Goal: Task Accomplishment & Management: Complete application form

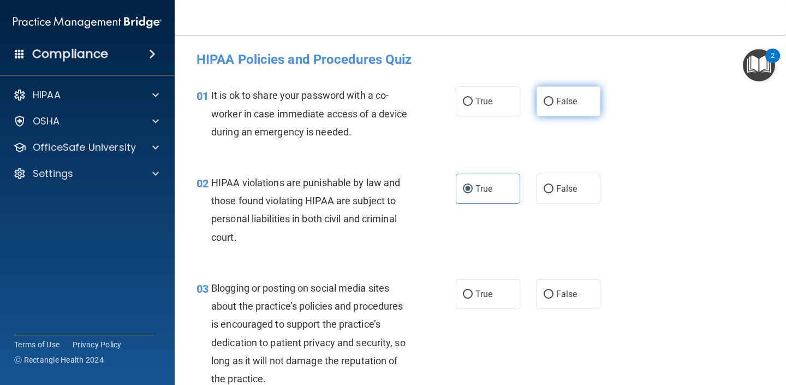
click at [545, 98] on input "False" at bounding box center [549, 102] width 10 height 8
radio input "true"
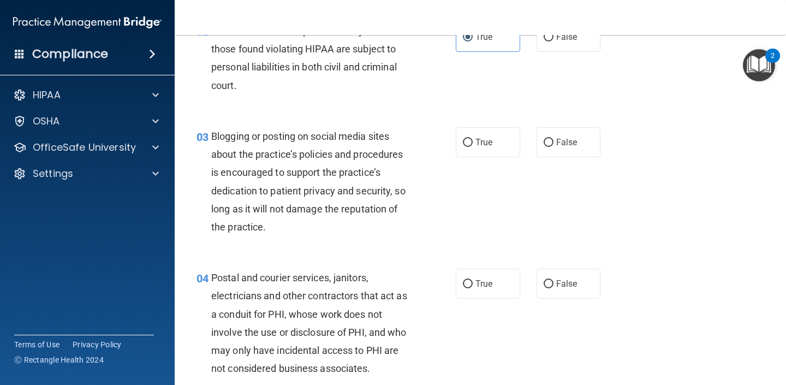
scroll to position [153, 0]
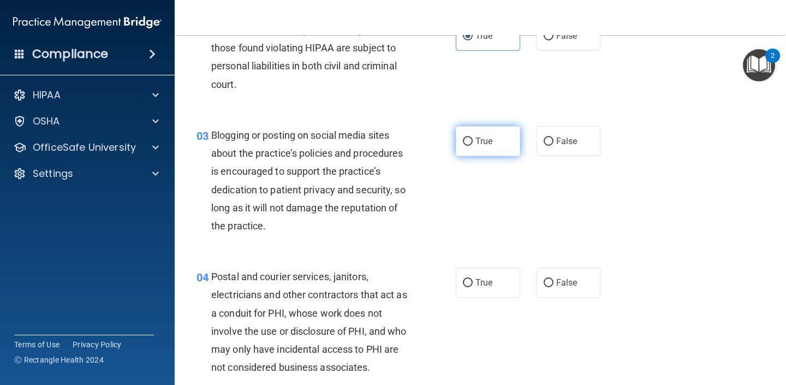
click at [473, 141] on input "True" at bounding box center [468, 142] width 10 height 8
radio input "true"
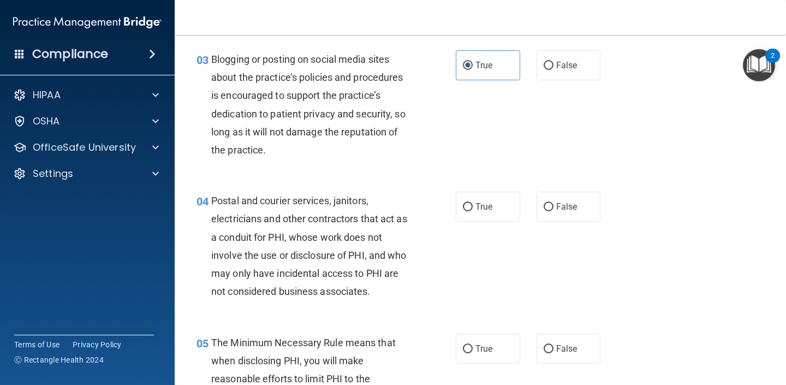
scroll to position [230, 0]
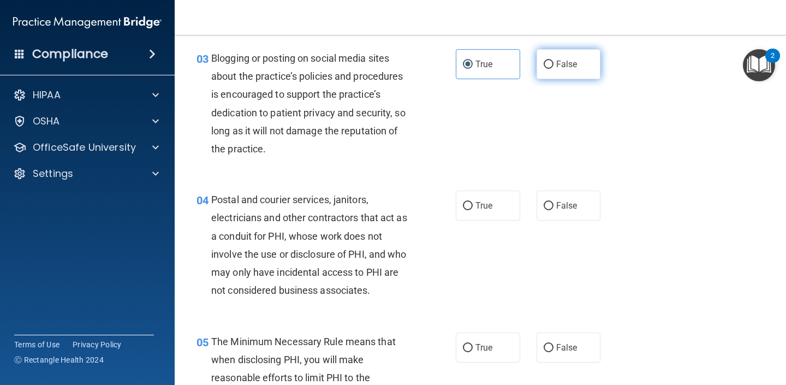
click at [552, 64] on input "False" at bounding box center [549, 65] width 10 height 8
radio input "true"
radio input "false"
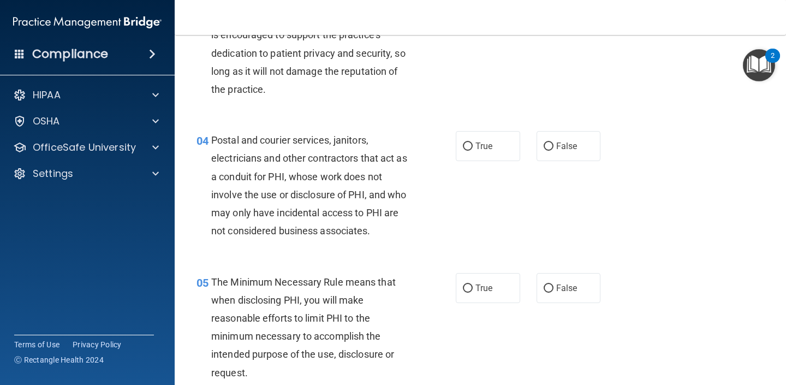
scroll to position [295, 0]
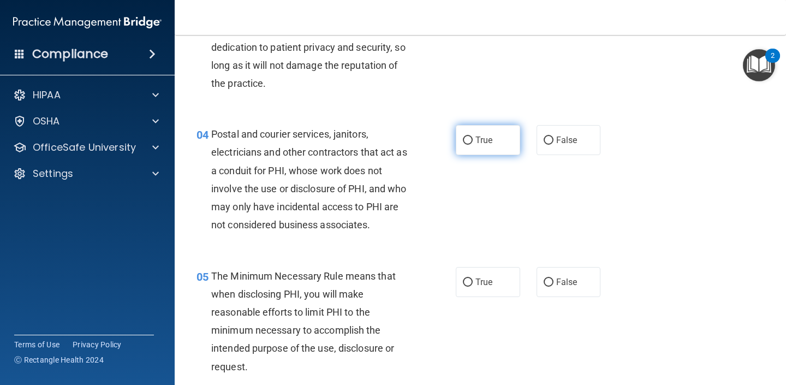
click at [505, 147] on label "True" at bounding box center [488, 140] width 64 height 30
click at [473, 145] on input "True" at bounding box center [468, 140] width 10 height 8
radio input "true"
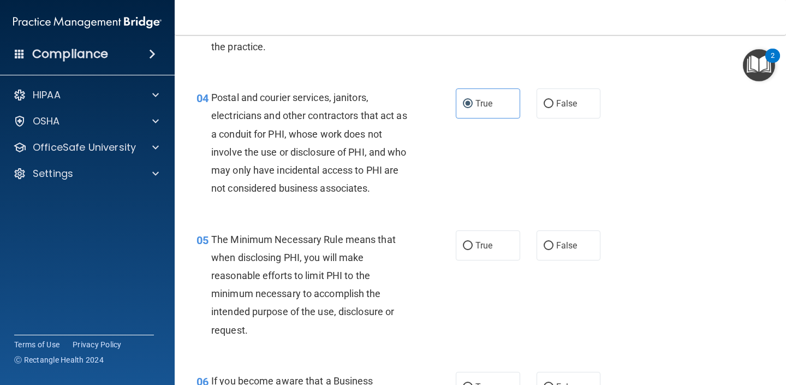
scroll to position [336, 0]
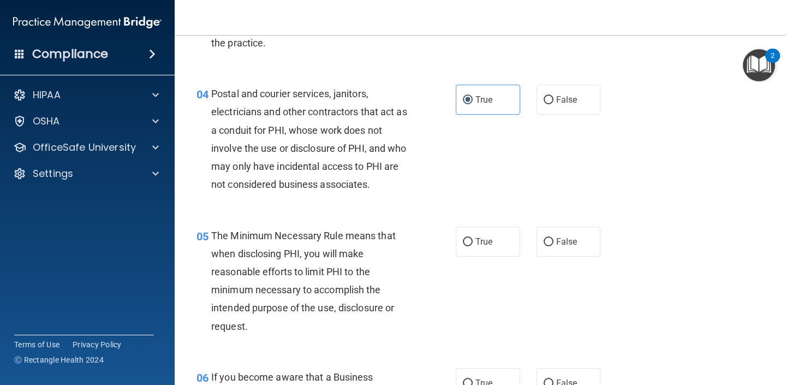
click at [492, 235] on label "True" at bounding box center [488, 242] width 64 height 30
click at [473, 238] on input "True" at bounding box center [468, 242] width 10 height 8
radio input "true"
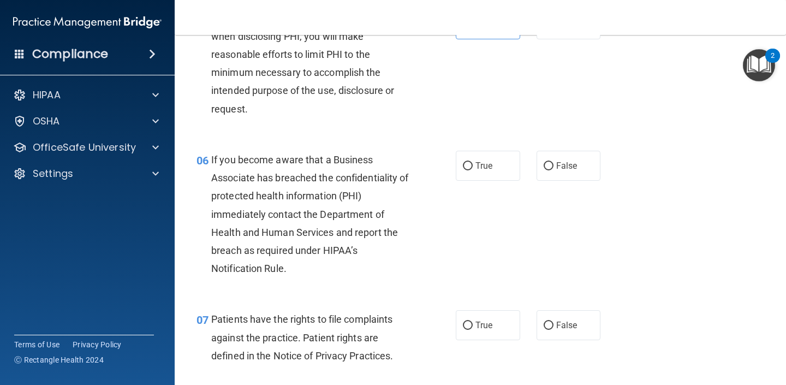
scroll to position [598, 0]
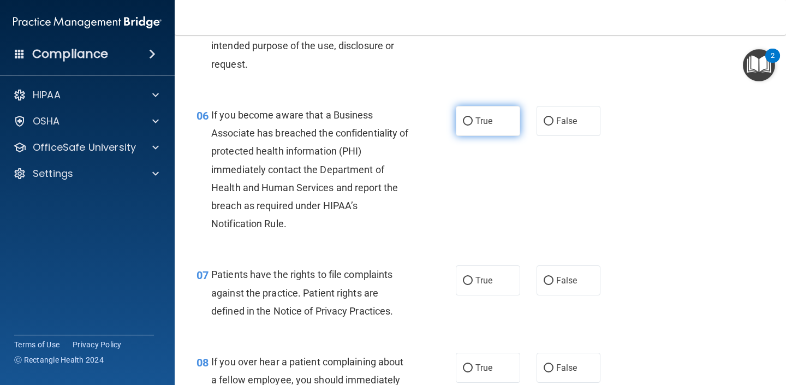
click at [495, 121] on label "True" at bounding box center [488, 121] width 64 height 30
click at [473, 121] on input "True" at bounding box center [468, 121] width 10 height 8
radio input "true"
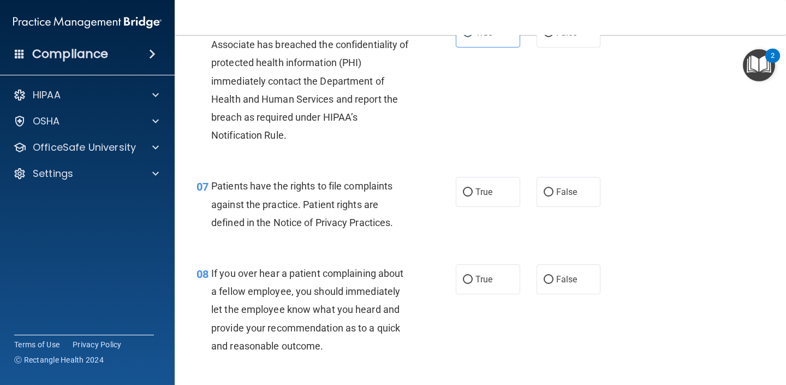
scroll to position [696, 0]
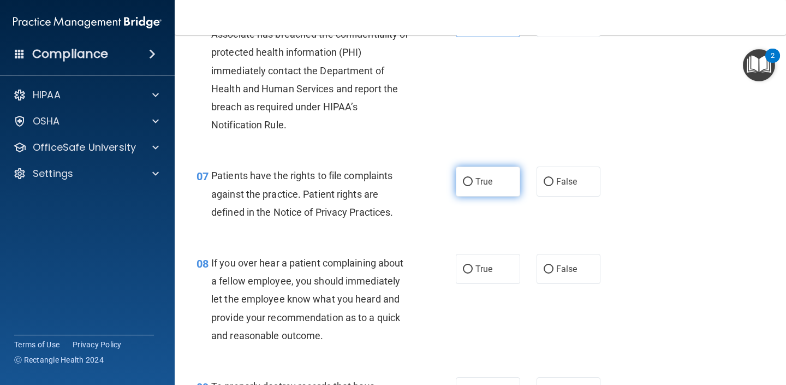
click at [493, 180] on label "True" at bounding box center [488, 181] width 64 height 30
click at [473, 180] on input "True" at bounding box center [468, 182] width 10 height 8
radio input "true"
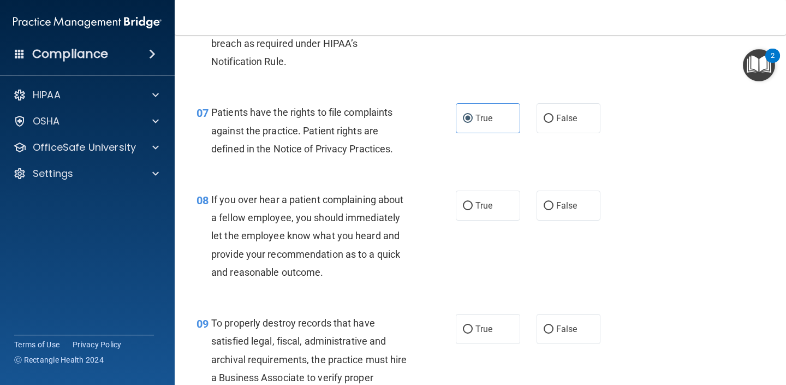
scroll to position [864, 0]
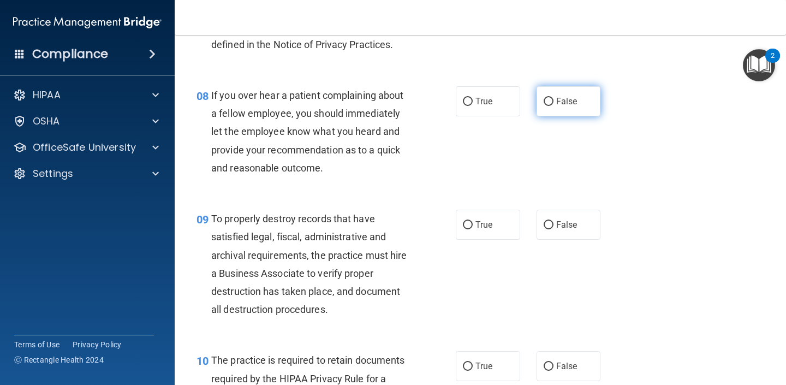
click at [568, 106] on span "False" at bounding box center [566, 101] width 21 height 10
click at [553, 106] on input "False" at bounding box center [549, 102] width 10 height 8
radio input "true"
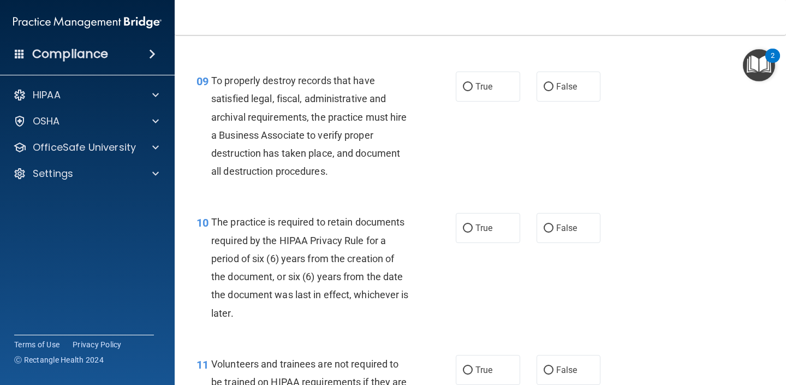
scroll to position [1005, 0]
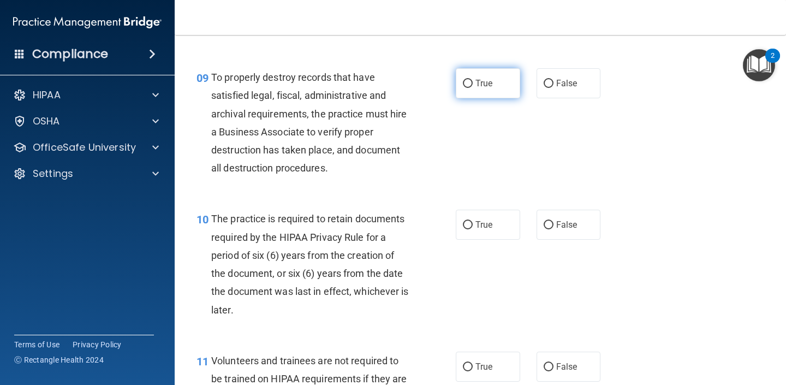
click at [497, 78] on label "True" at bounding box center [488, 83] width 64 height 30
click at [473, 80] on input "True" at bounding box center [468, 84] width 10 height 8
click at [473, 210] on label "True" at bounding box center [488, 225] width 64 height 30
click at [473, 221] on input "True" at bounding box center [468, 225] width 10 height 8
radio input "true"
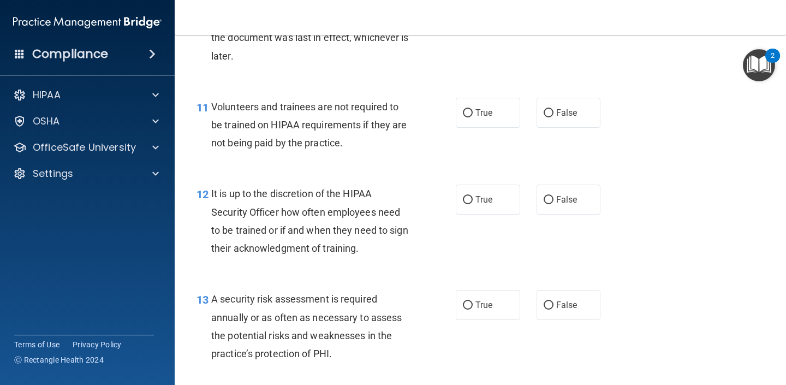
scroll to position [1262, 0]
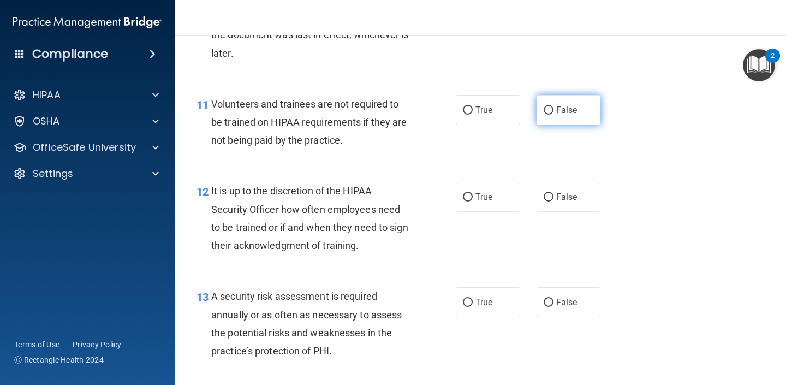
click at [543, 116] on label "False" at bounding box center [569, 110] width 64 height 30
click at [544, 115] on input "False" at bounding box center [549, 110] width 10 height 8
radio input "true"
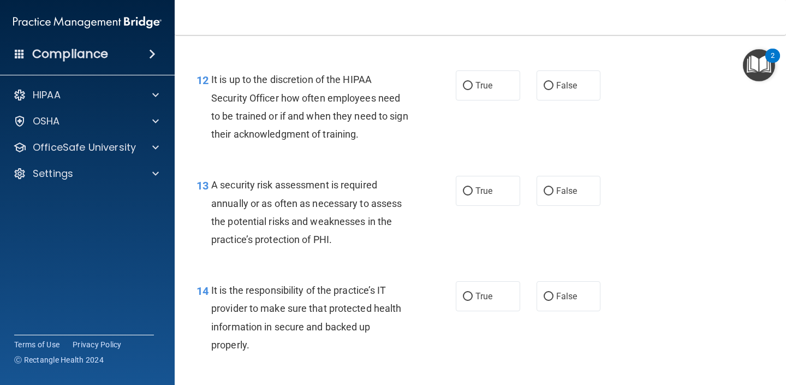
scroll to position [1391, 0]
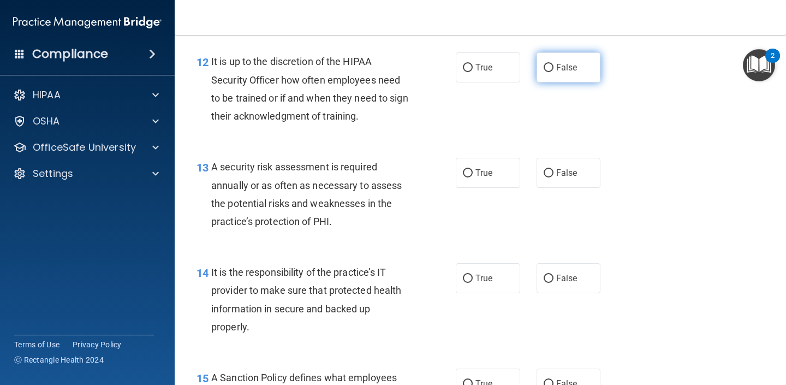
click at [544, 58] on label "False" at bounding box center [569, 67] width 64 height 30
click at [544, 64] on input "False" at bounding box center [549, 68] width 10 height 8
radio input "true"
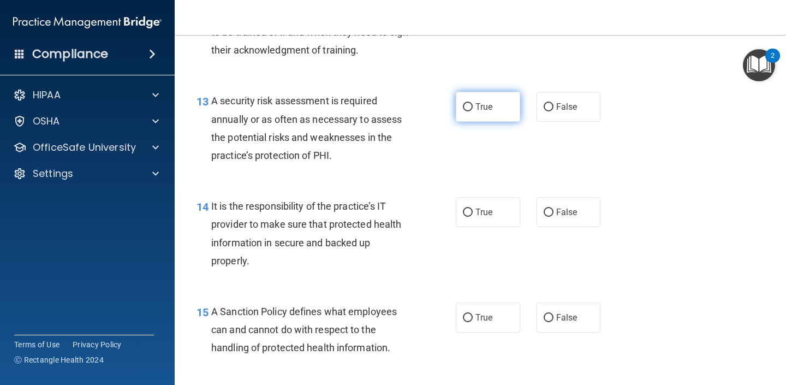
scroll to position [1460, 0]
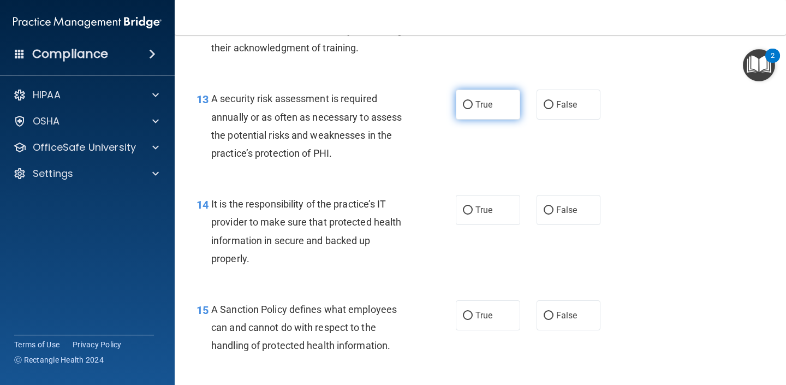
click at [502, 109] on label "True" at bounding box center [488, 105] width 64 height 30
click at [473, 109] on input "True" at bounding box center [468, 105] width 10 height 8
radio input "true"
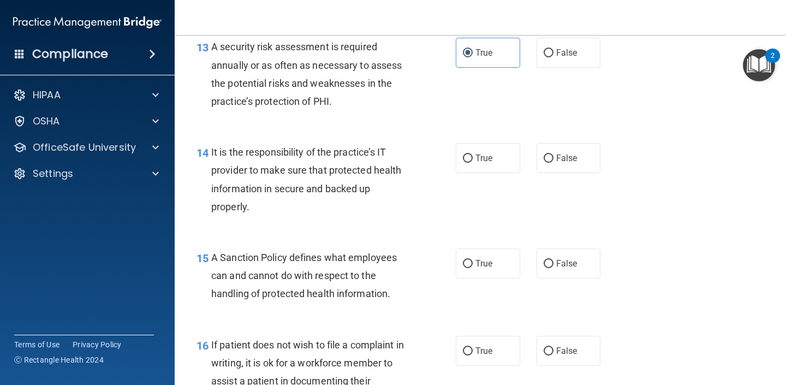
scroll to position [1518, 0]
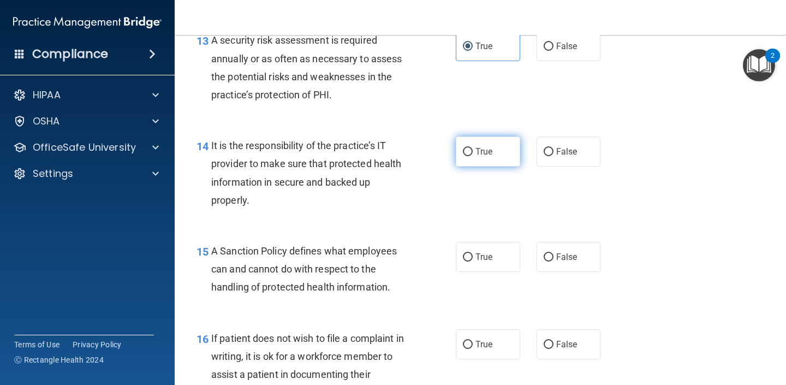
click at [505, 165] on label "True" at bounding box center [488, 151] width 64 height 30
click at [473, 156] on input "True" at bounding box center [468, 152] width 10 height 8
radio input "true"
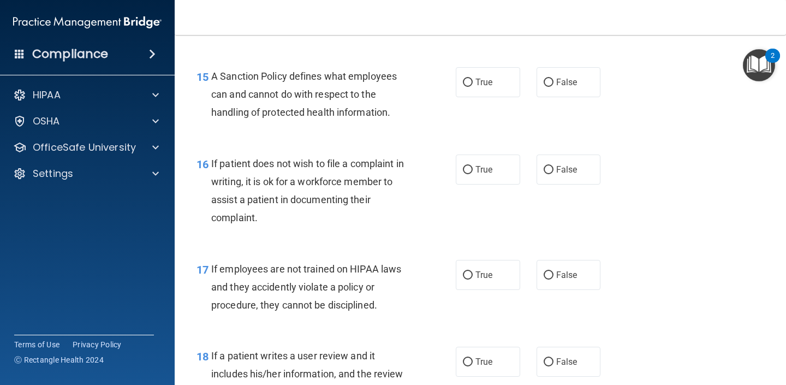
scroll to position [1718, 0]
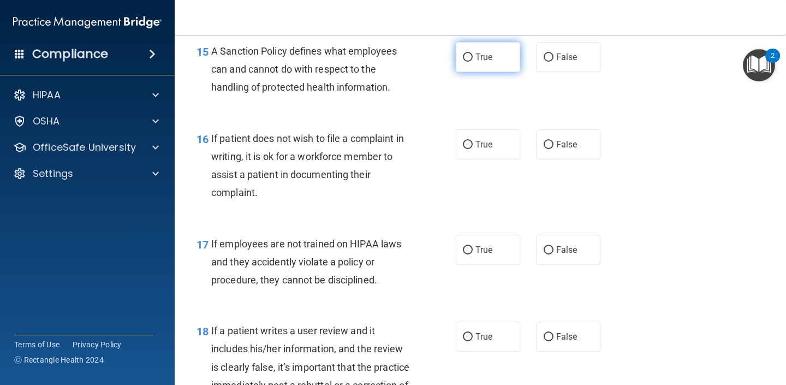
click at [499, 68] on label "True" at bounding box center [488, 57] width 64 height 30
click at [473, 62] on input "True" at bounding box center [468, 57] width 10 height 8
radio input "true"
click at [546, 151] on label "False" at bounding box center [569, 144] width 64 height 30
click at [546, 149] on input "False" at bounding box center [549, 145] width 10 height 8
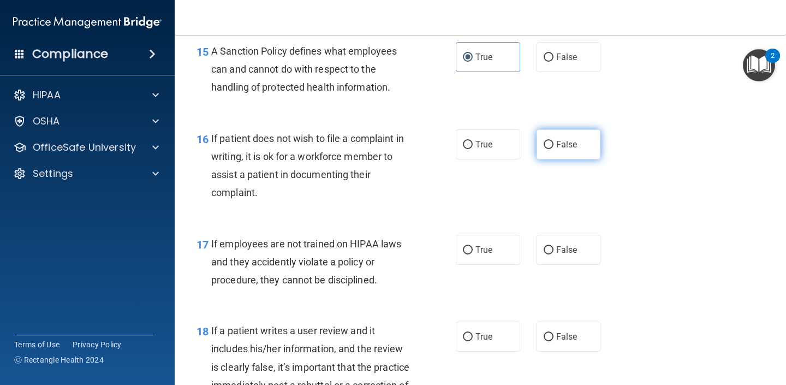
radio input "true"
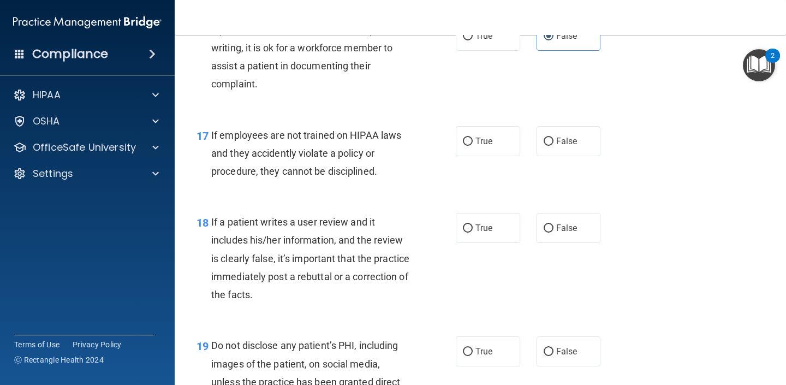
scroll to position [1894, 0]
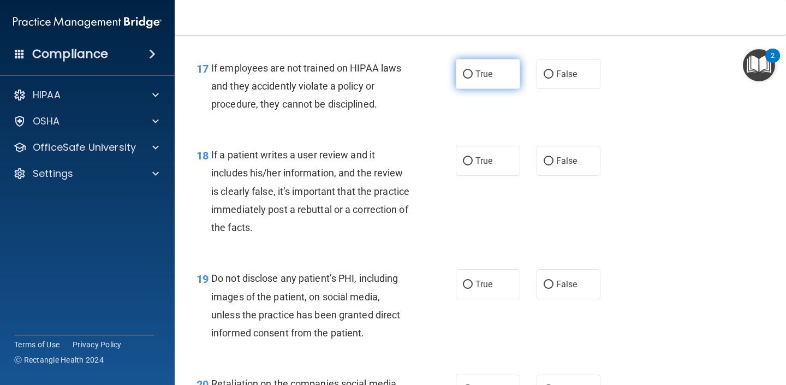
click at [499, 70] on label "True" at bounding box center [488, 74] width 64 height 30
click at [473, 70] on input "True" at bounding box center [468, 74] width 10 height 8
radio input "true"
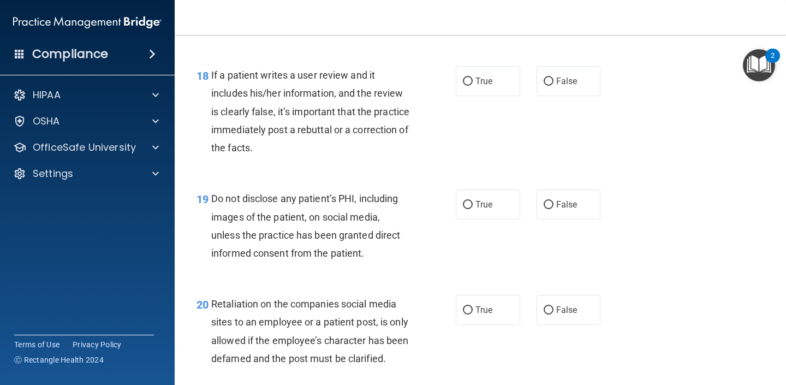
scroll to position [1977, 0]
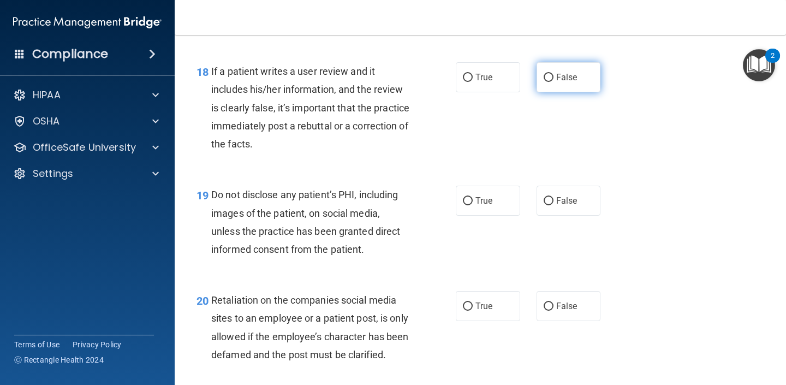
click at [546, 86] on label "False" at bounding box center [569, 77] width 64 height 30
click at [546, 82] on input "False" at bounding box center [549, 78] width 10 height 8
radio input "true"
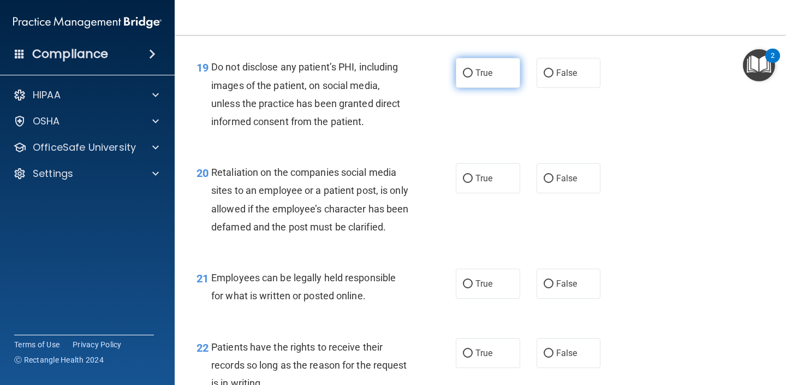
scroll to position [2106, 0]
click at [511, 73] on label "True" at bounding box center [488, 72] width 64 height 30
click at [473, 73] on input "True" at bounding box center [468, 72] width 10 height 8
radio input "true"
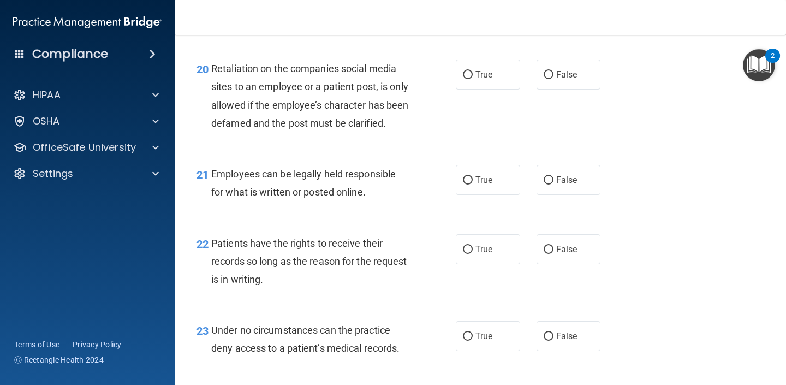
scroll to position [2209, 0]
click at [502, 72] on label "True" at bounding box center [488, 74] width 64 height 30
click at [473, 72] on input "True" at bounding box center [468, 74] width 10 height 8
radio input "true"
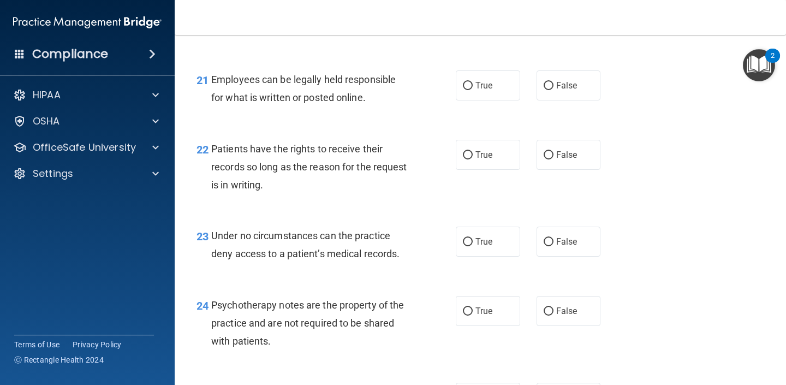
scroll to position [2302, 0]
click at [500, 101] on label "True" at bounding box center [488, 86] width 64 height 30
click at [473, 91] on input "True" at bounding box center [468, 86] width 10 height 8
radio input "true"
click at [485, 170] on label "True" at bounding box center [488, 155] width 64 height 30
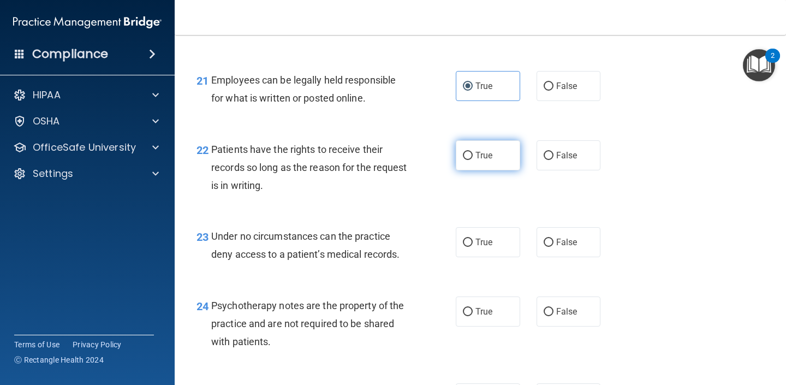
click at [473, 160] on input "True" at bounding box center [468, 156] width 10 height 8
radio input "true"
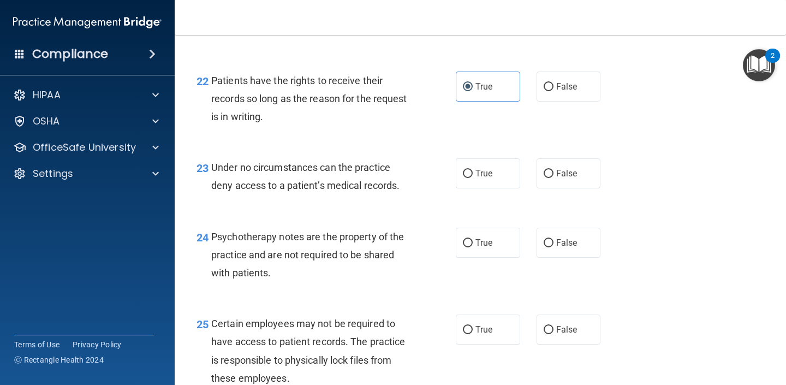
scroll to position [2381, 0]
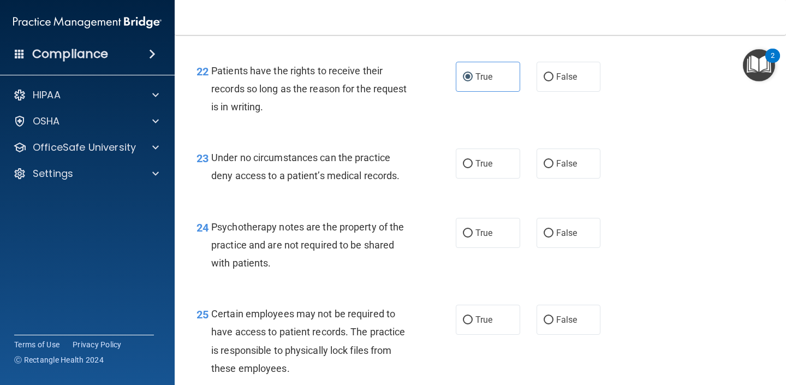
click at [492, 162] on div "23 Under no circumstances can the practice deny access to a patient’s medical r…" at bounding box center [480, 169] width 584 height 69
click at [492, 175] on label "True" at bounding box center [488, 163] width 64 height 30
click at [473, 168] on input "True" at bounding box center [468, 164] width 10 height 8
radio input "true"
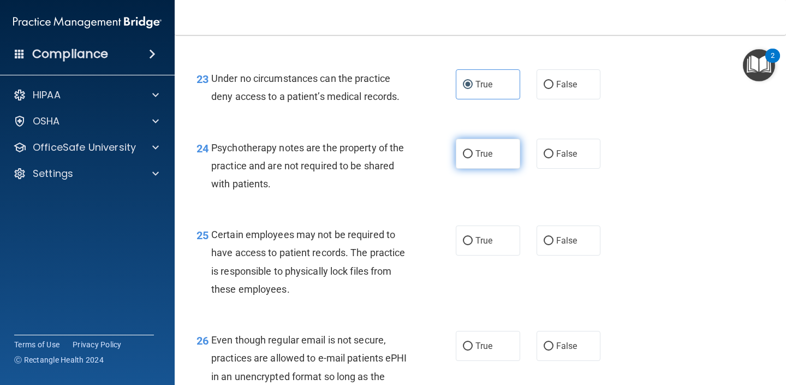
scroll to position [2461, 0]
click at [549, 168] on label "False" at bounding box center [569, 153] width 64 height 30
click at [549, 158] on input "False" at bounding box center [549, 154] width 10 height 8
radio input "true"
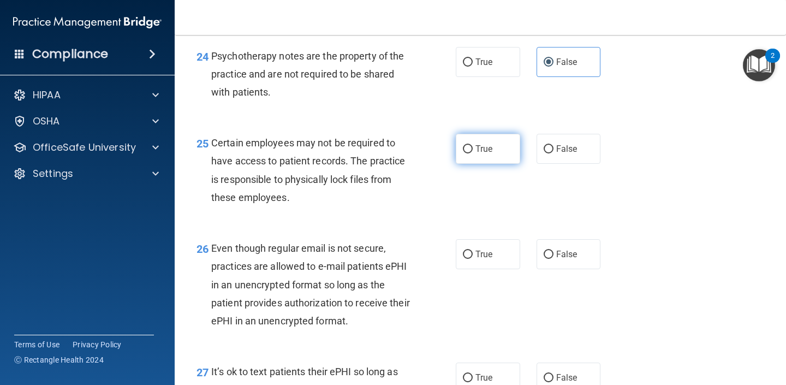
scroll to position [2552, 0]
click at [507, 163] on label "True" at bounding box center [488, 148] width 64 height 30
click at [473, 153] on input "True" at bounding box center [468, 149] width 10 height 8
radio input "true"
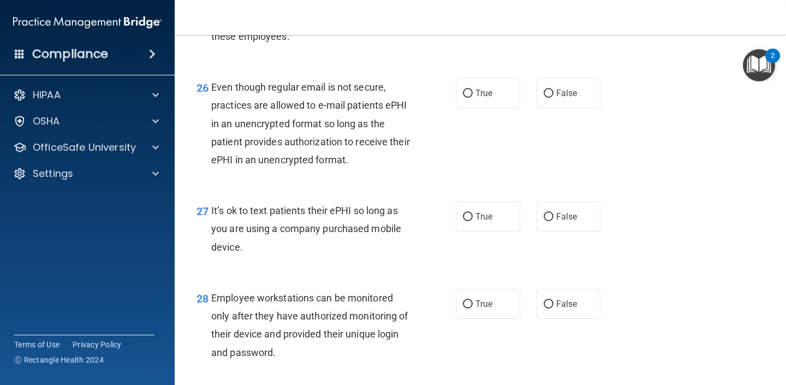
scroll to position [2740, 0]
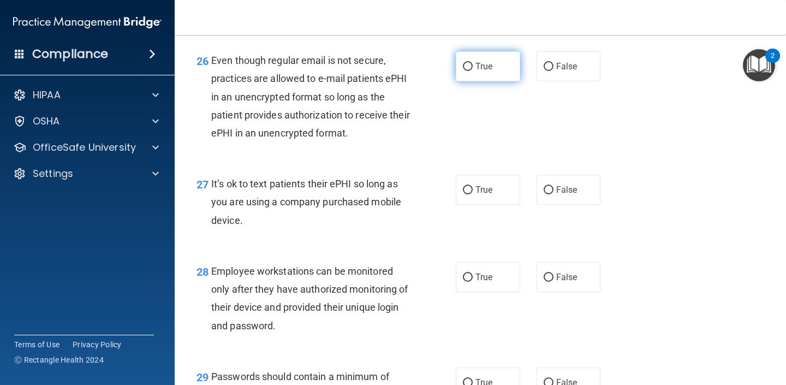
click at [511, 81] on label "True" at bounding box center [488, 66] width 64 height 30
click at [473, 71] on input "True" at bounding box center [468, 67] width 10 height 8
radio input "true"
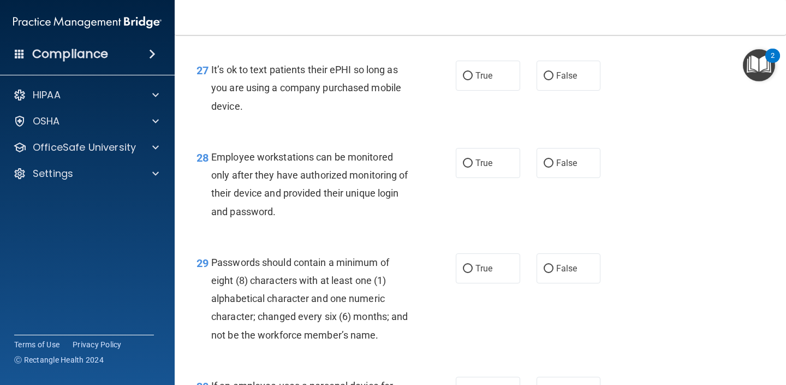
scroll to position [2854, 0]
click at [547, 80] on input "False" at bounding box center [549, 76] width 10 height 8
radio input "true"
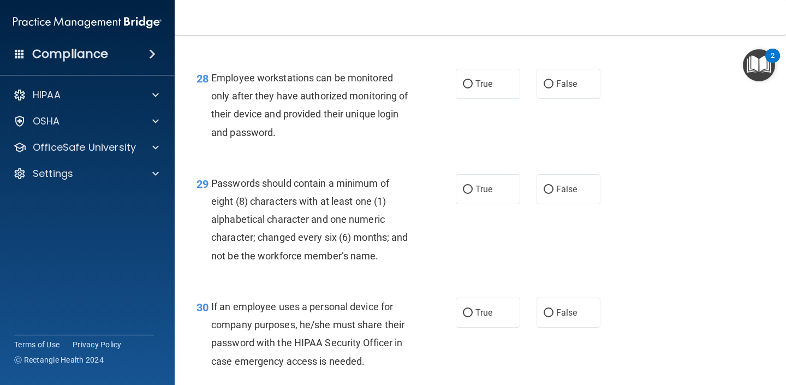
scroll to position [2938, 0]
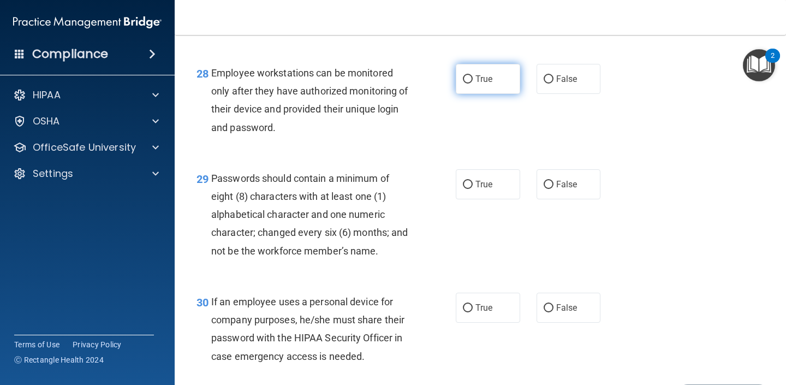
click at [503, 94] on label "True" at bounding box center [488, 79] width 64 height 30
click at [473, 84] on input "True" at bounding box center [468, 79] width 10 height 8
radio input "true"
click at [492, 194] on label "True" at bounding box center [488, 184] width 64 height 30
click at [473, 189] on input "True" at bounding box center [468, 185] width 10 height 8
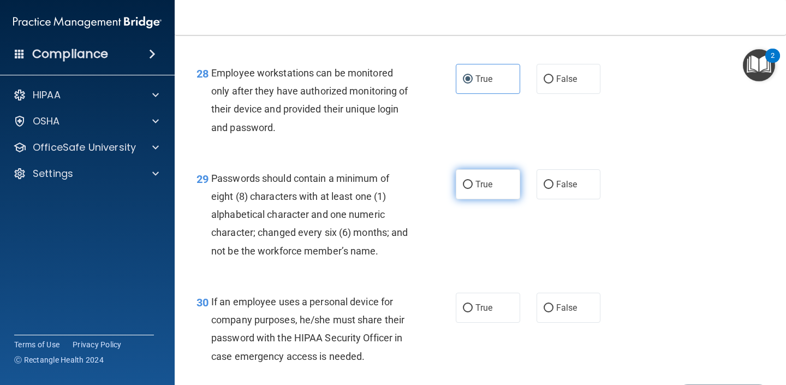
radio input "true"
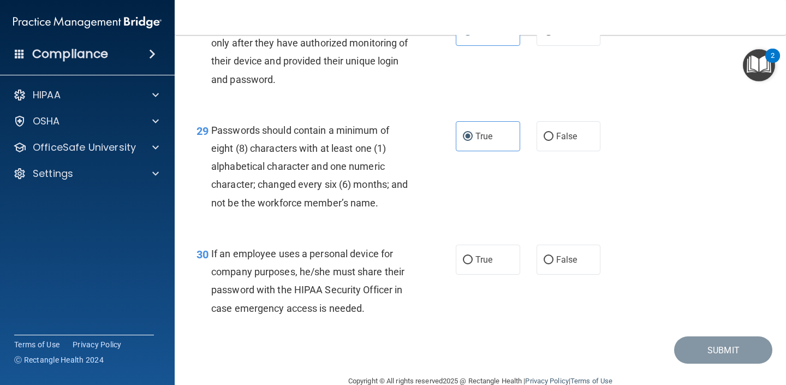
scroll to position [3027, 0]
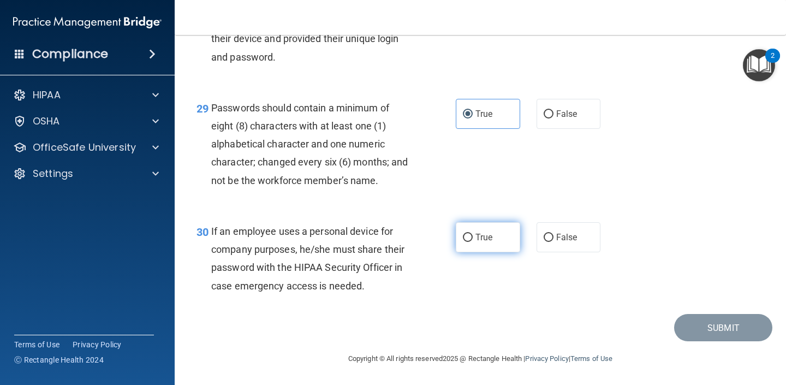
click at [504, 244] on label "True" at bounding box center [488, 237] width 64 height 30
click at [473, 242] on input "True" at bounding box center [468, 238] width 10 height 8
radio input "true"
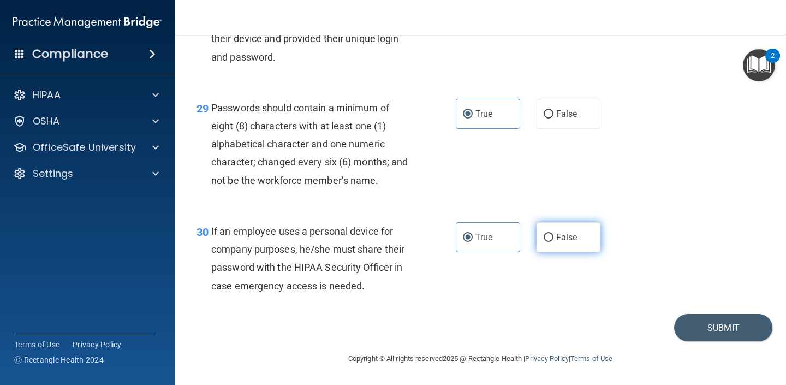
click at [568, 227] on label "False" at bounding box center [569, 237] width 64 height 30
click at [553, 234] on input "False" at bounding box center [549, 238] width 10 height 8
radio input "true"
radio input "false"
click at [712, 324] on button "Submit" at bounding box center [723, 328] width 98 height 28
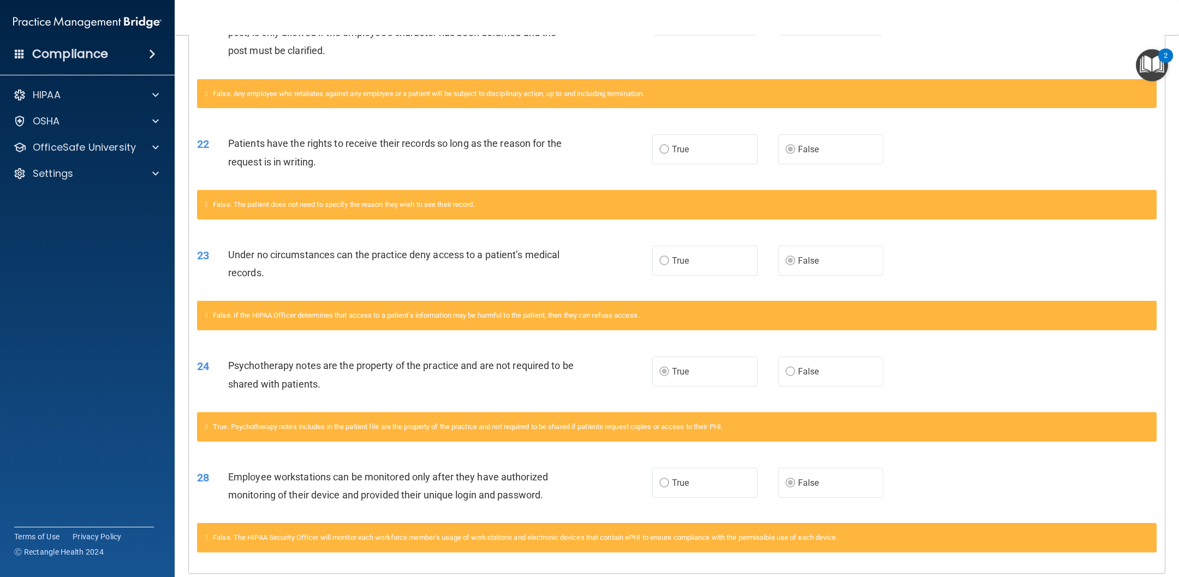
scroll to position [1061, 0]
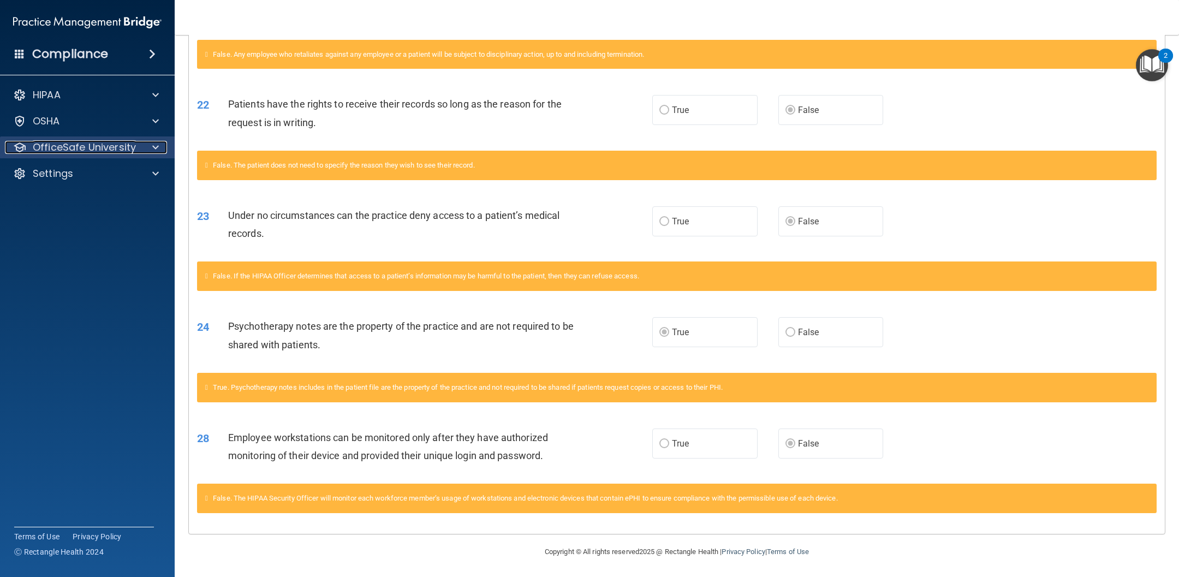
click at [126, 149] on p "OfficeSafe University" at bounding box center [84, 147] width 103 height 13
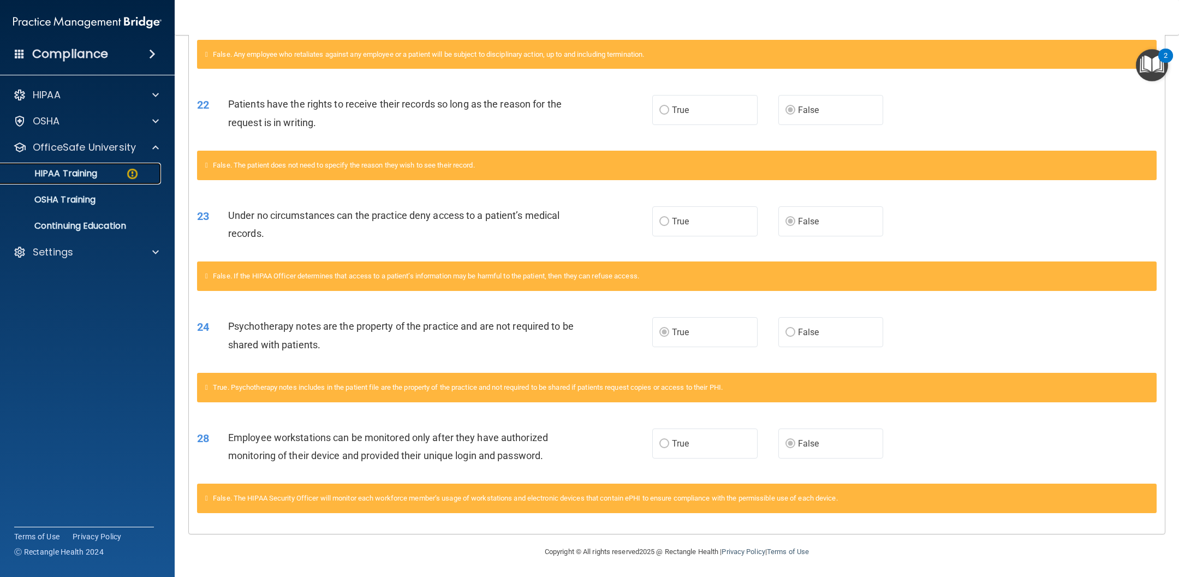
click at [96, 183] on link "HIPAA Training" at bounding box center [75, 174] width 172 height 22
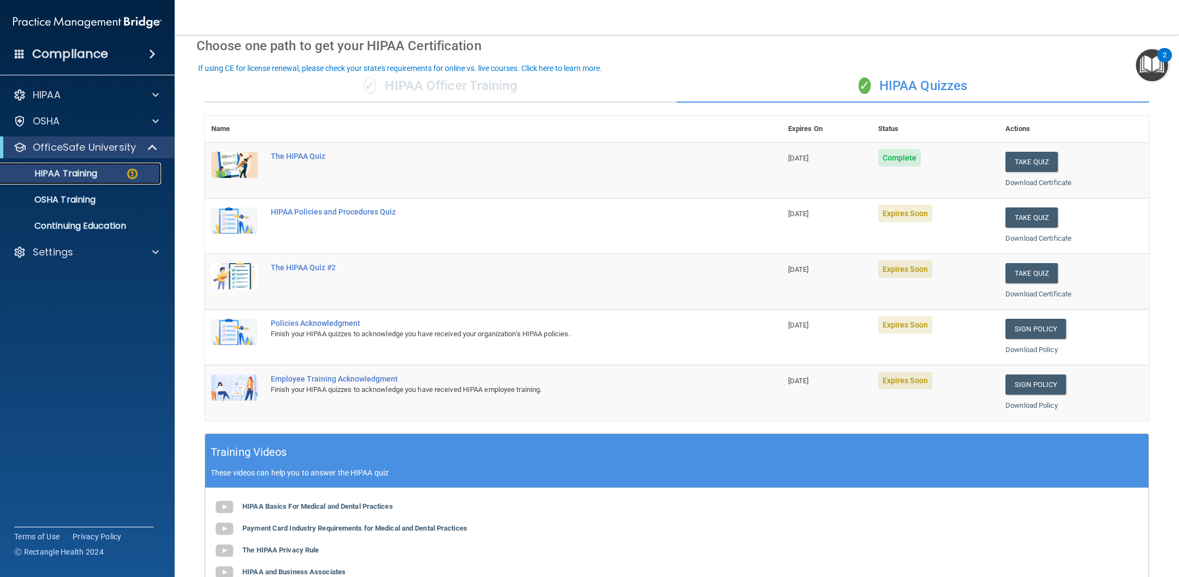
scroll to position [43, 0]
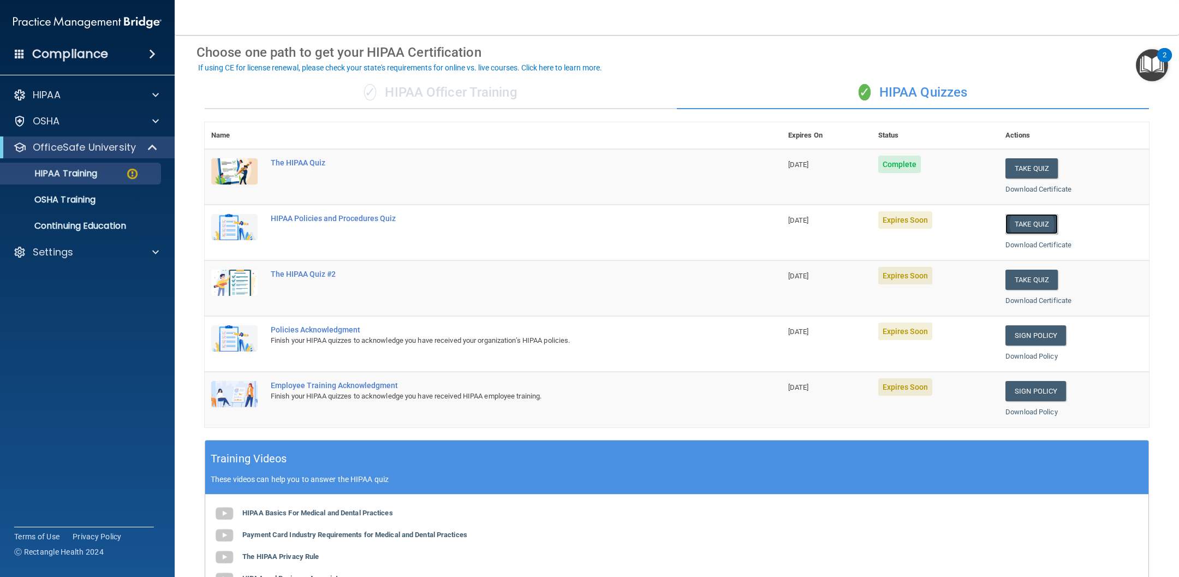
click at [785, 224] on button "Take Quiz" at bounding box center [1031, 224] width 52 height 20
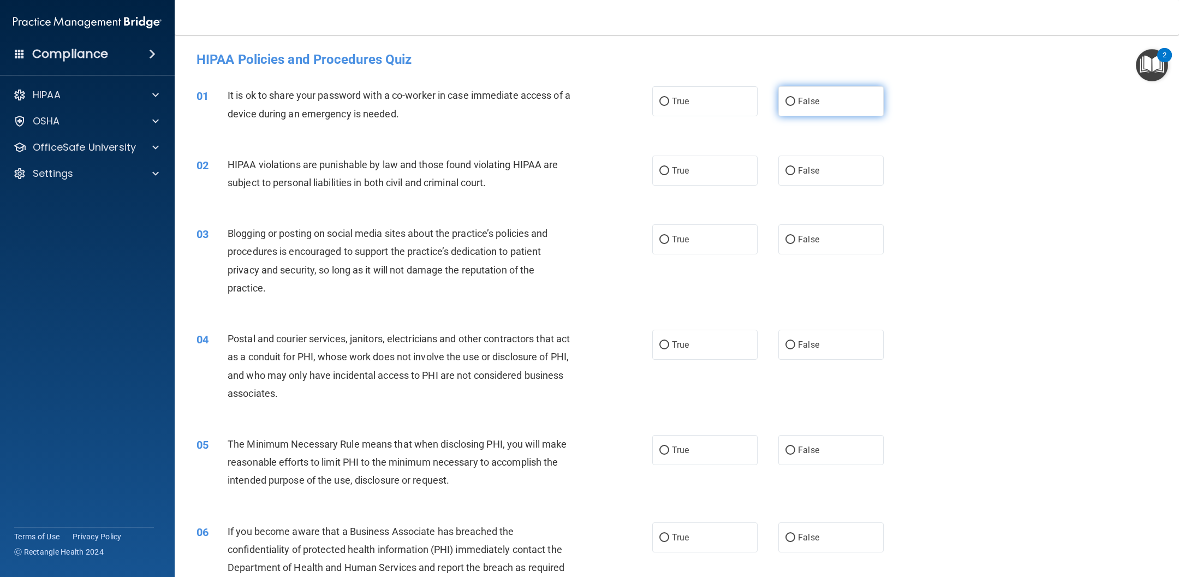
click at [785, 113] on label "False" at bounding box center [830, 101] width 105 height 30
click at [785, 106] on input "False" at bounding box center [790, 102] width 10 height 8
radio input "true"
click at [701, 180] on label "True" at bounding box center [704, 171] width 105 height 30
click at [669, 175] on input "True" at bounding box center [664, 171] width 10 height 8
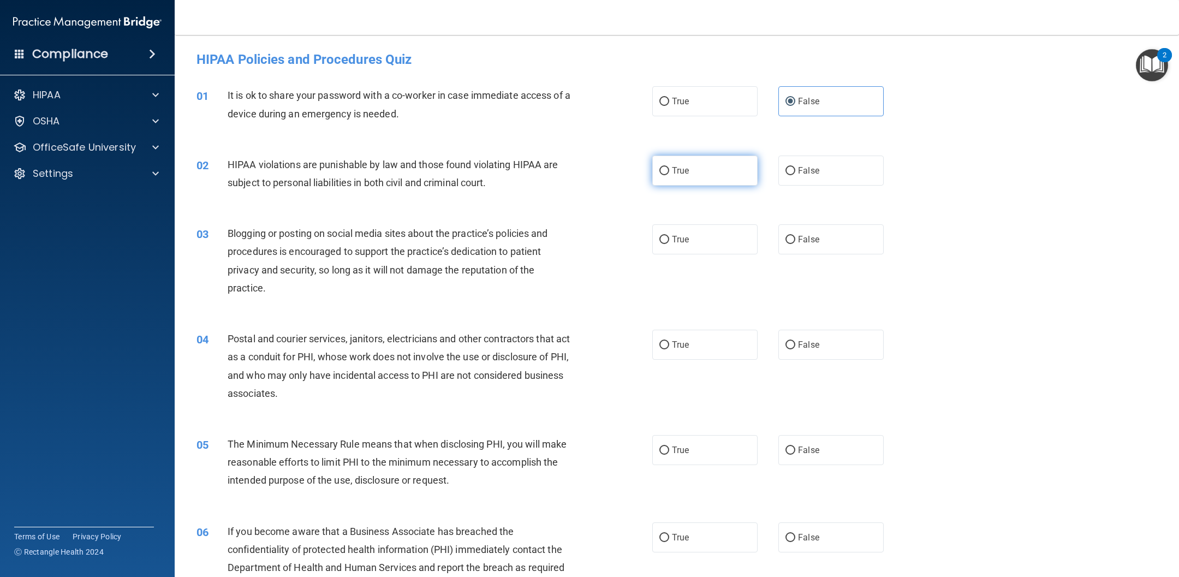
radio input "true"
click at [785, 250] on label "False" at bounding box center [830, 239] width 105 height 30
click at [785, 244] on input "False" at bounding box center [790, 240] width 10 height 8
radio input "true"
click at [706, 342] on label "True" at bounding box center [704, 345] width 105 height 30
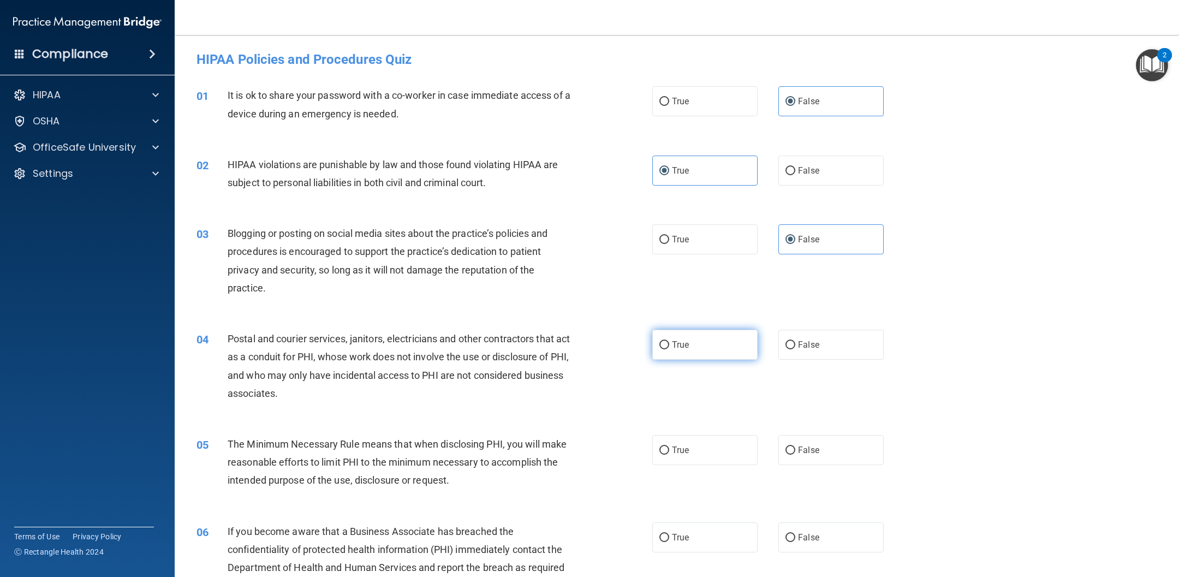
click at [669, 342] on input "True" at bounding box center [664, 345] width 10 height 8
radio input "true"
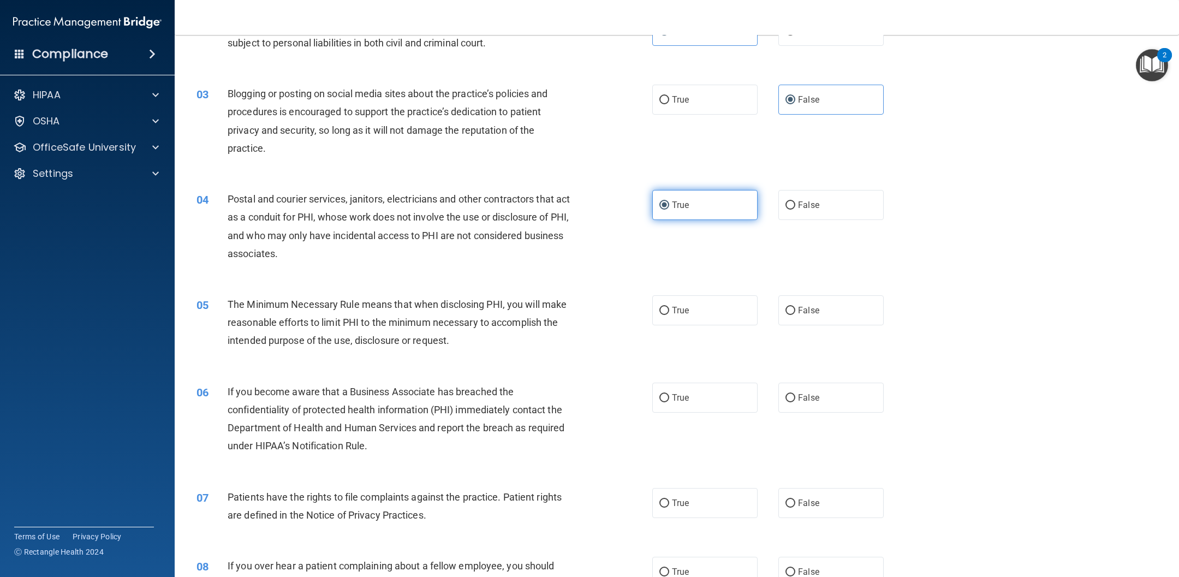
scroll to position [213, 0]
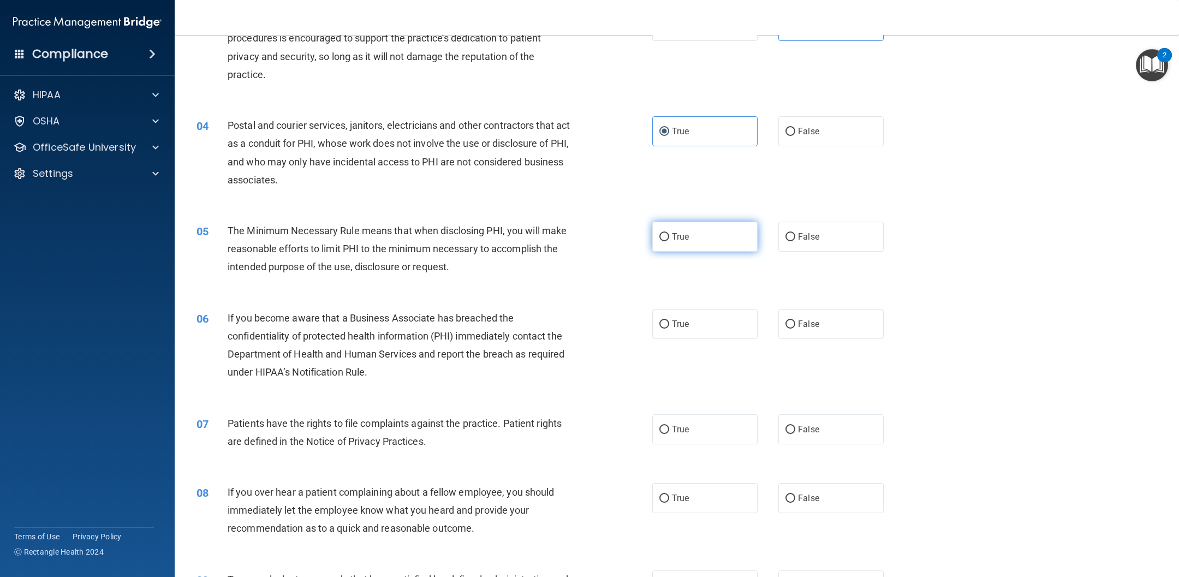
click at [696, 247] on label "True" at bounding box center [704, 237] width 105 height 30
click at [669, 241] on input "True" at bounding box center [664, 237] width 10 height 8
radio input "true"
click at [785, 335] on label "False" at bounding box center [830, 324] width 105 height 30
click at [785, 329] on input "False" at bounding box center [790, 324] width 10 height 8
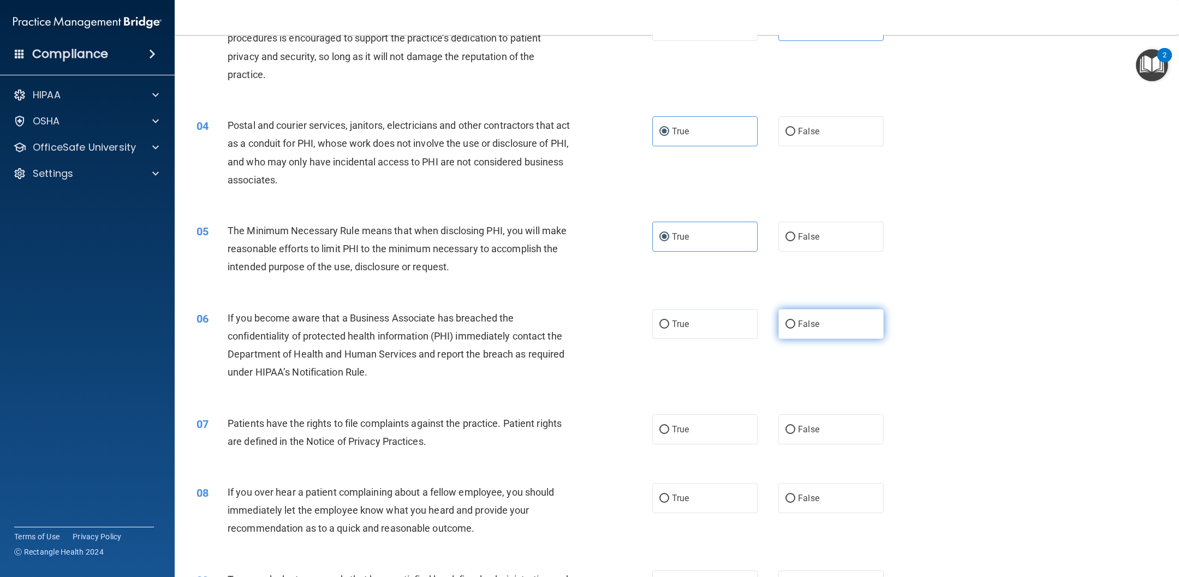
radio input "true"
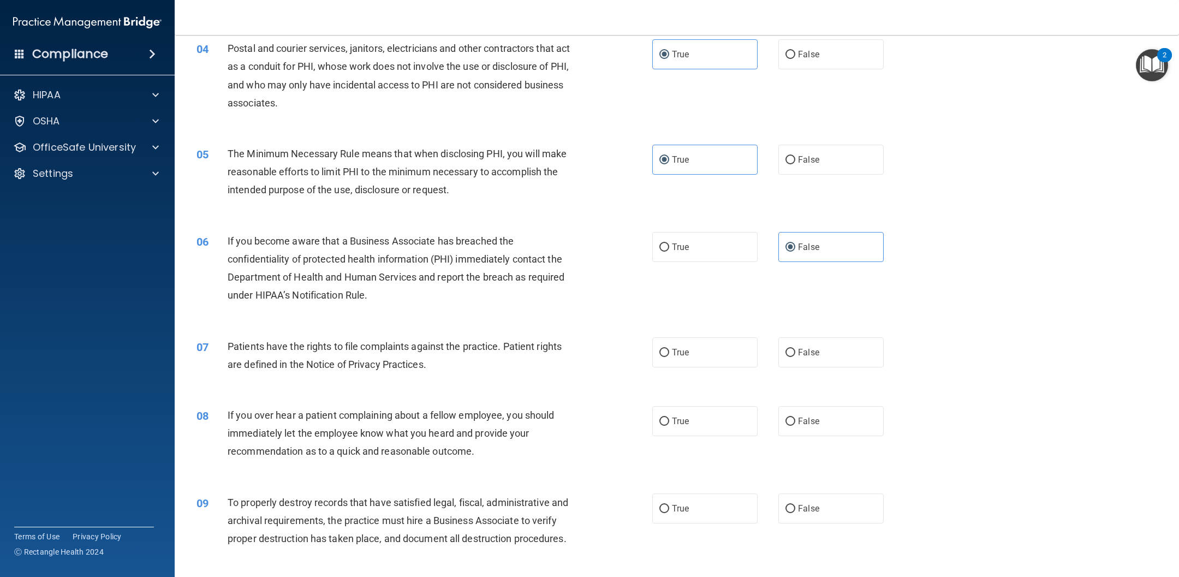
scroll to position [295, 0]
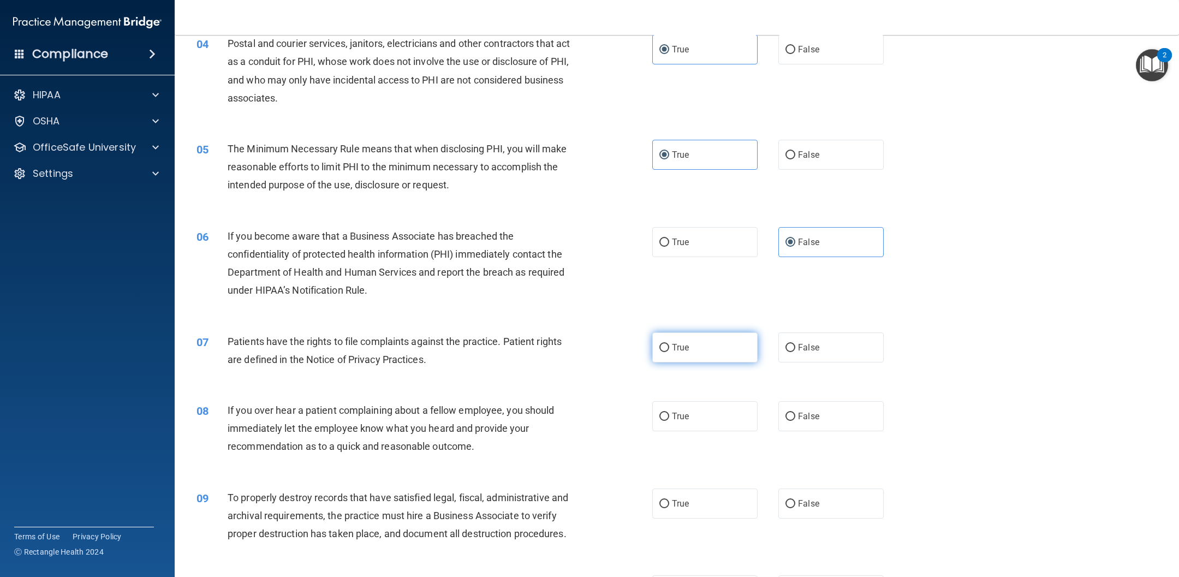
click at [700, 341] on label "True" at bounding box center [704, 347] width 105 height 30
click at [669, 344] on input "True" at bounding box center [664, 348] width 10 height 8
radio input "true"
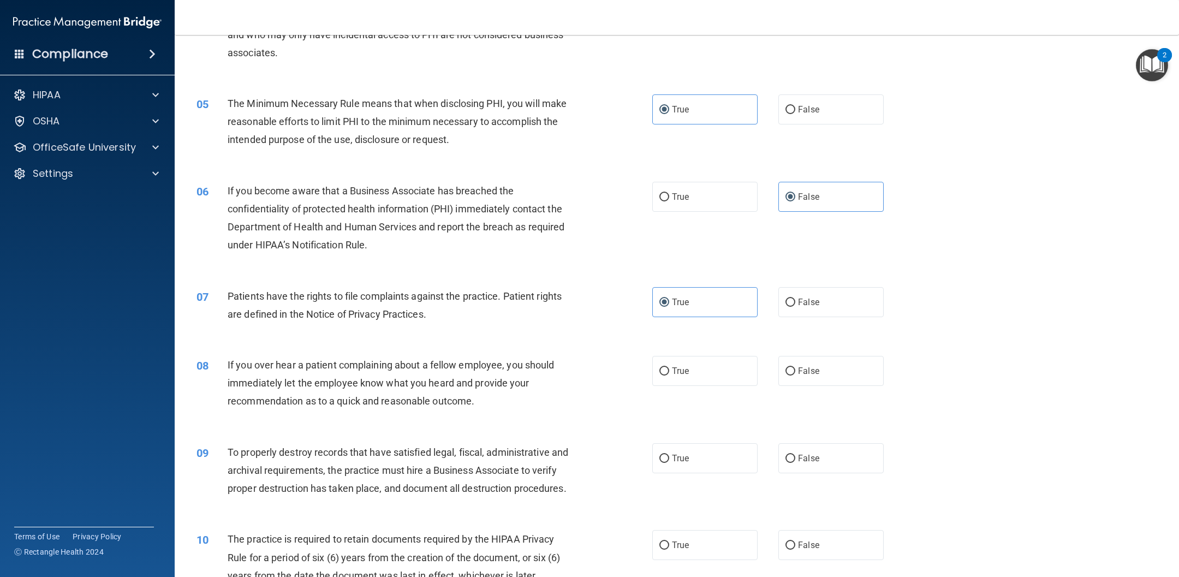
scroll to position [354, 0]
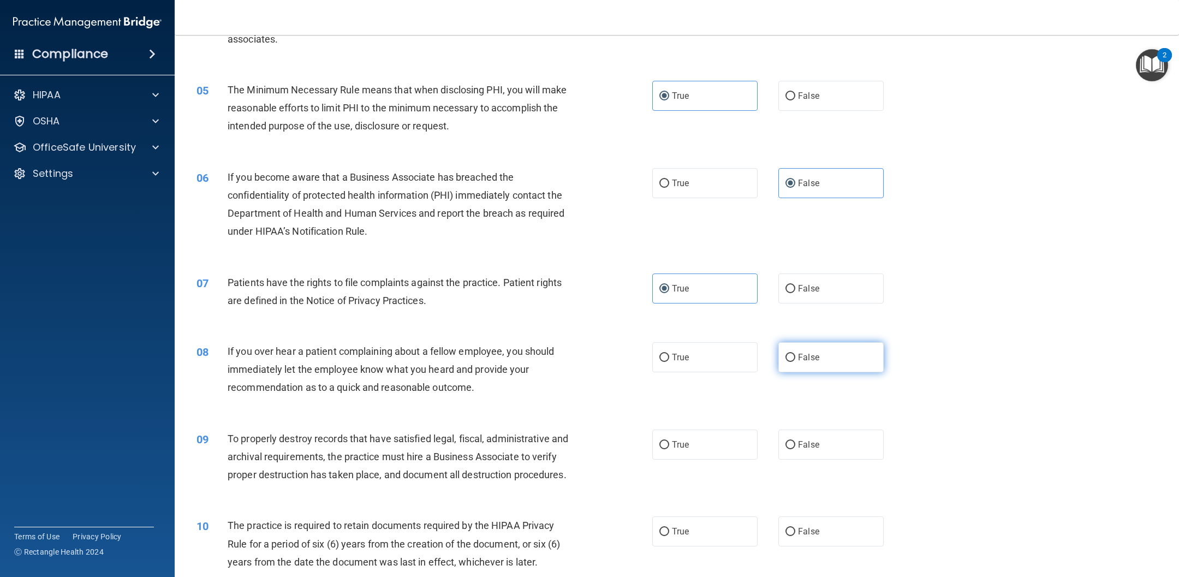
click at [785, 348] on label "False" at bounding box center [830, 357] width 105 height 30
click at [785, 354] on input "False" at bounding box center [790, 358] width 10 height 8
radio input "true"
click at [785, 384] on div "09 To properly destroy records that have satisfied legal, fiscal, administrativ…" at bounding box center [676, 459] width 977 height 87
click at [785, 384] on label "False" at bounding box center [830, 445] width 105 height 30
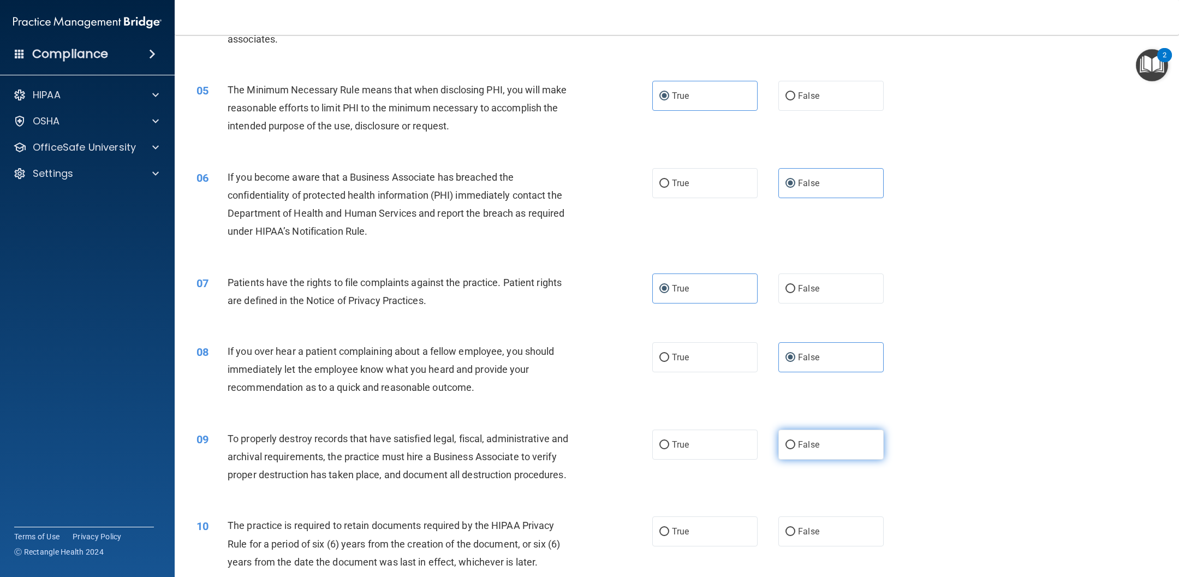
click at [785, 384] on input "False" at bounding box center [790, 445] width 10 height 8
radio input "true"
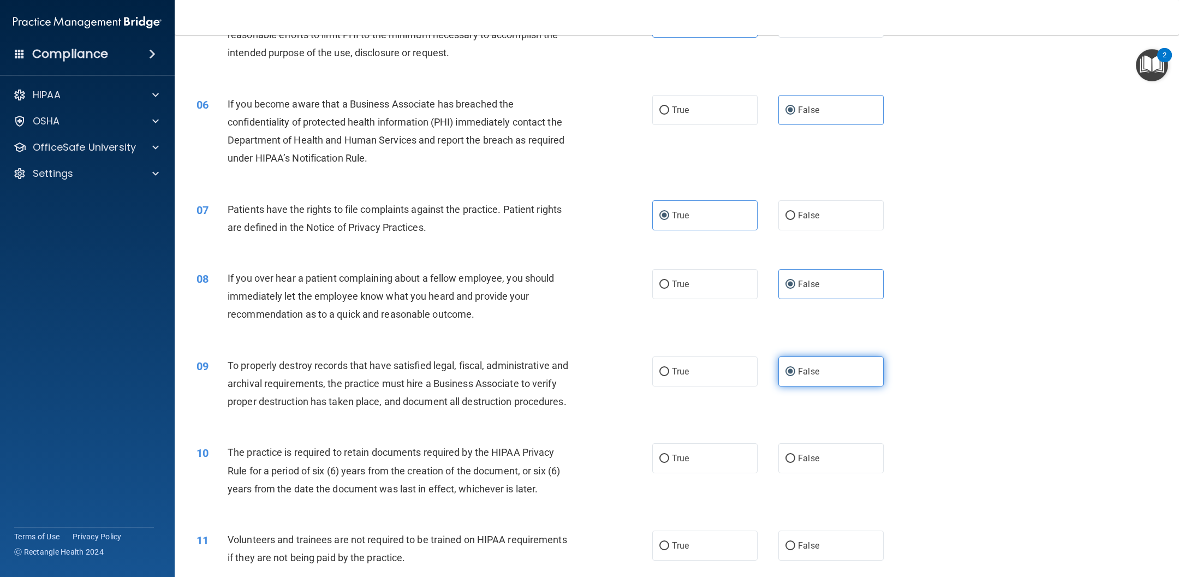
scroll to position [471, 0]
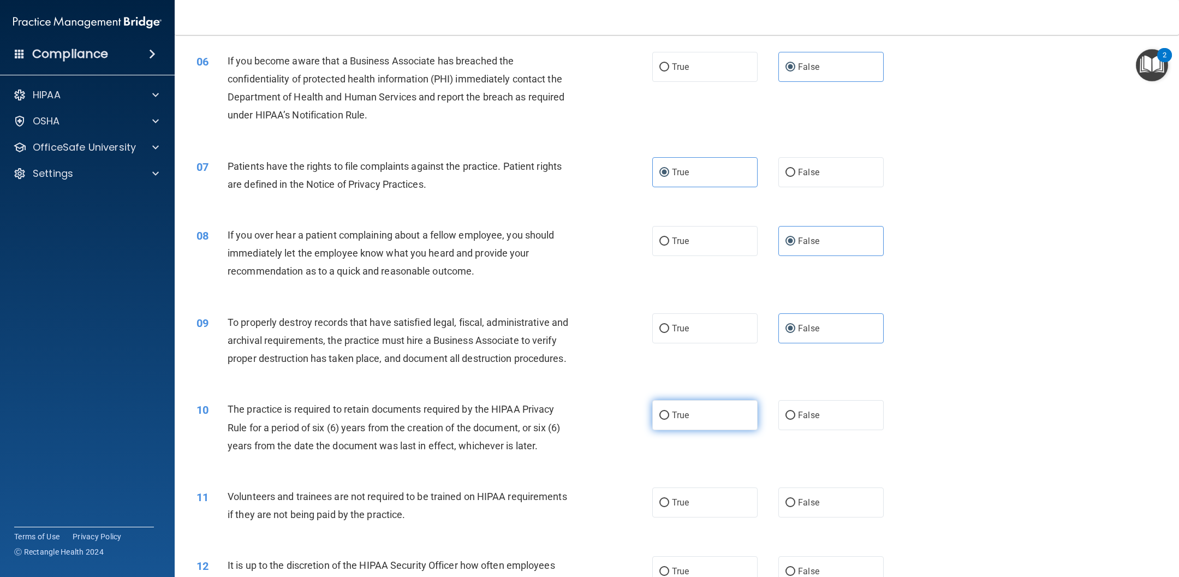
click at [671, 384] on label "True" at bounding box center [704, 415] width 105 height 30
click at [669, 384] on input "True" at bounding box center [664, 416] width 10 height 8
radio input "true"
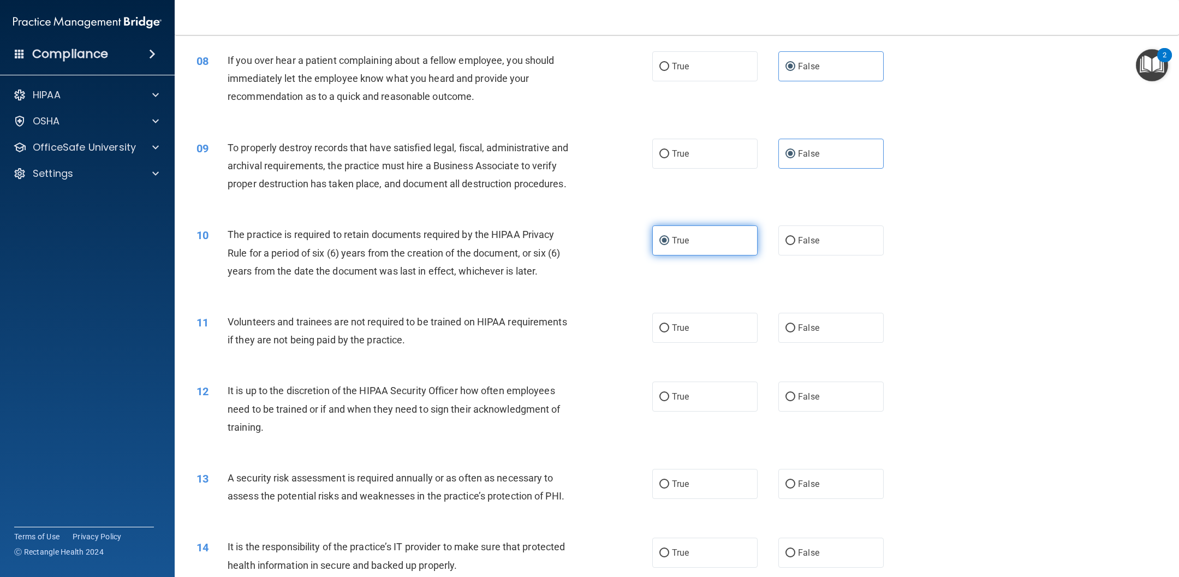
scroll to position [646, 0]
click at [785, 330] on label "False" at bounding box center [830, 327] width 105 height 30
click at [785, 330] on input "False" at bounding box center [790, 328] width 10 height 8
radio input "true"
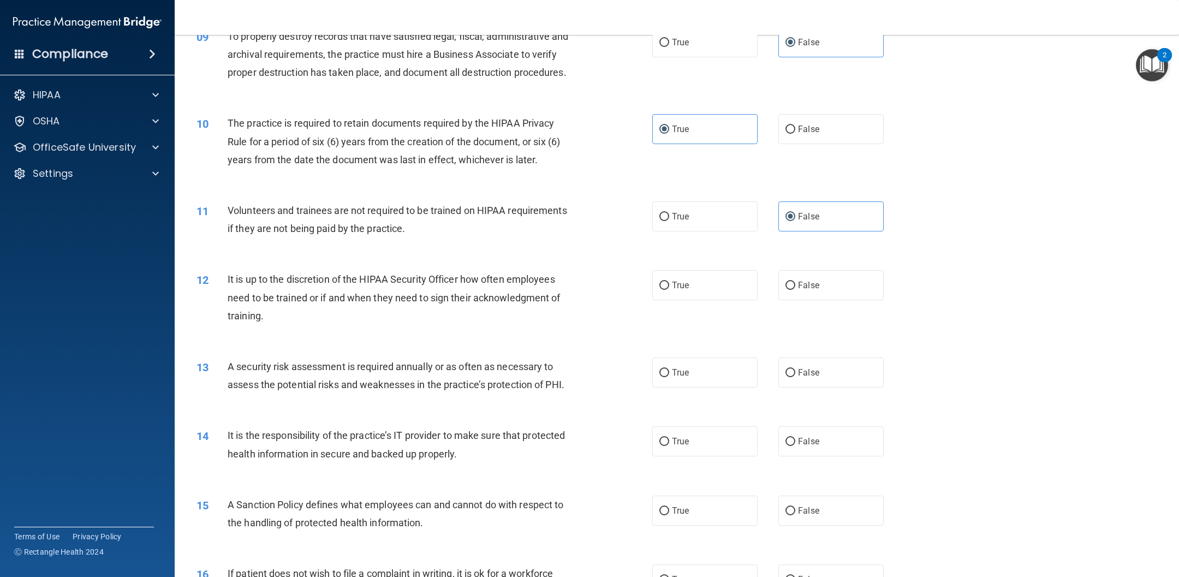
scroll to position [776, 0]
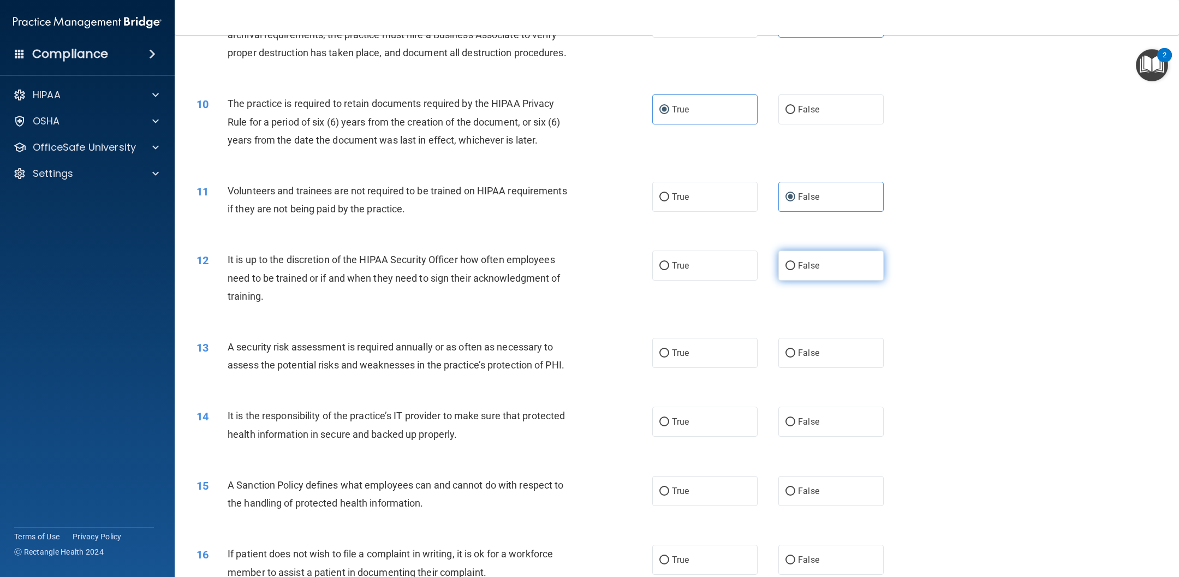
click at [785, 267] on label "False" at bounding box center [830, 266] width 105 height 30
click at [785, 267] on input "False" at bounding box center [790, 266] width 10 height 8
radio input "true"
click at [733, 361] on label "True" at bounding box center [704, 353] width 105 height 30
click at [669, 358] on input "True" at bounding box center [664, 353] width 10 height 8
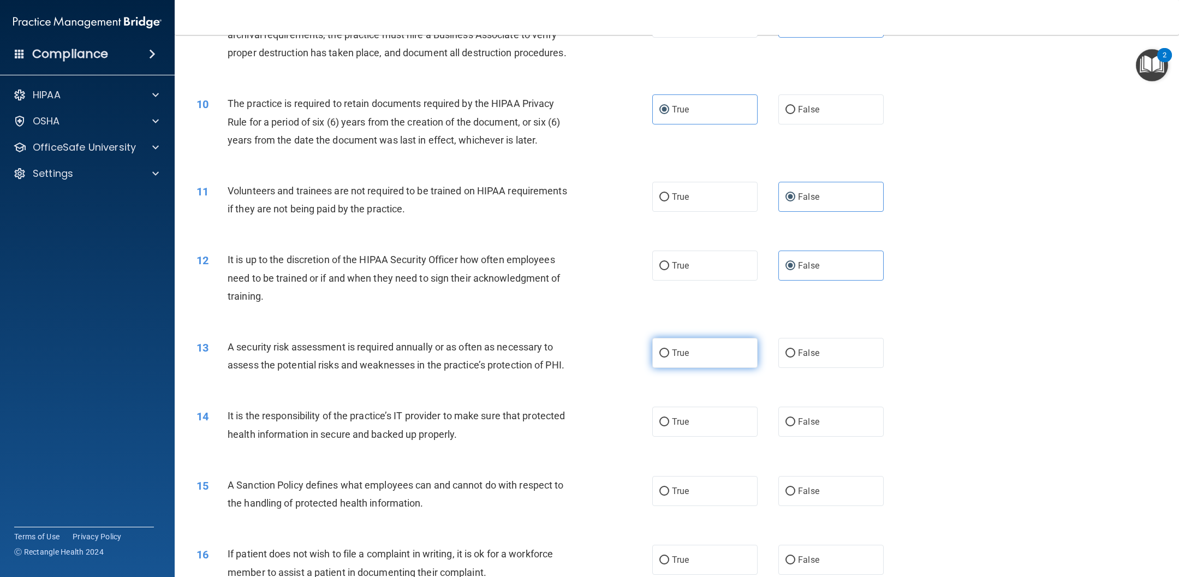
radio input "true"
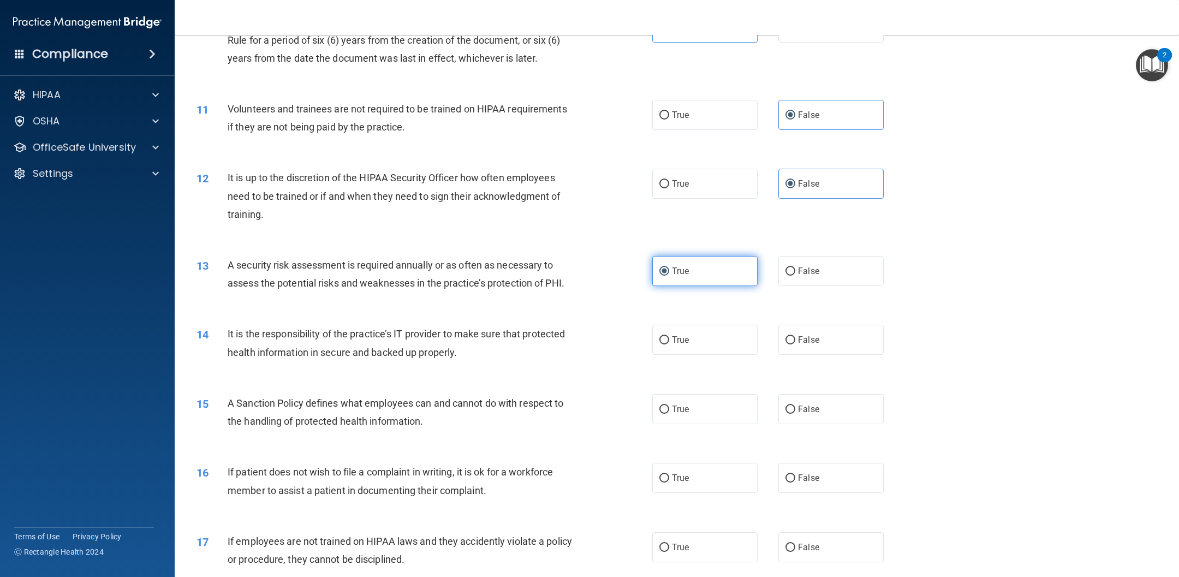
scroll to position [859, 0]
click at [785, 343] on label "False" at bounding box center [830, 339] width 105 height 30
click at [785, 343] on input "False" at bounding box center [790, 340] width 10 height 8
radio input "true"
click at [785, 384] on span "False" at bounding box center [808, 408] width 21 height 10
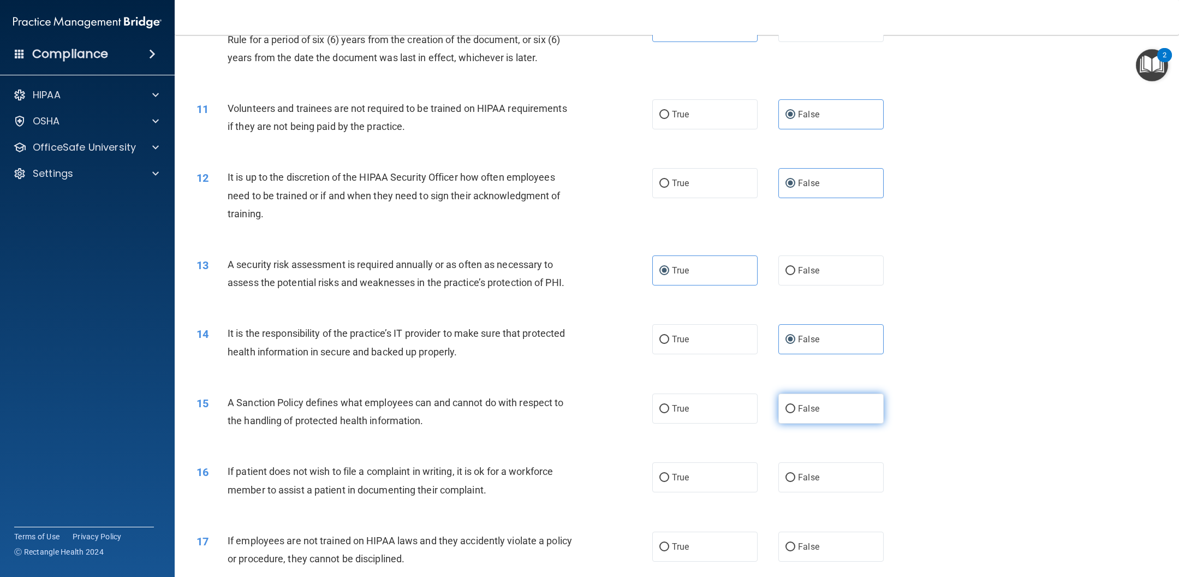
click at [785, 384] on input "False" at bounding box center [790, 409] width 10 height 8
radio input "true"
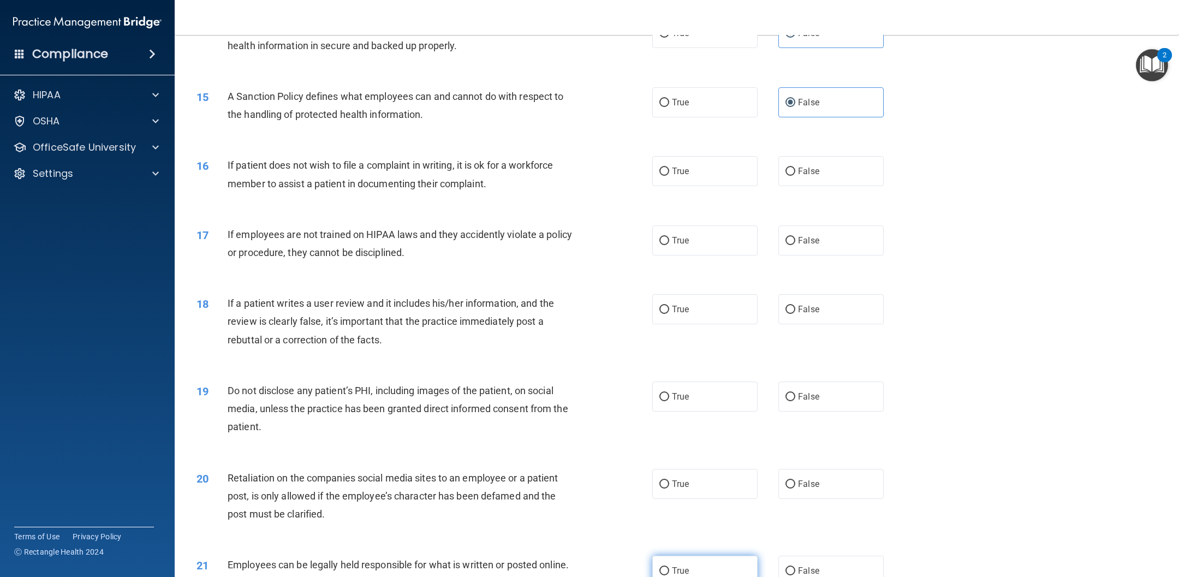
scroll to position [1130, 0]
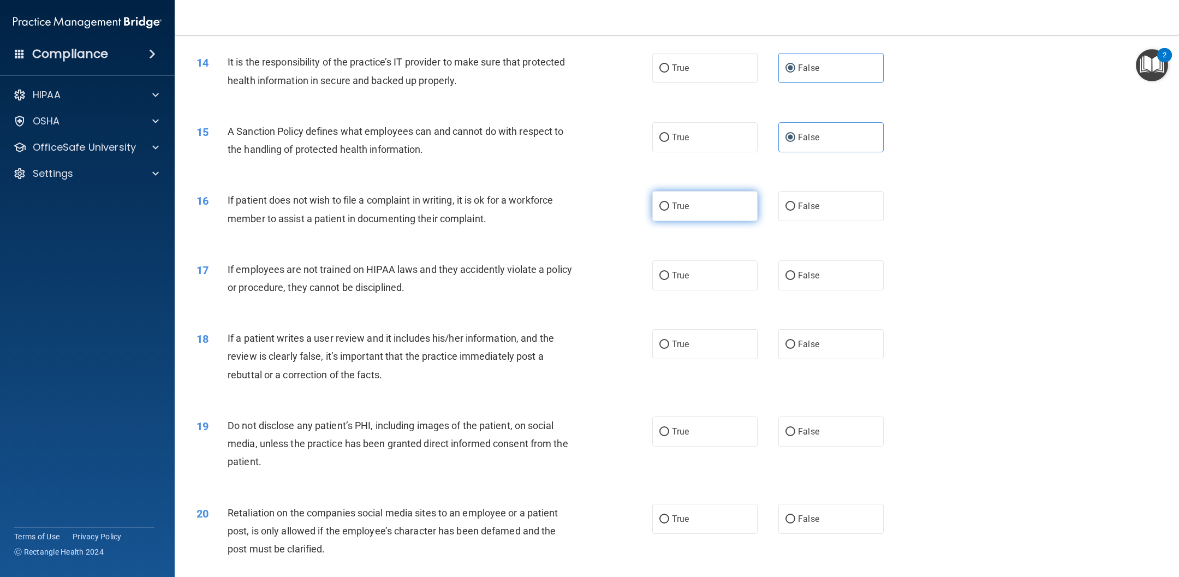
click at [713, 202] on label "True" at bounding box center [704, 206] width 105 height 30
click at [669, 203] on input "True" at bounding box center [664, 207] width 10 height 8
radio input "true"
click at [785, 280] on label "False" at bounding box center [830, 275] width 105 height 30
click at [785, 280] on input "False" at bounding box center [790, 276] width 10 height 8
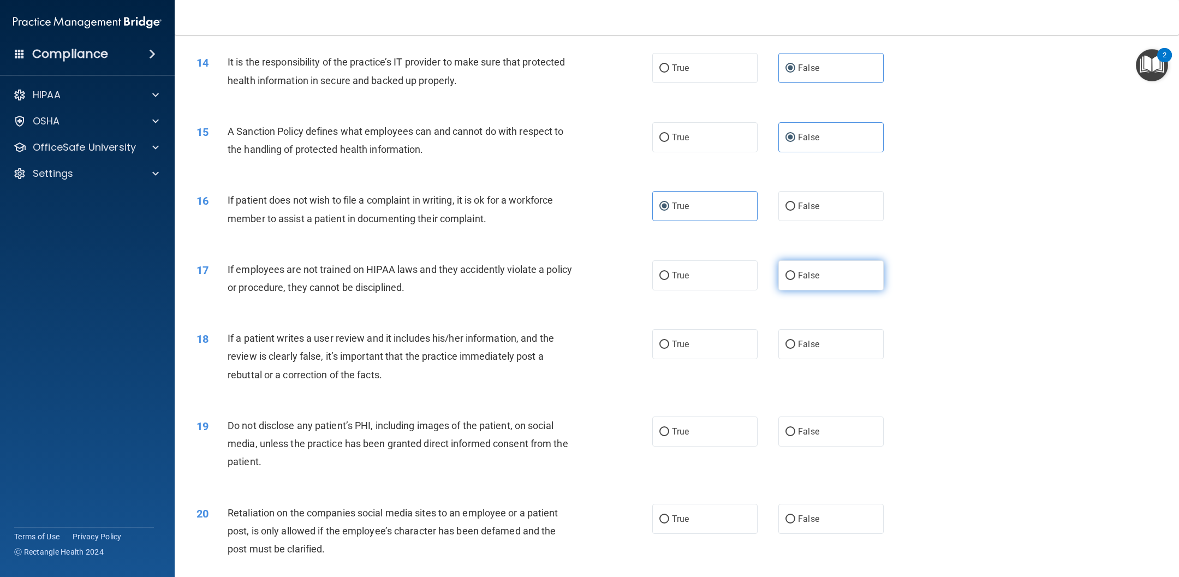
radio input "true"
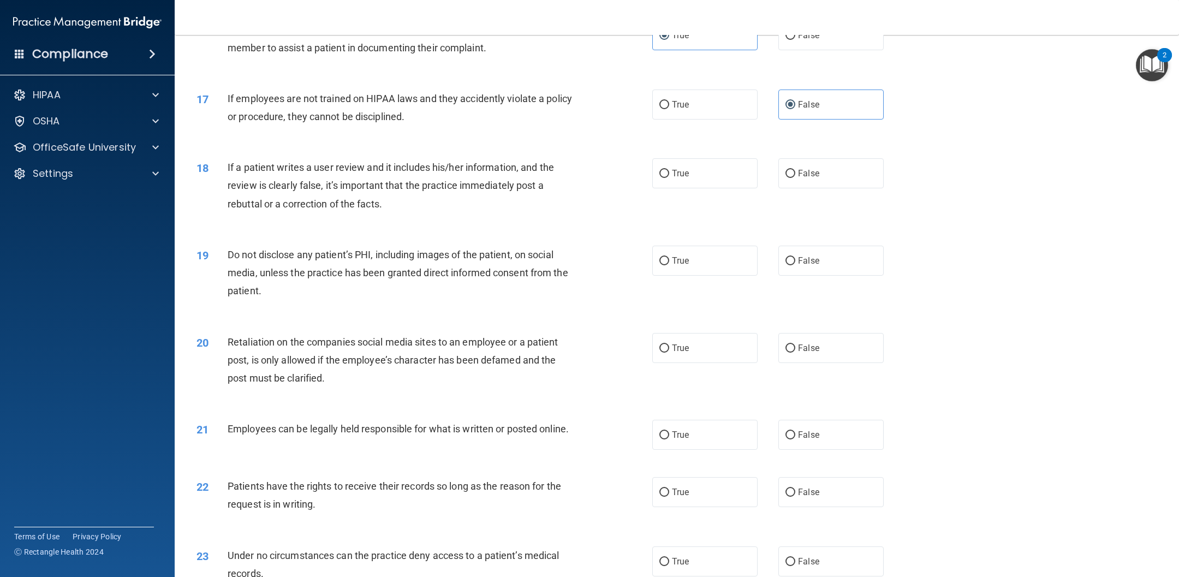
scroll to position [1304, 0]
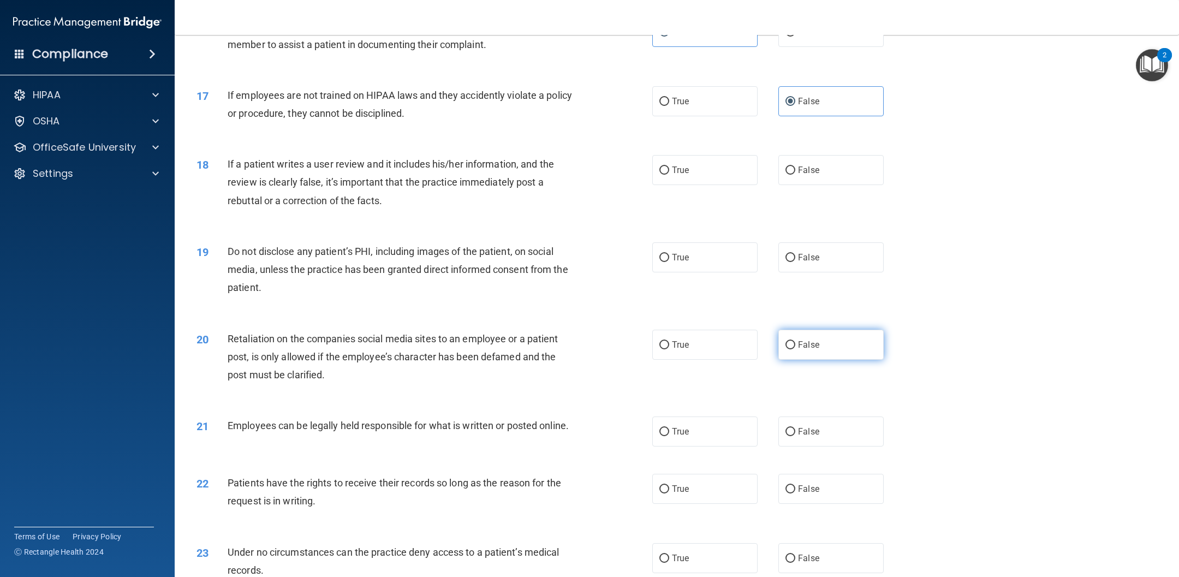
click at [785, 347] on label "False" at bounding box center [830, 345] width 105 height 30
click at [785, 347] on input "False" at bounding box center [790, 345] width 10 height 8
radio input "true"
click at [785, 384] on label "False" at bounding box center [830, 489] width 105 height 30
click at [785, 384] on input "False" at bounding box center [790, 489] width 10 height 8
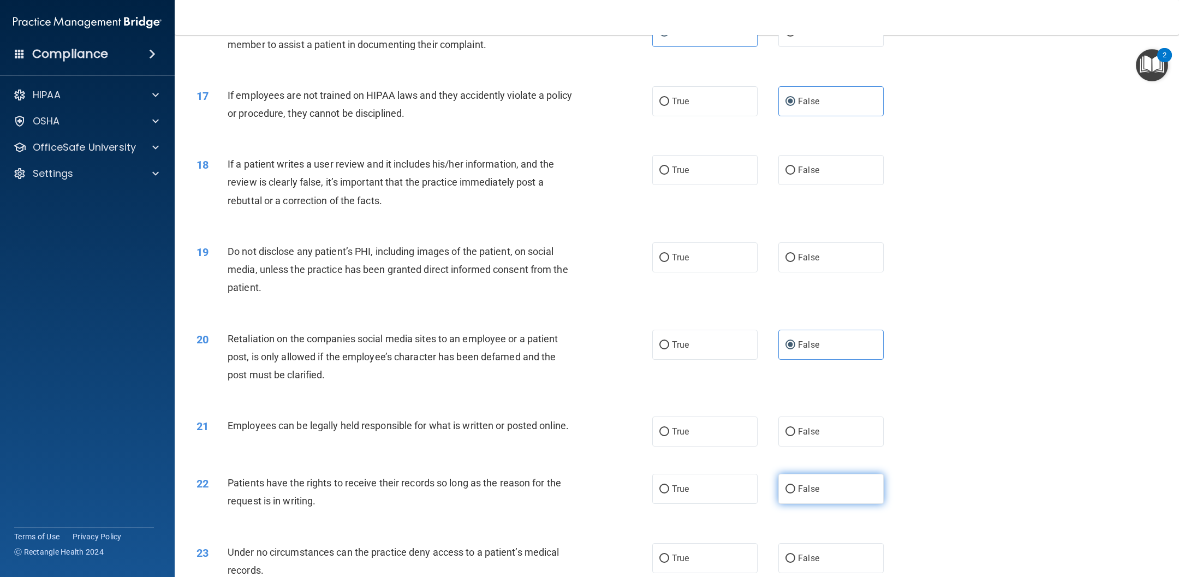
radio input "true"
click at [785, 162] on label "False" at bounding box center [830, 170] width 105 height 30
click at [785, 166] on input "False" at bounding box center [790, 170] width 10 height 8
radio input "true"
click at [677, 252] on span "True" at bounding box center [680, 257] width 17 height 10
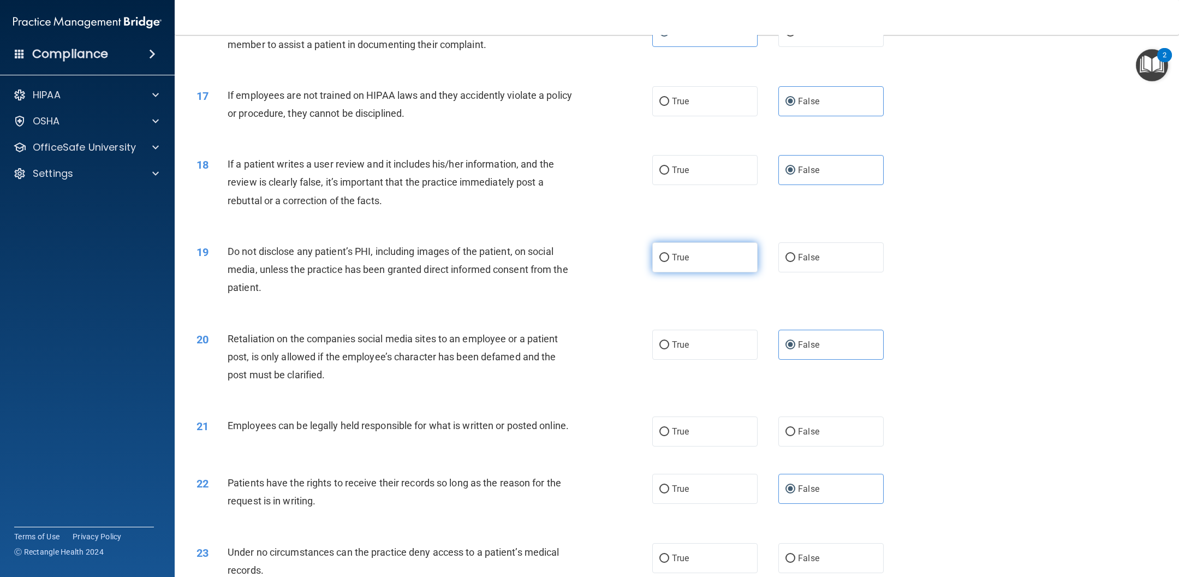
click at [669, 254] on input "True" at bounding box center [664, 258] width 10 height 8
radio input "true"
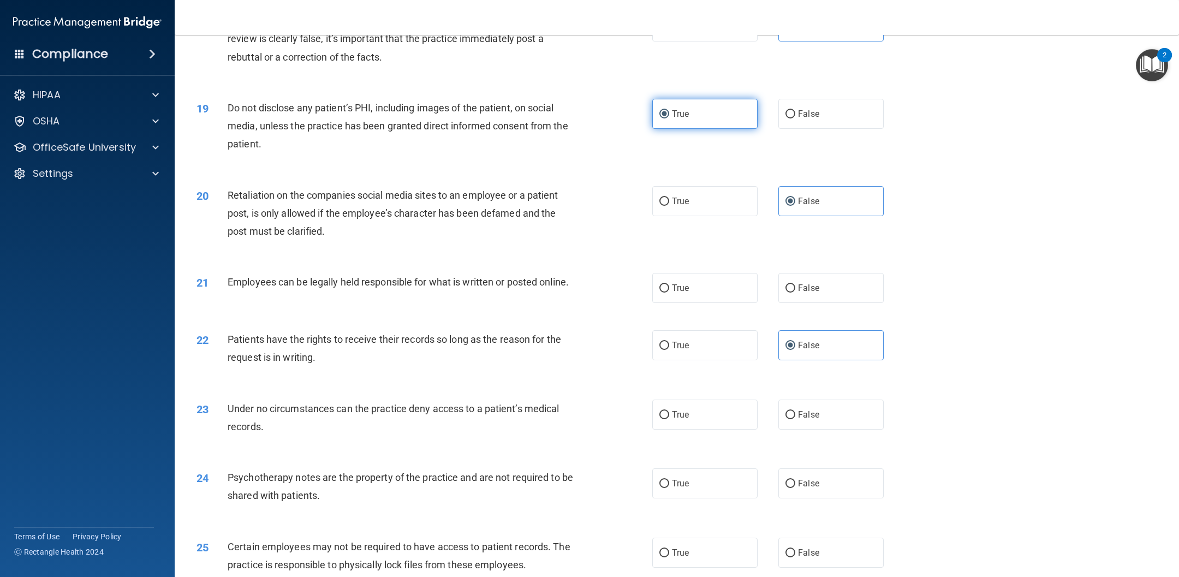
scroll to position [1469, 0]
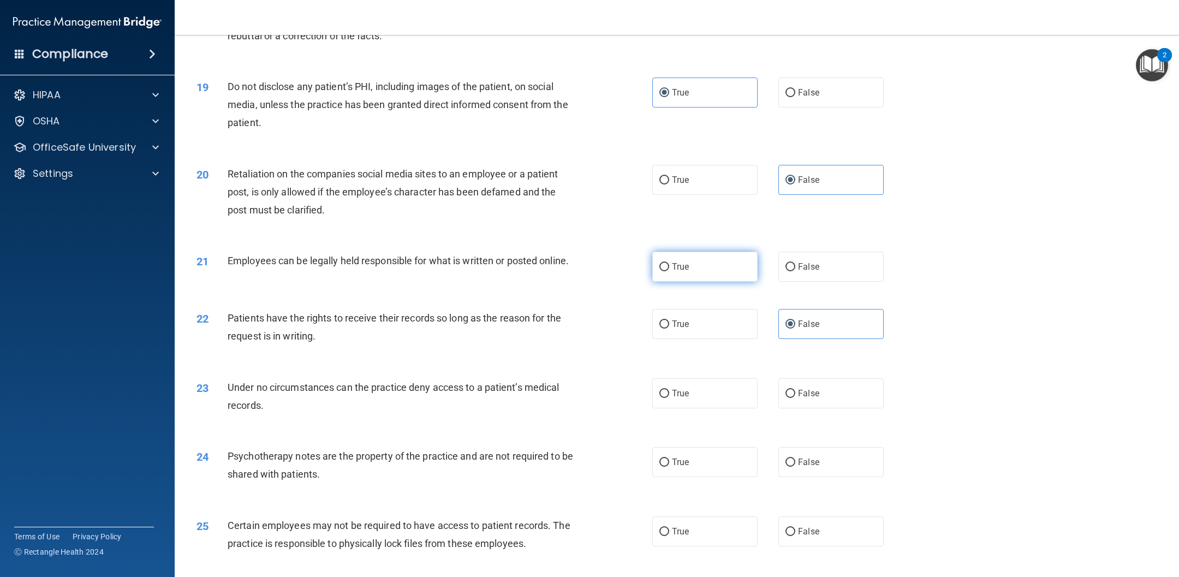
click at [702, 265] on label "True" at bounding box center [704, 267] width 105 height 30
click at [669, 265] on input "True" at bounding box center [664, 267] width 10 height 8
radio input "true"
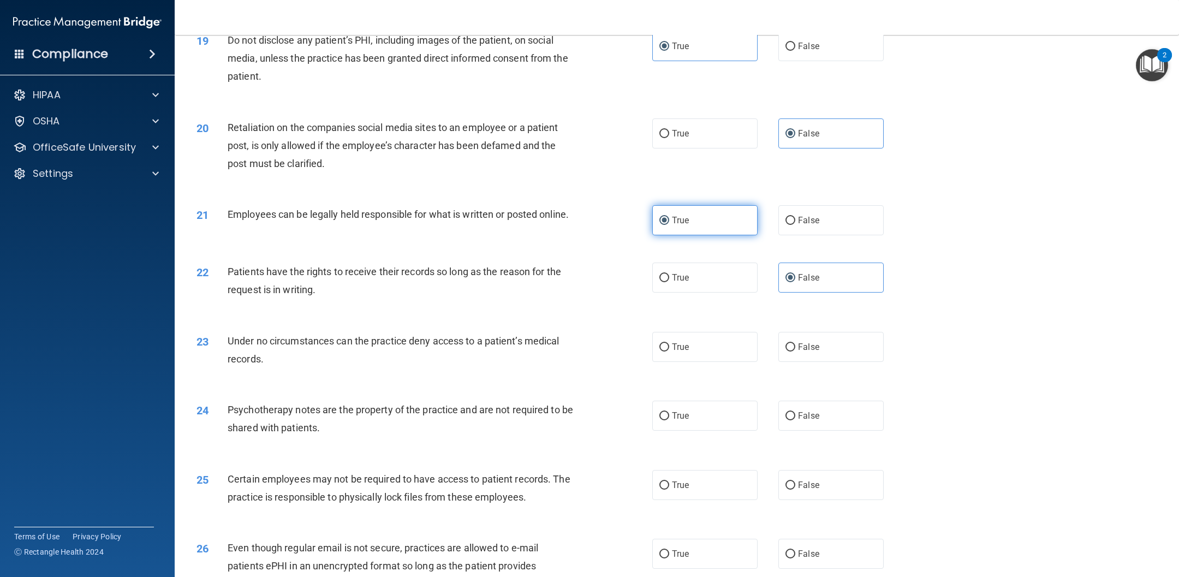
scroll to position [1516, 0]
click at [785, 355] on label "False" at bounding box center [830, 346] width 105 height 30
click at [785, 350] on input "False" at bounding box center [790, 346] width 10 height 8
radio input "true"
click at [723, 384] on label "True" at bounding box center [704, 415] width 105 height 30
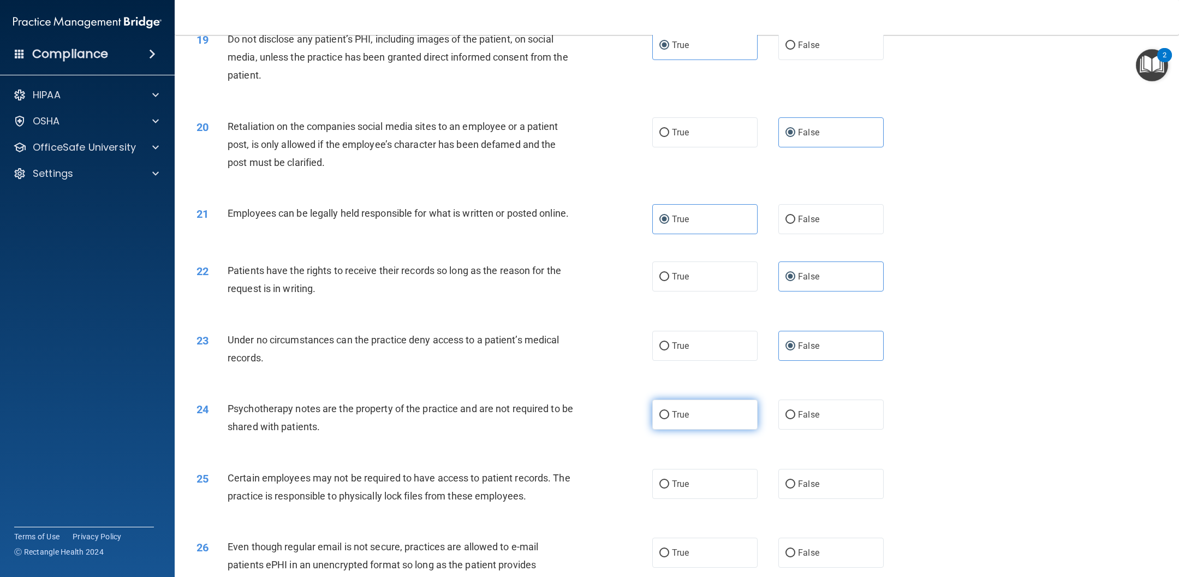
click at [669, 384] on input "True" at bounding box center [664, 415] width 10 height 8
radio input "true"
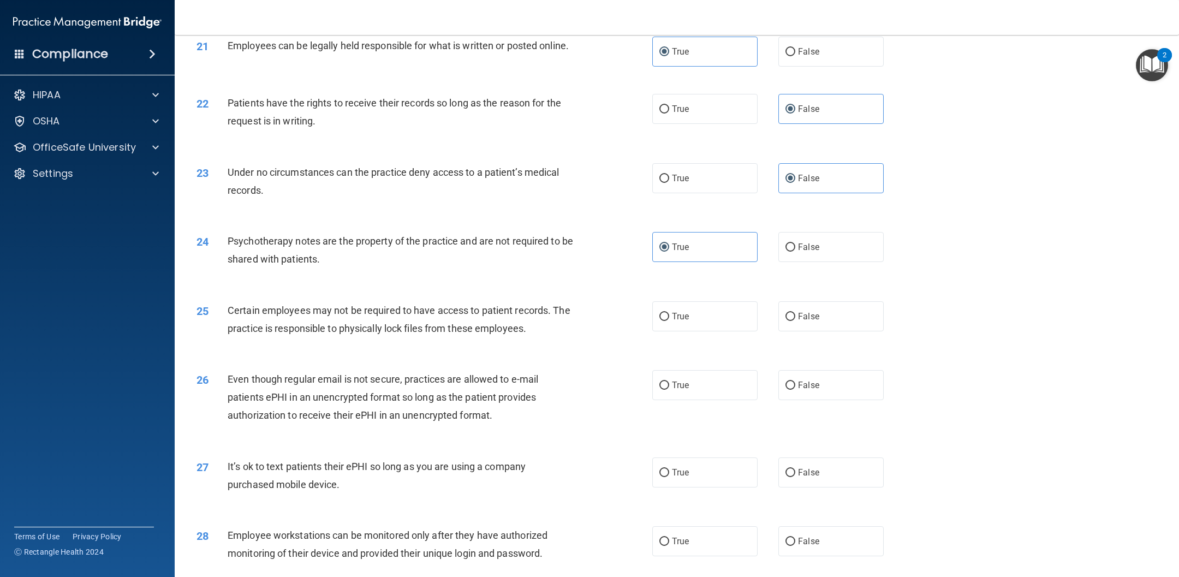
scroll to position [1686, 0]
click at [785, 384] on label "False" at bounding box center [830, 540] width 105 height 30
click at [785, 384] on input "False" at bounding box center [790, 540] width 10 height 8
radio input "true"
click at [724, 302] on label "True" at bounding box center [704, 315] width 105 height 30
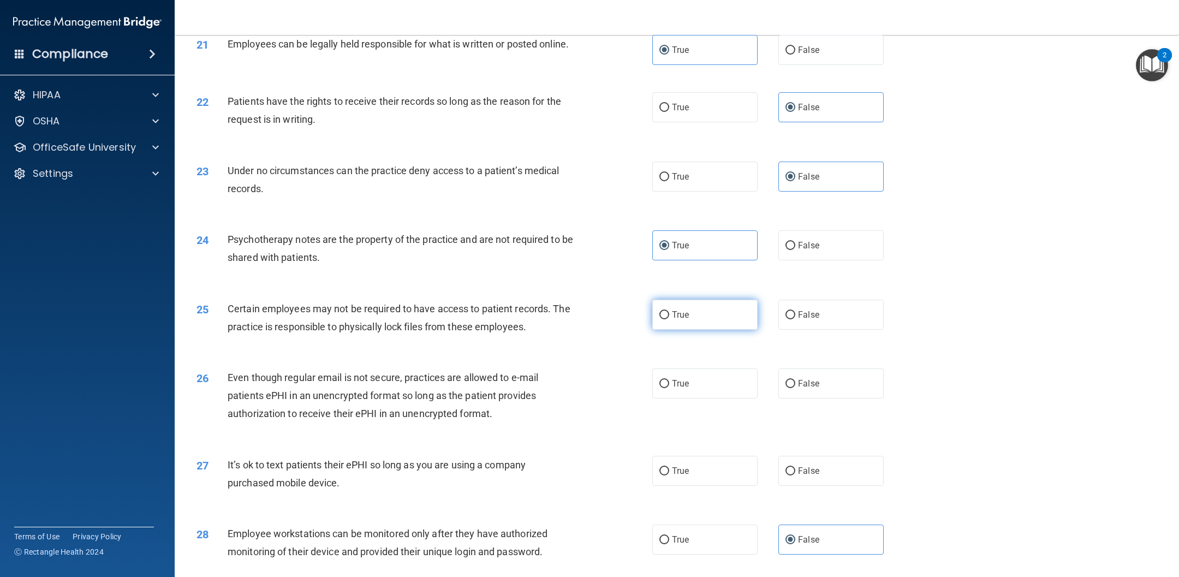
click at [669, 311] on input "True" at bounding box center [664, 315] width 10 height 8
radio input "true"
click at [704, 380] on label "True" at bounding box center [704, 383] width 105 height 30
click at [669, 380] on input "True" at bounding box center [664, 384] width 10 height 8
radio input "true"
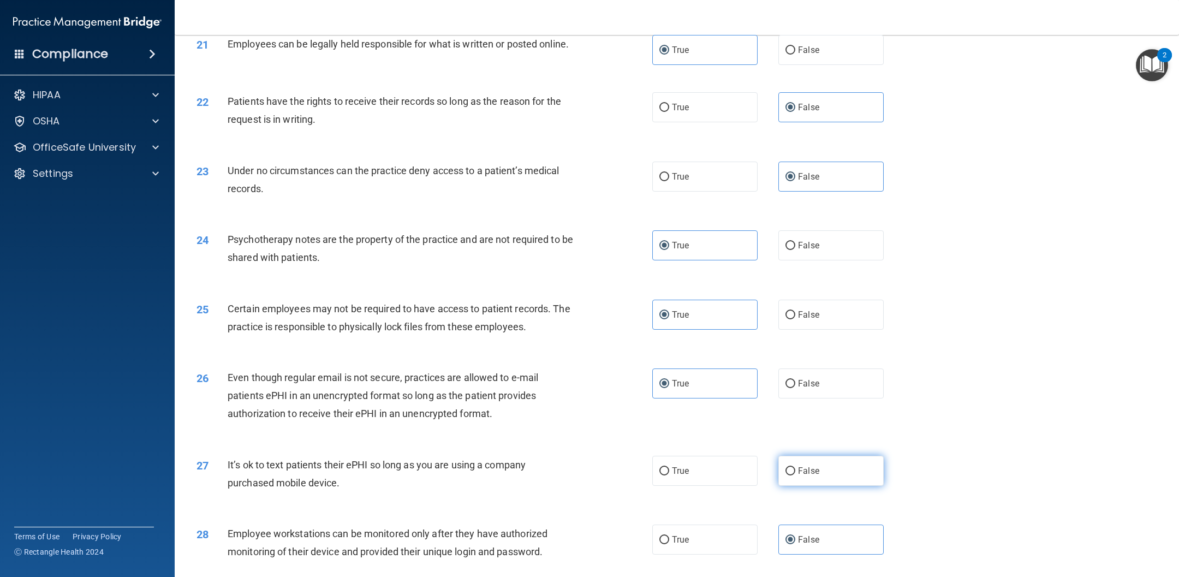
click at [785, 384] on label "False" at bounding box center [830, 471] width 105 height 30
click at [785, 384] on input "False" at bounding box center [790, 471] width 10 height 8
radio input "true"
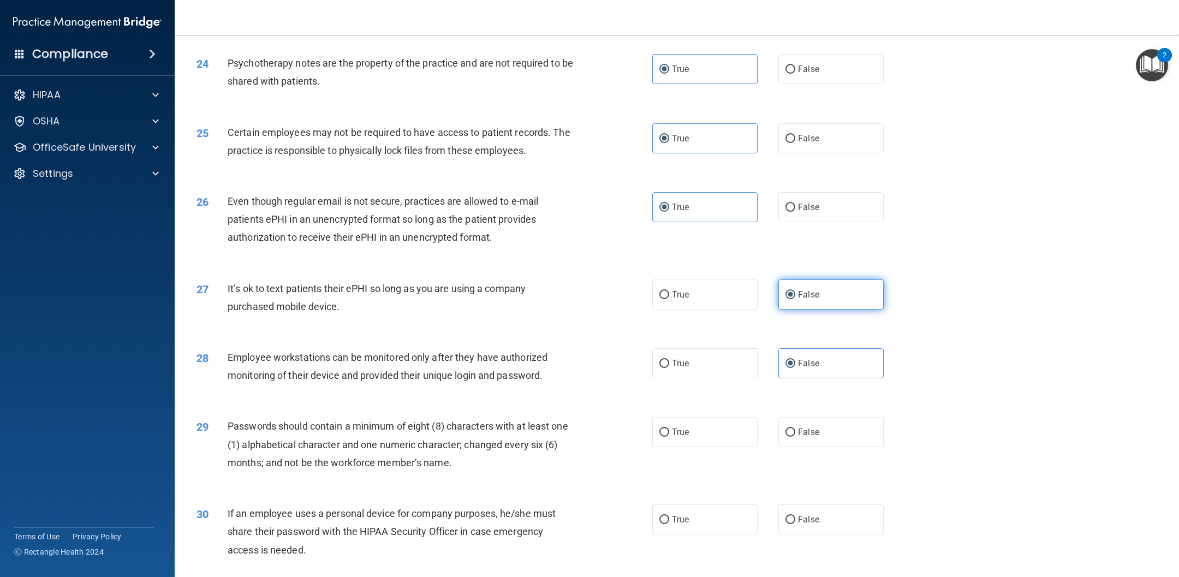
scroll to position [1933, 0]
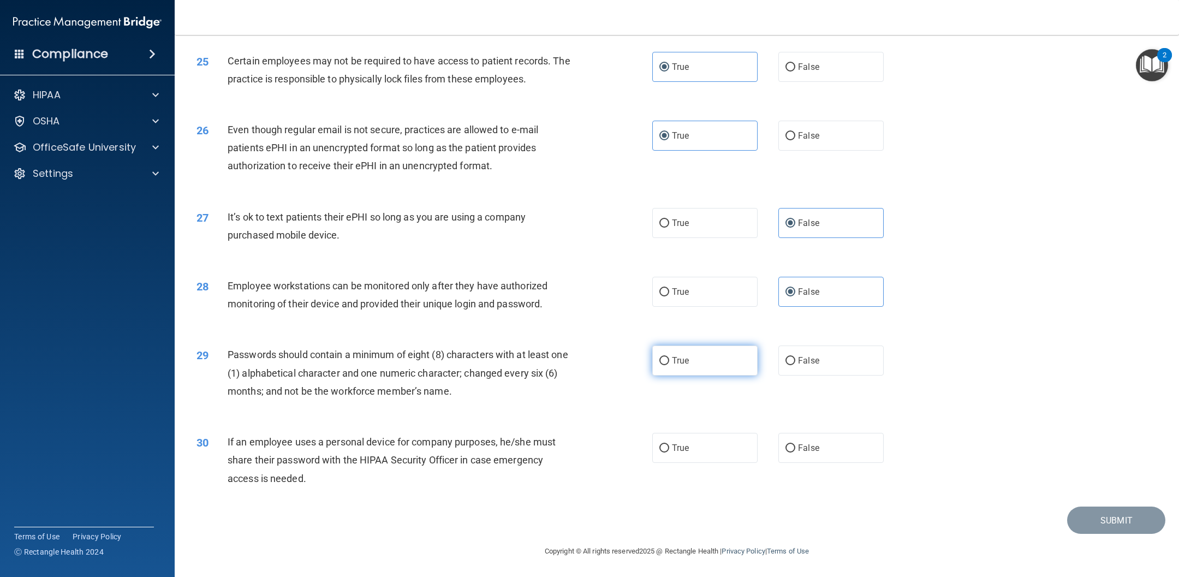
click at [676, 371] on label "True" at bounding box center [704, 361] width 105 height 30
click at [669, 365] on input "True" at bounding box center [664, 361] width 10 height 8
radio input "true"
click at [777, 384] on div "True False" at bounding box center [778, 448] width 253 height 30
click at [785, 384] on label "False" at bounding box center [830, 448] width 105 height 30
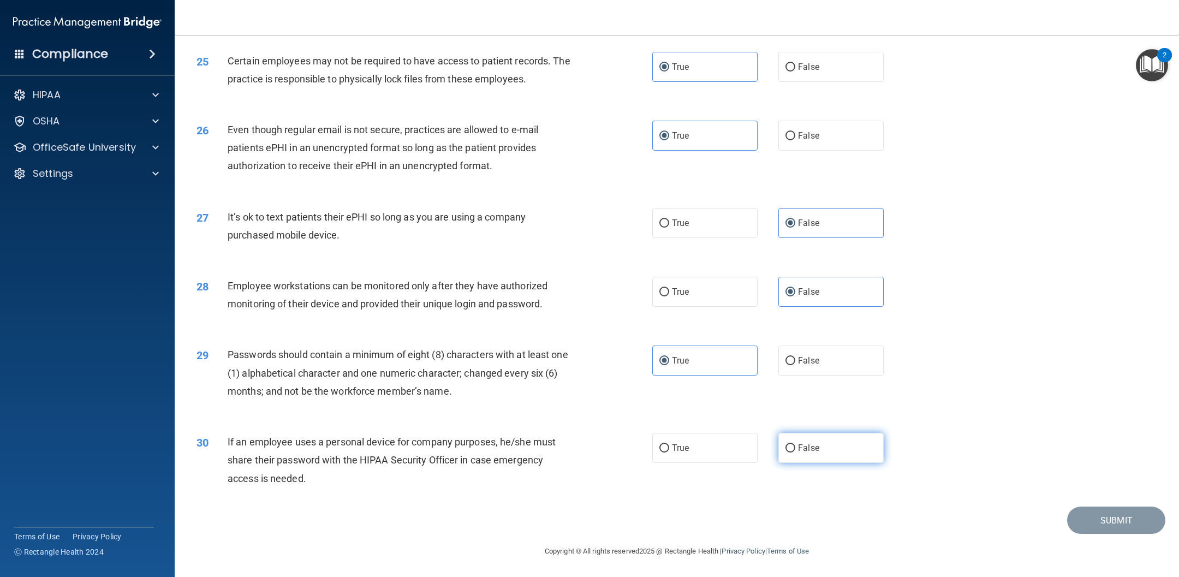
click at [785, 384] on input "False" at bounding box center [790, 448] width 10 height 8
radio input "true"
click at [785, 384] on button "Submit" at bounding box center [1116, 521] width 98 height 28
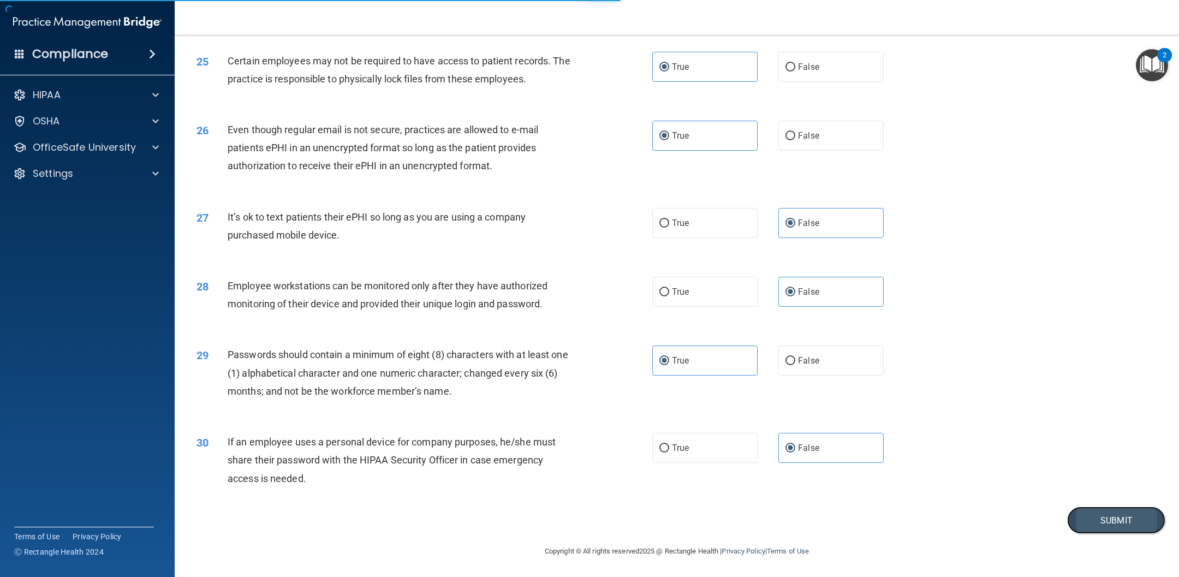
click at [785, 384] on button "Submit" at bounding box center [1116, 521] width 98 height 28
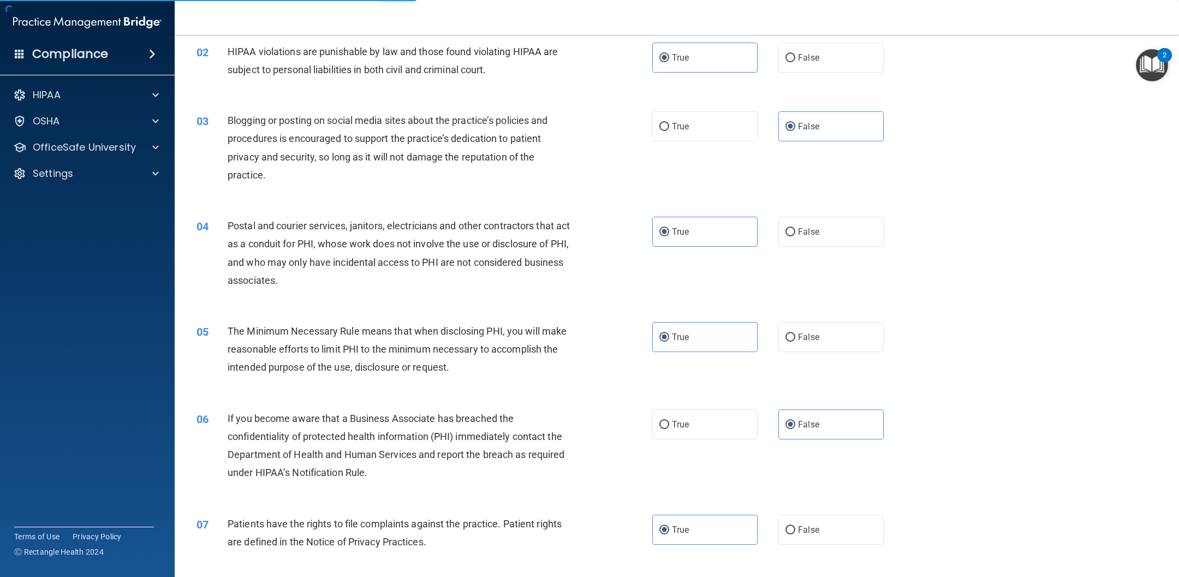
scroll to position [0, 0]
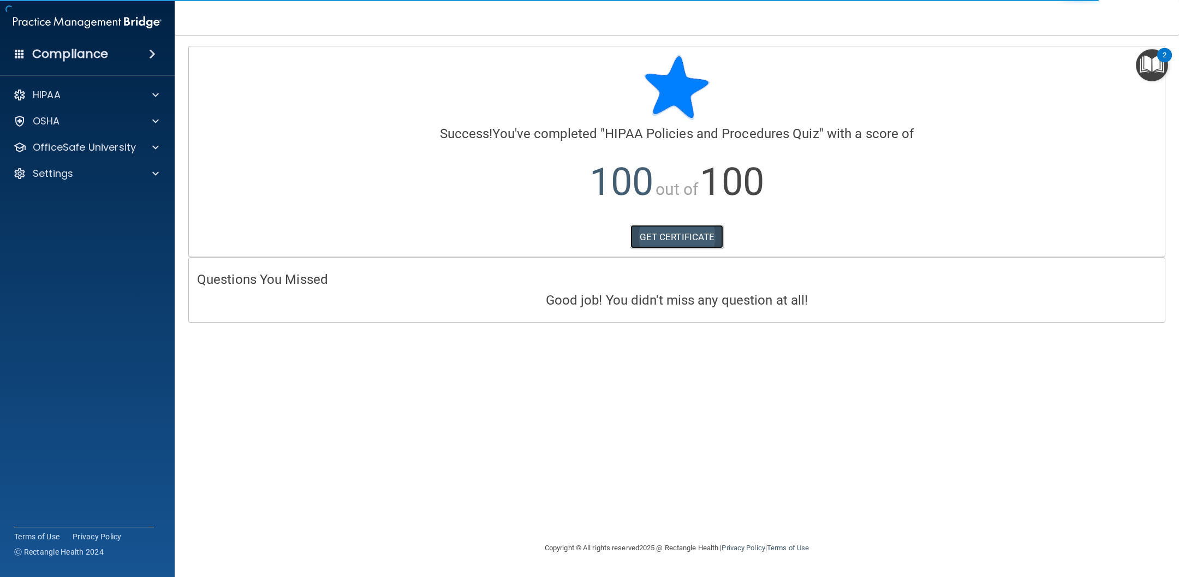
click at [695, 237] on link "GET CERTIFICATE" at bounding box center [676, 237] width 93 height 24
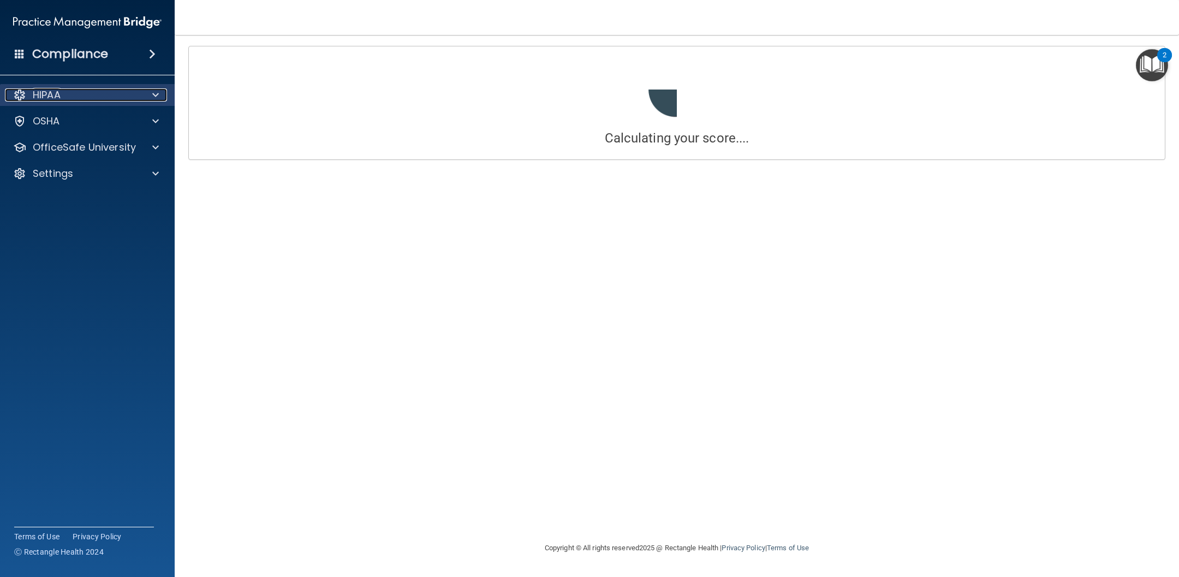
click at [142, 97] on div at bounding box center [153, 94] width 27 height 13
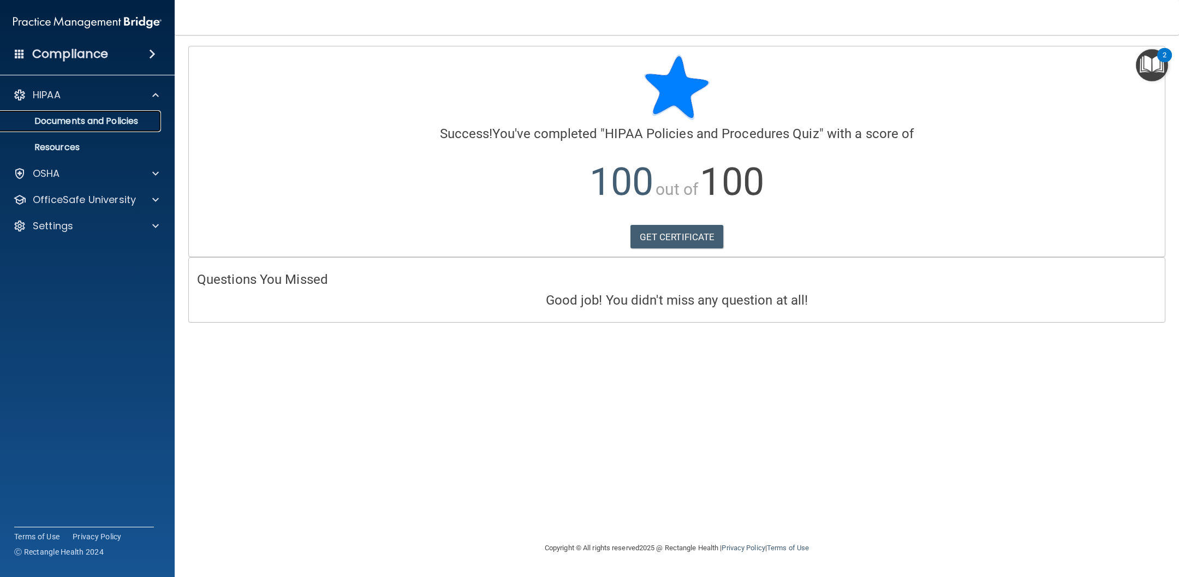
click at [129, 128] on link "Documents and Policies" at bounding box center [75, 121] width 172 height 22
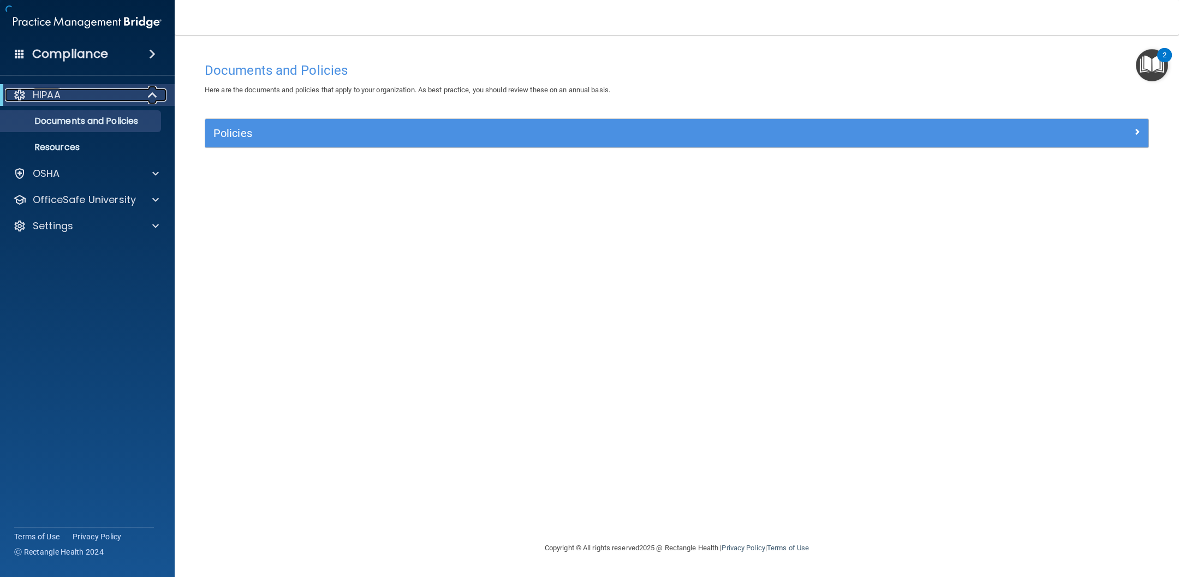
click at [134, 94] on div "HIPAA" at bounding box center [72, 94] width 135 height 13
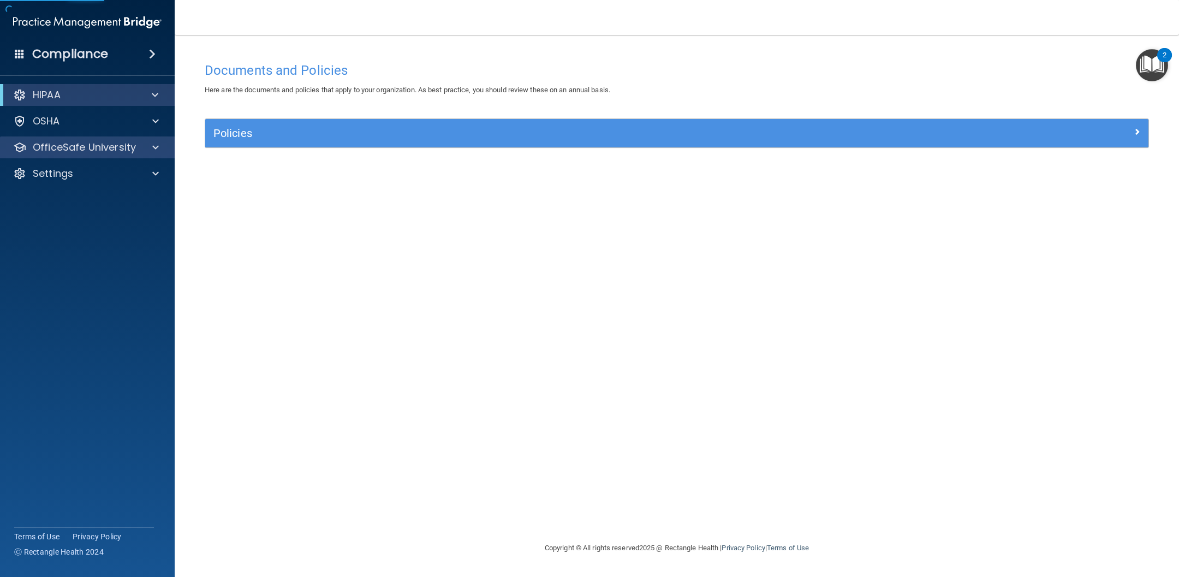
click at [117, 155] on div "OfficeSafe University" at bounding box center [87, 147] width 175 height 22
click at [94, 157] on div "OfficeSafe University" at bounding box center [87, 147] width 175 height 22
click at [46, 167] on p "Settings" at bounding box center [53, 173] width 40 height 13
click at [69, 143] on p "OfficeSafe University" at bounding box center [84, 147] width 103 height 13
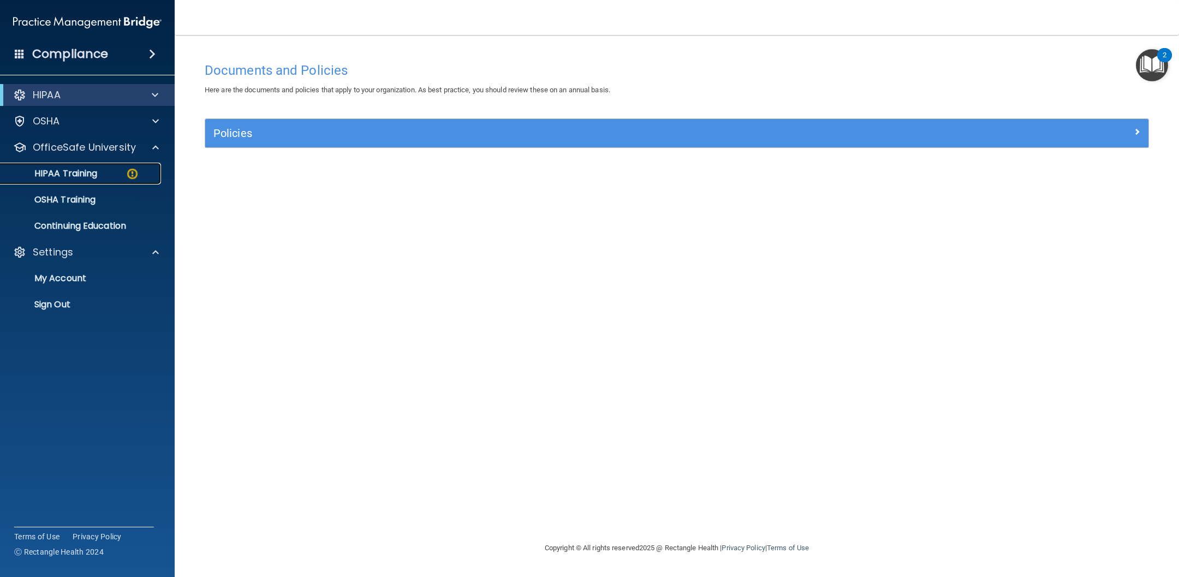
click at [76, 168] on p "HIPAA Training" at bounding box center [52, 173] width 90 height 11
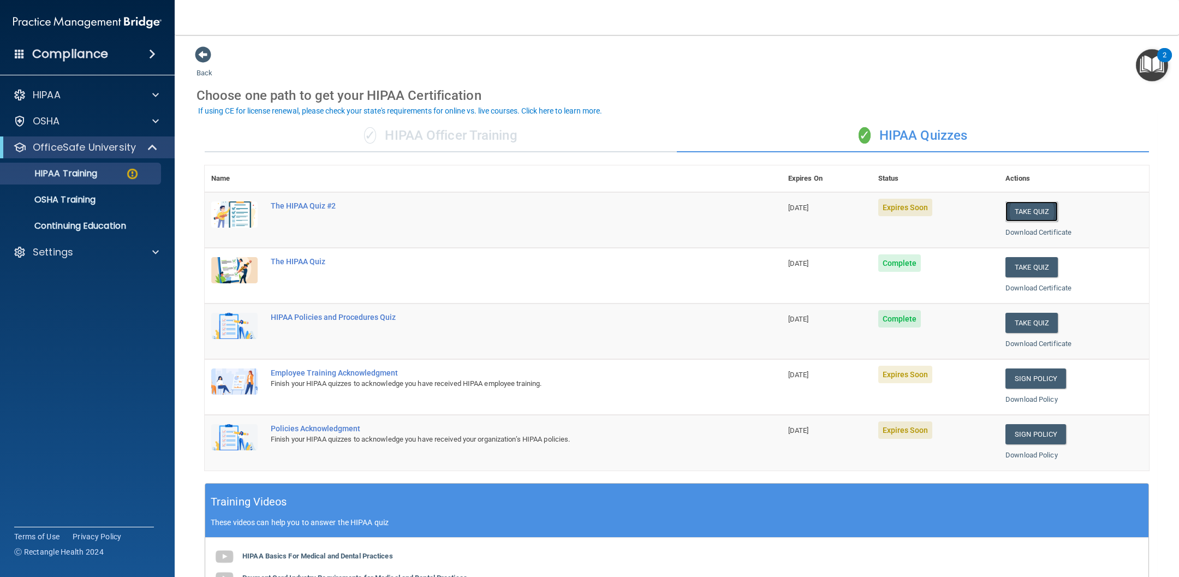
click at [785, 205] on button "Take Quiz" at bounding box center [1031, 211] width 52 height 20
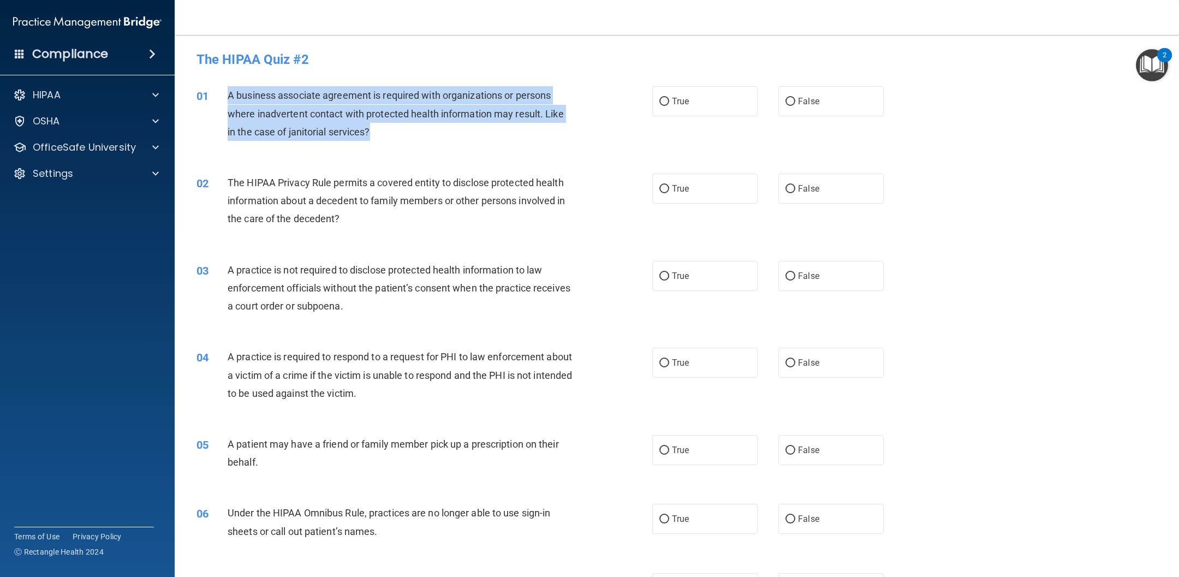
drag, startPoint x: 227, startPoint y: 96, endPoint x: 390, endPoint y: 139, distance: 168.4
click at [390, 139] on div "01 A business associate agreement is required with organizations or persons whe…" at bounding box center [424, 116] width 489 height 60
copy div "A business associate agreement is required with organizations or persons where …"
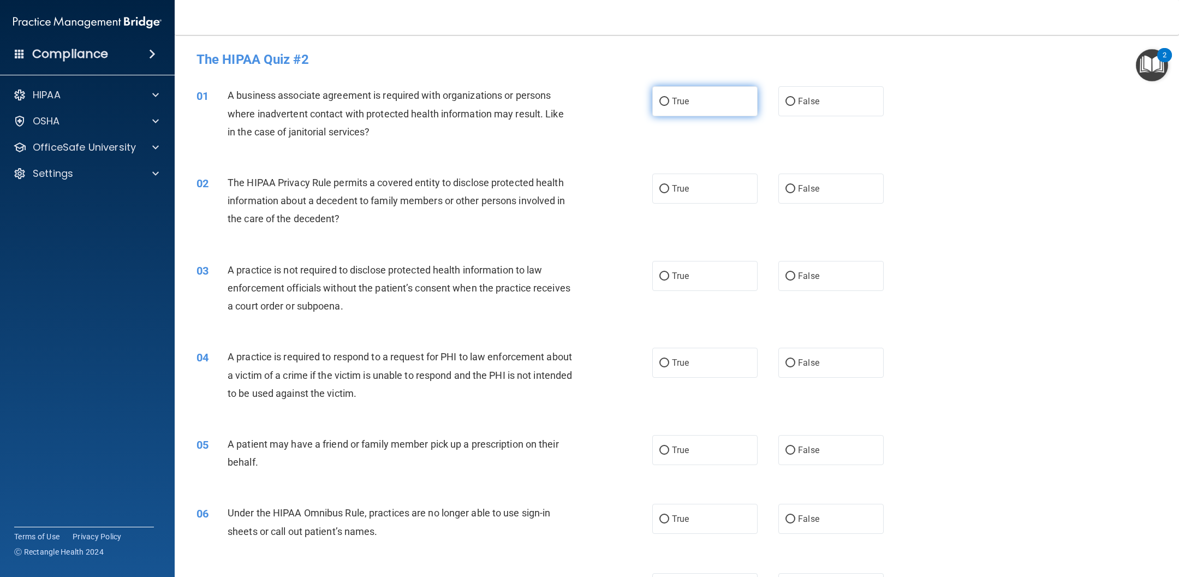
click at [680, 94] on label "True" at bounding box center [704, 101] width 105 height 30
click at [669, 98] on input "True" at bounding box center [664, 102] width 10 height 8
radio input "true"
click at [785, 99] on span "False" at bounding box center [808, 101] width 21 height 10
click at [785, 99] on input "False" at bounding box center [790, 102] width 10 height 8
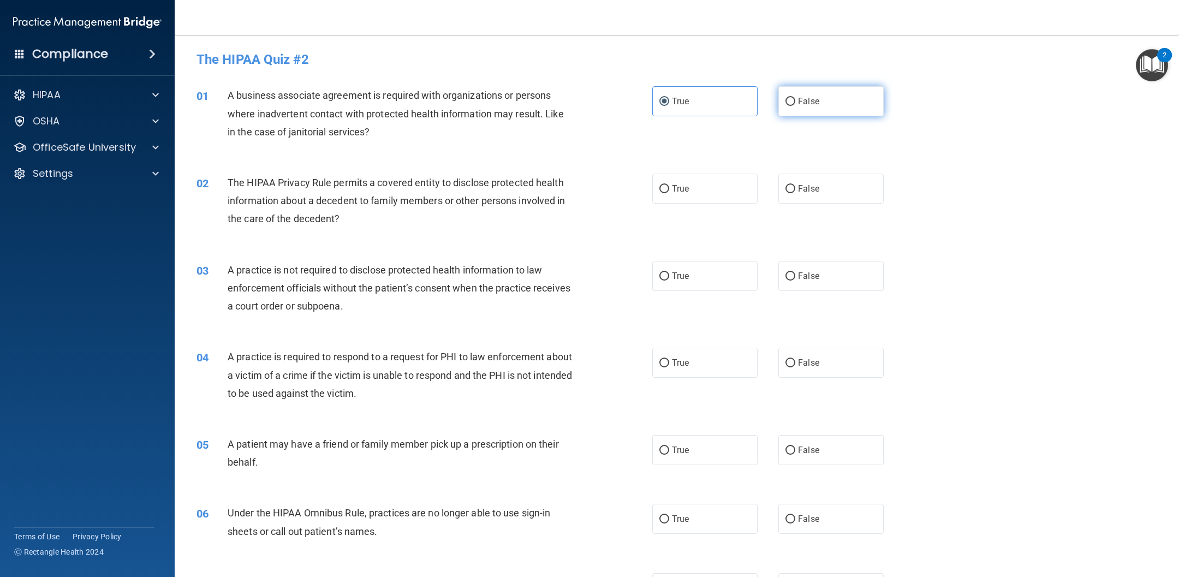
radio input "true"
click at [671, 91] on label "True" at bounding box center [704, 101] width 105 height 30
click at [669, 98] on input "True" at bounding box center [664, 102] width 10 height 8
radio input "true"
radio input "false"
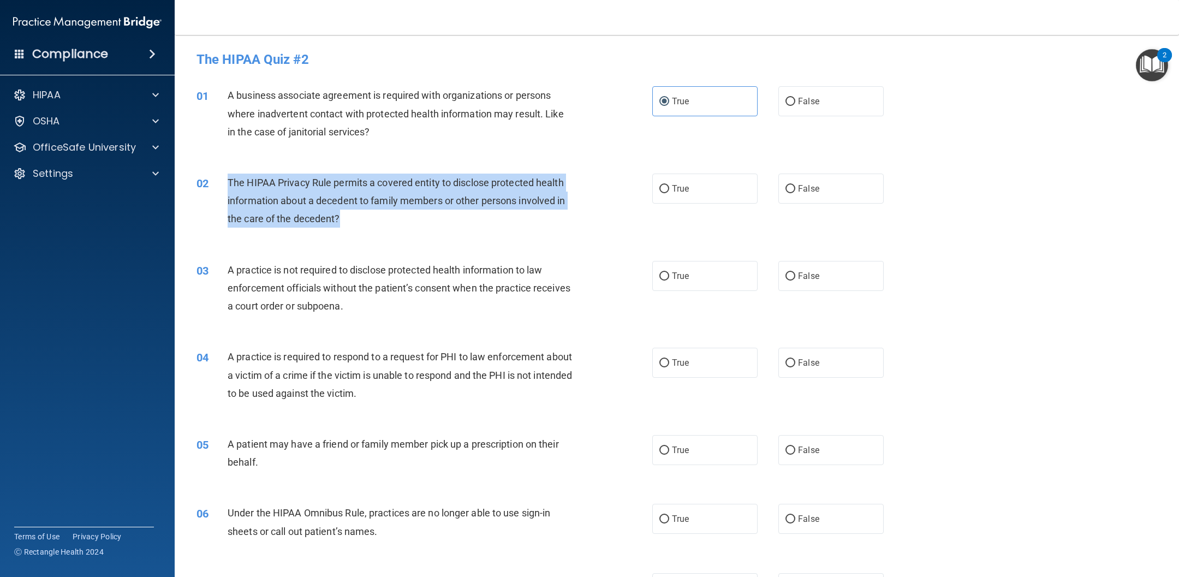
drag, startPoint x: 349, startPoint y: 219, endPoint x: 218, endPoint y: 190, distance: 133.5
click at [218, 190] on div "02 The HIPAA Privacy Rule permits a covered entity to disclose protected health…" at bounding box center [424, 204] width 489 height 60
copy div "The HIPAA Privacy Rule permits a covered entity to disclose protected health in…"
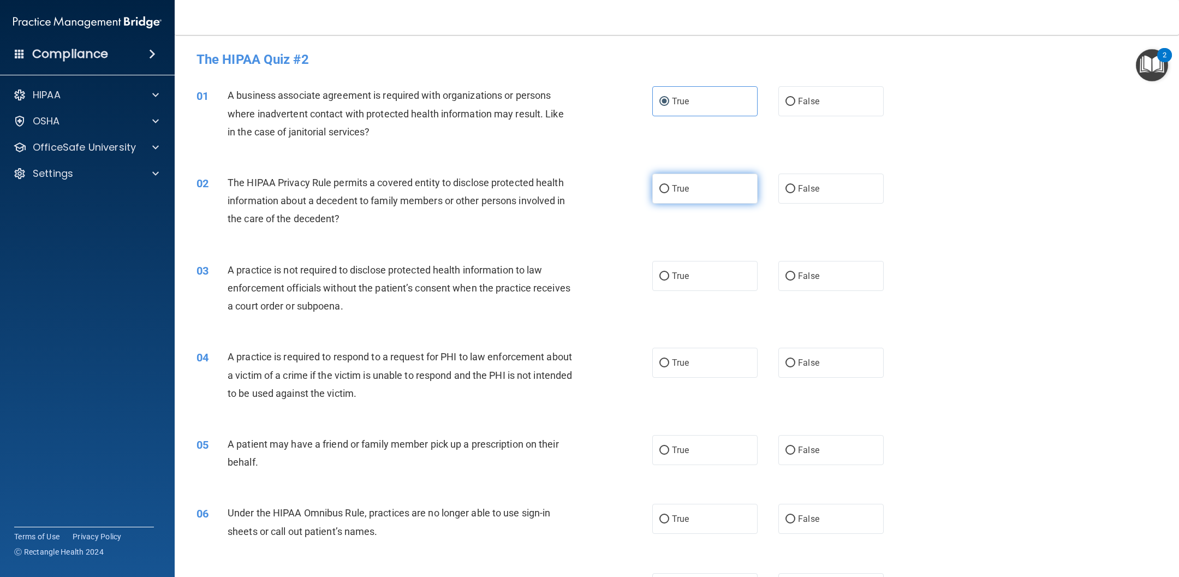
click at [669, 193] on input "True" at bounding box center [664, 189] width 10 height 8
radio input "true"
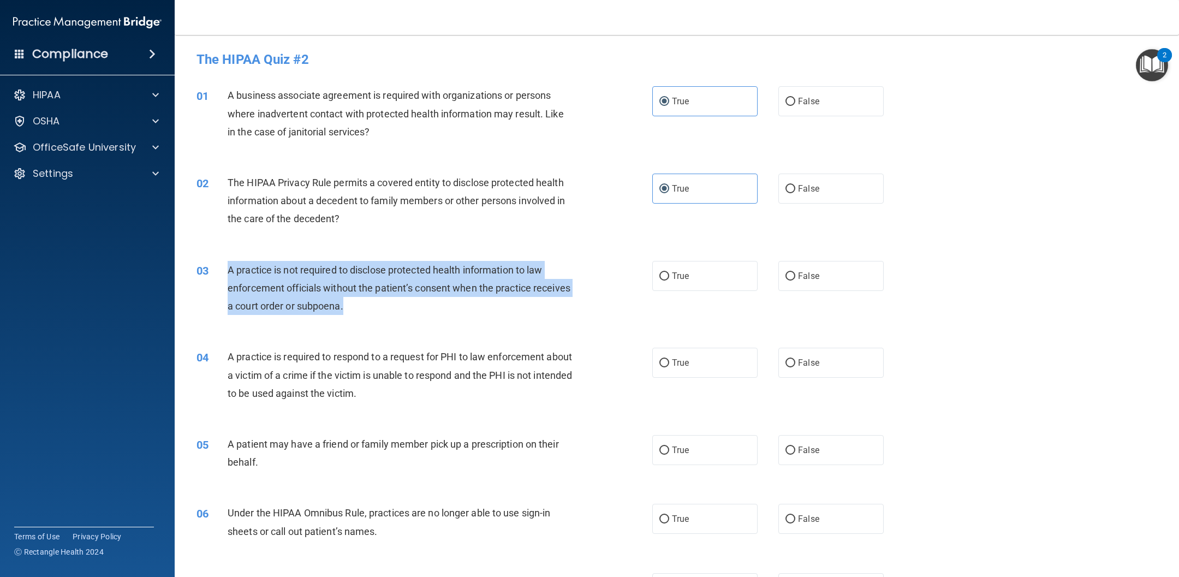
drag, startPoint x: 379, startPoint y: 306, endPoint x: 215, endPoint y: 275, distance: 166.7
click at [215, 275] on div "03 A practice is not required to disclose protected health information to law e…" at bounding box center [424, 291] width 489 height 60
copy div "A practice is not required to disclose protected health information to law enfo…"
click at [449, 287] on span "A practice is not required to disclose protected health information to law enfo…" at bounding box center [399, 287] width 343 height 47
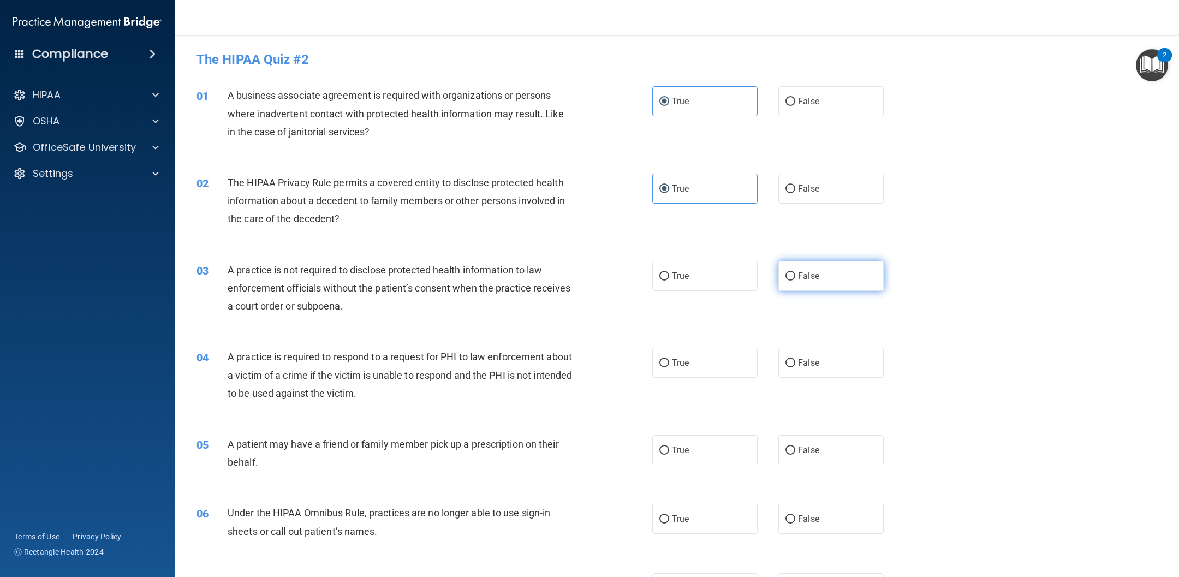
click at [785, 277] on span "False" at bounding box center [808, 276] width 21 height 10
click at [785, 277] on input "False" at bounding box center [790, 276] width 10 height 8
radio input "true"
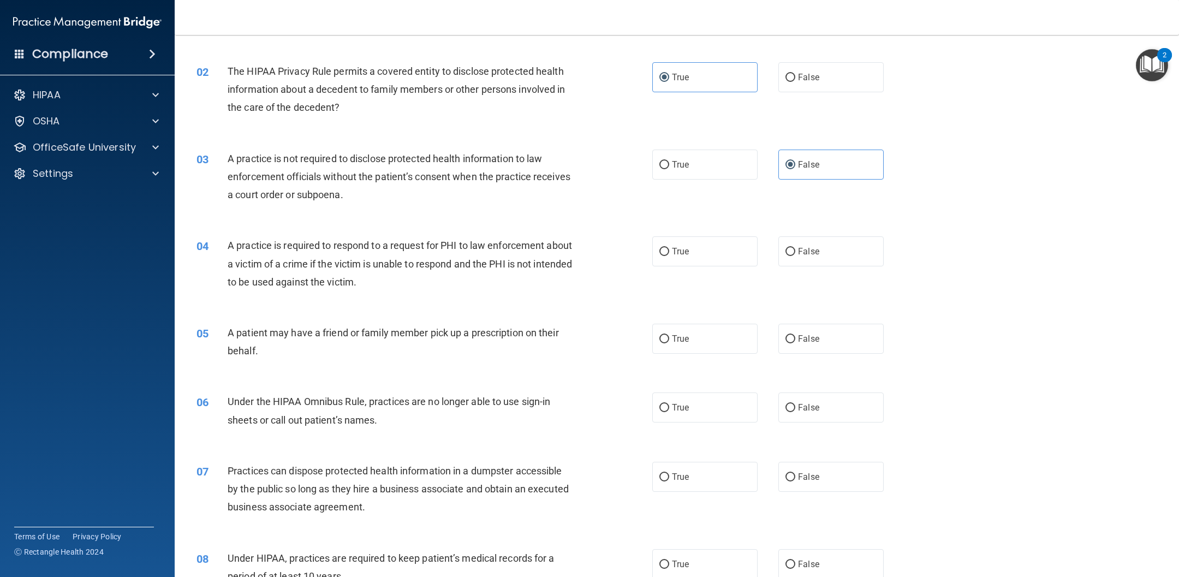
scroll to position [140, 0]
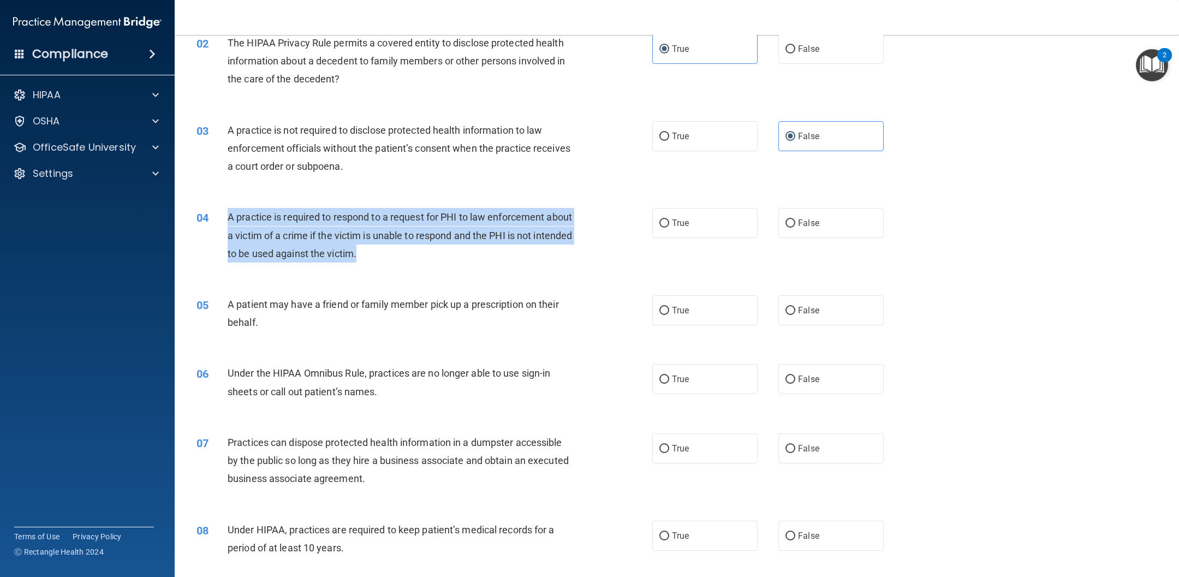
drag, startPoint x: 417, startPoint y: 257, endPoint x: 223, endPoint y: 218, distance: 197.6
click at [223, 218] on div "04 A practice is required to respond to a request for PHI to law enforcement ab…" at bounding box center [424, 238] width 489 height 60
copy div "A practice is required to respond to a request for PHI to law enforcement about…"
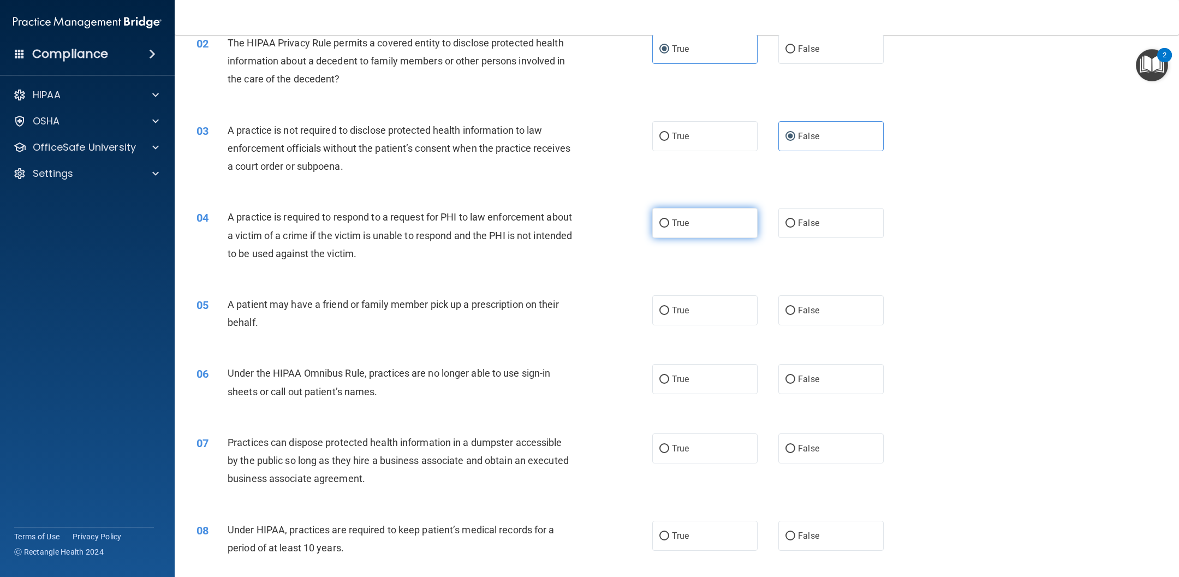
click at [712, 221] on label "True" at bounding box center [704, 223] width 105 height 30
click at [669, 221] on input "True" at bounding box center [664, 223] width 10 height 8
radio input "true"
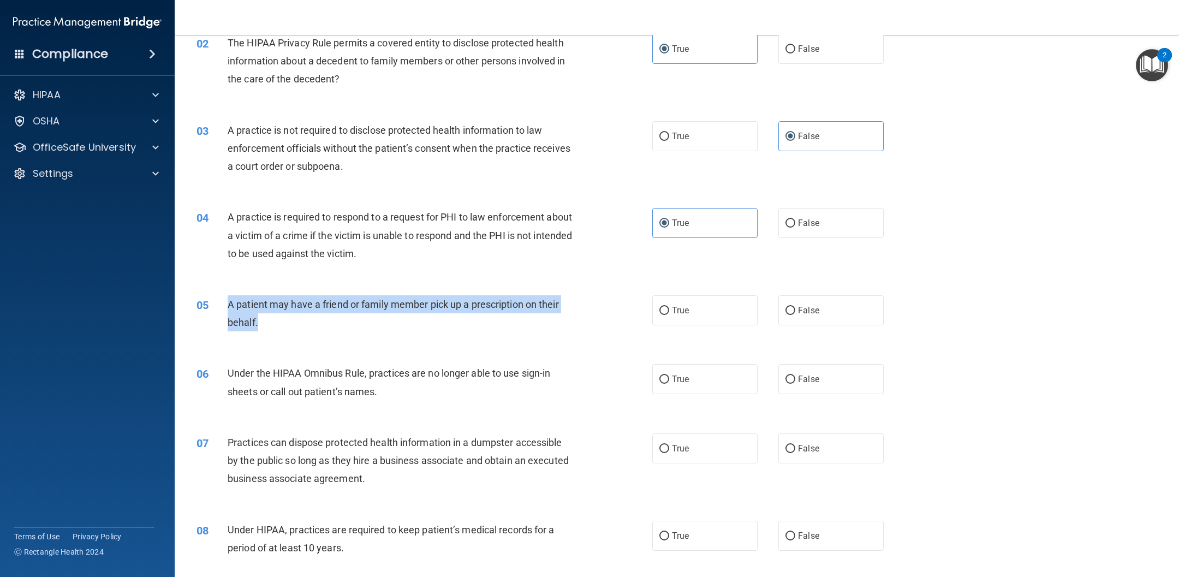
drag, startPoint x: 277, startPoint y: 330, endPoint x: 219, endPoint y: 302, distance: 64.5
click at [219, 304] on div "05 A patient may have a friend or family member pick up a prescription on their…" at bounding box center [424, 315] width 489 height 41
copy div "A patient may have a friend or family member pick up a prescription on their be…"
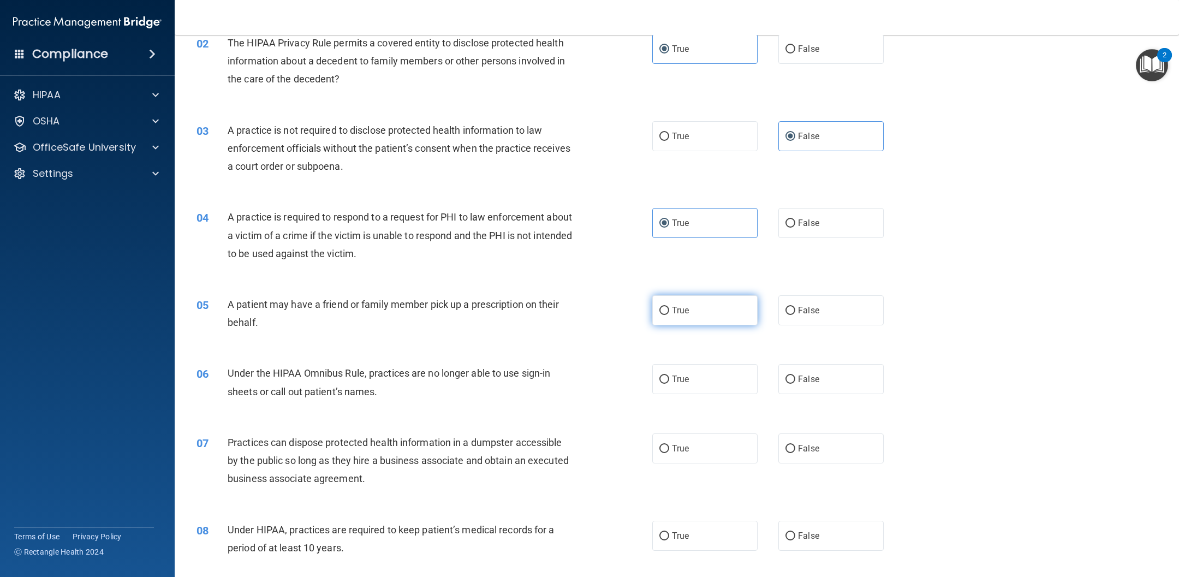
click at [683, 314] on span "True" at bounding box center [680, 310] width 17 height 10
click at [669, 314] on input "True" at bounding box center [664, 311] width 10 height 8
radio input "true"
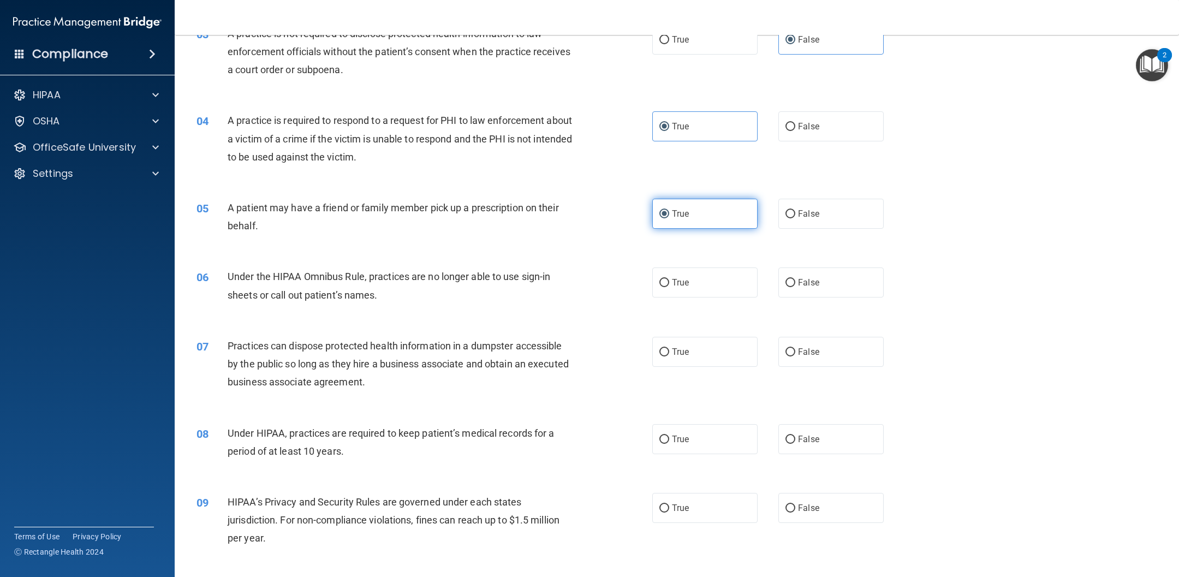
scroll to position [239, 0]
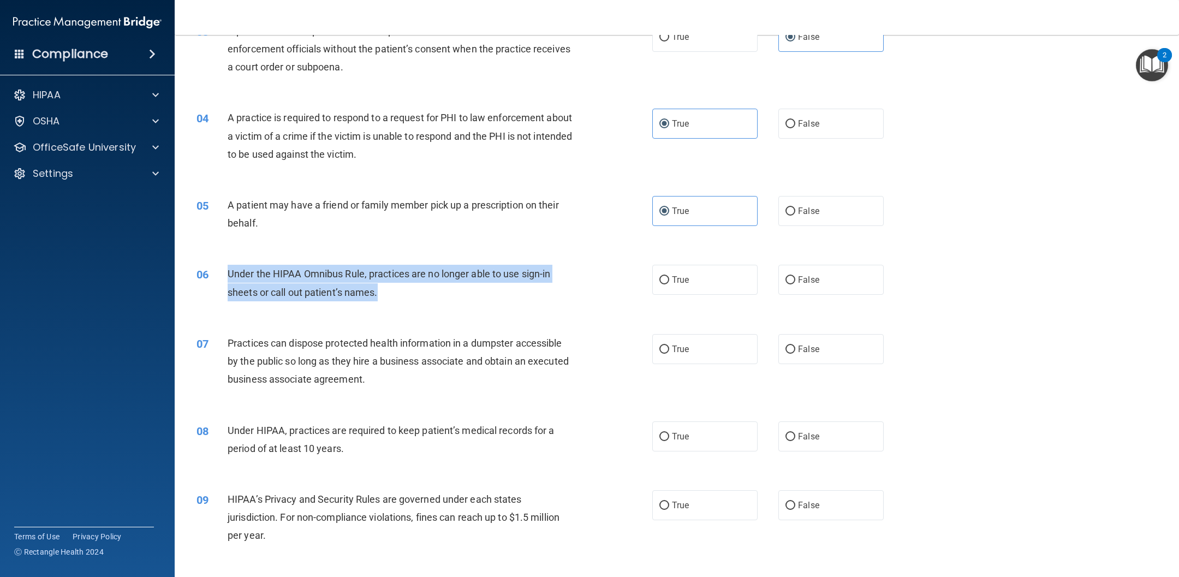
drag, startPoint x: 403, startPoint y: 299, endPoint x: 221, endPoint y: 275, distance: 183.9
click at [221, 275] on div "06 Under the HIPAA Omnibus Rule, practices are no longer able to use sign-in sh…" at bounding box center [424, 285] width 489 height 41
copy div "Under the HIPAA Omnibus Rule, practices are no longer able to use sign-in sheet…"
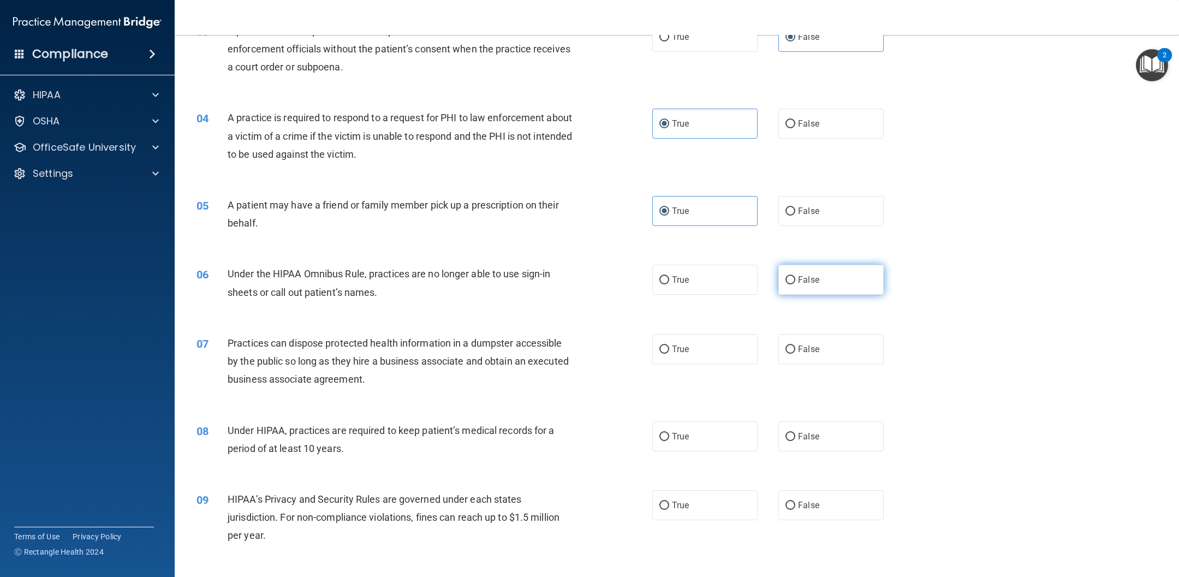
click at [785, 282] on span "False" at bounding box center [808, 280] width 21 height 10
click at [785, 282] on input "False" at bounding box center [790, 280] width 10 height 8
radio input "true"
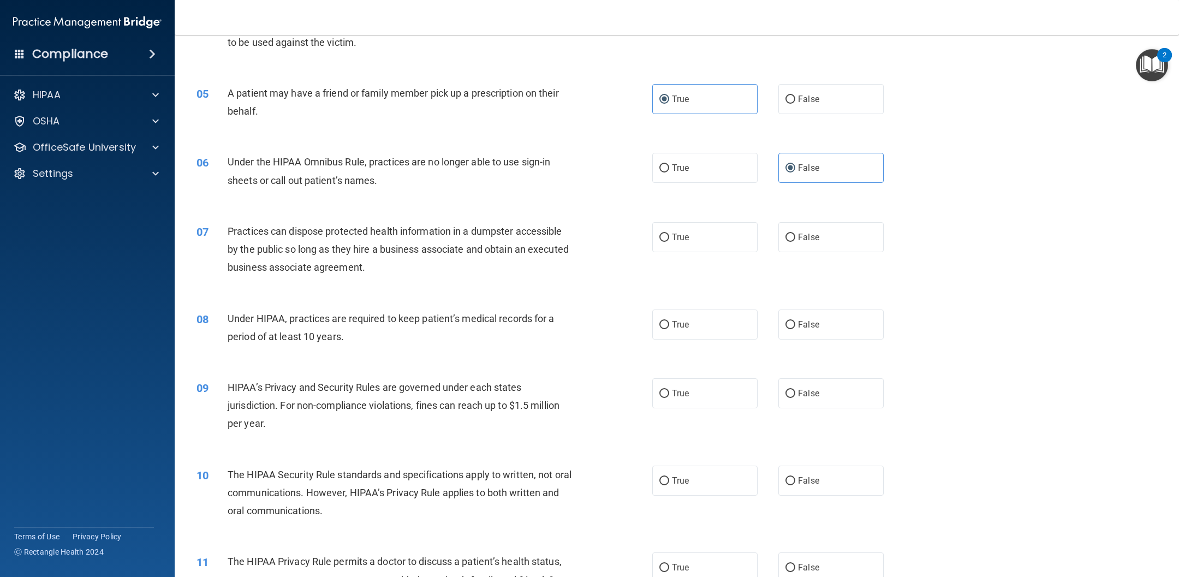
scroll to position [354, 0]
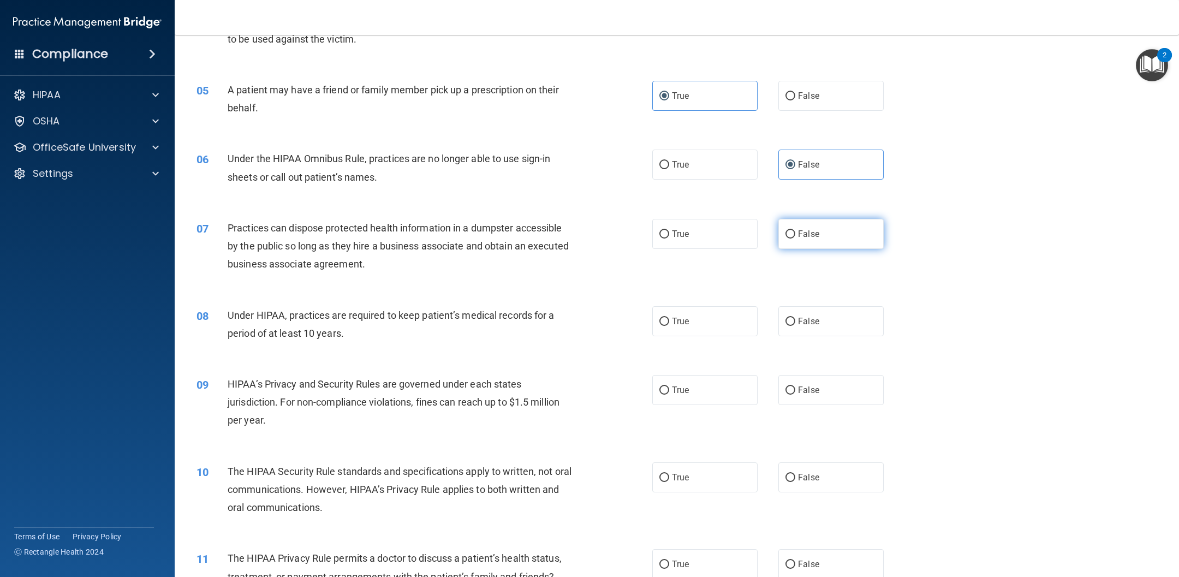
click at [785, 236] on span "False" at bounding box center [808, 234] width 21 height 10
click at [785, 236] on input "False" at bounding box center [790, 234] width 10 height 8
radio input "true"
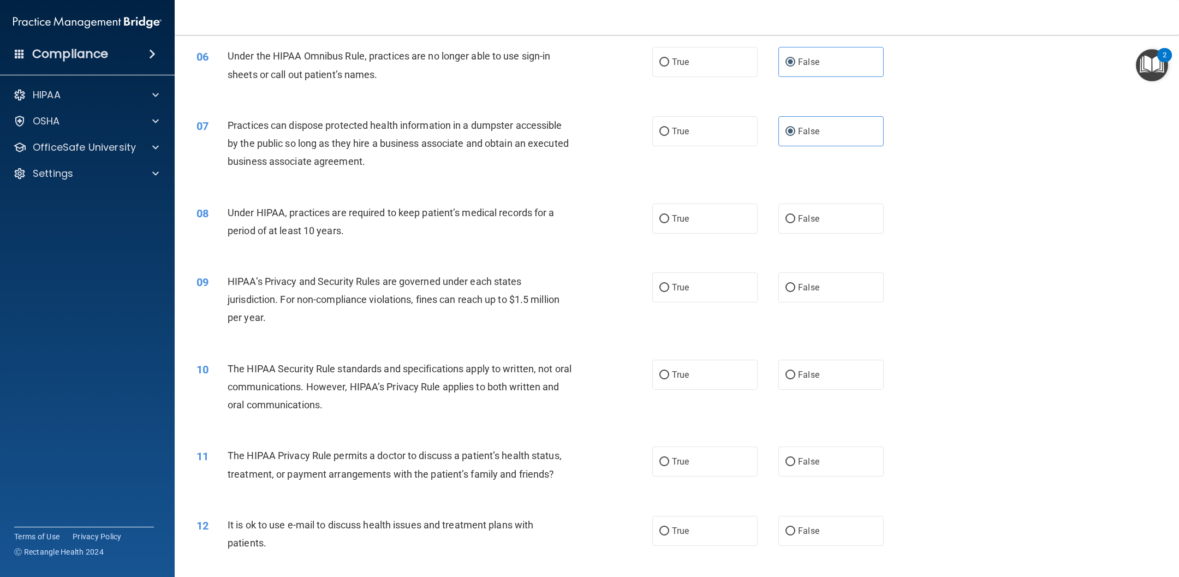
scroll to position [468, 0]
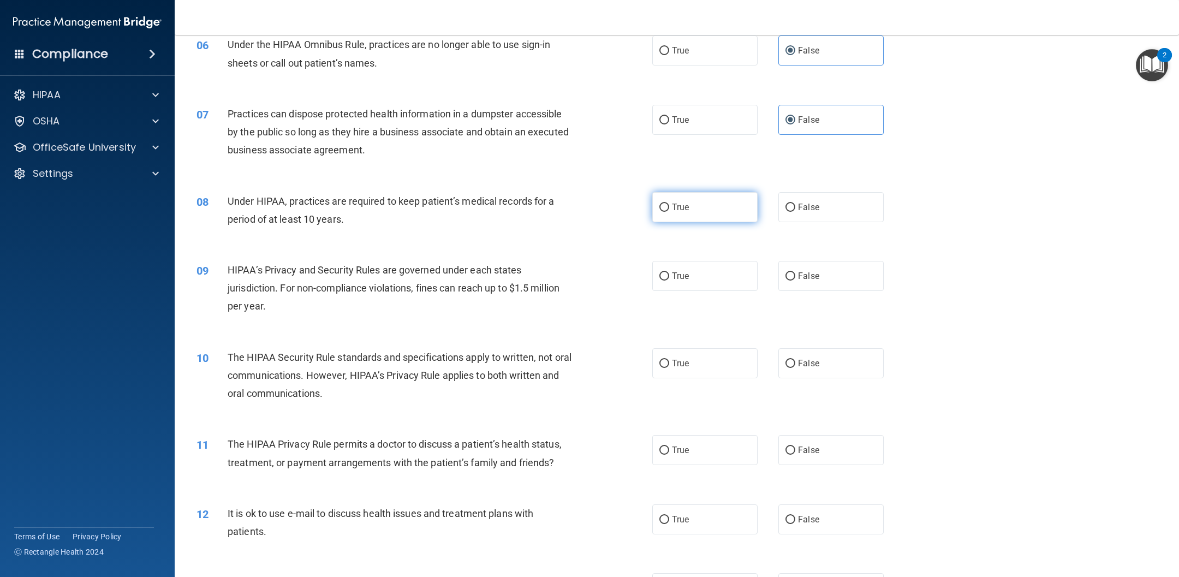
click at [698, 213] on label "True" at bounding box center [704, 207] width 105 height 30
click at [669, 212] on input "True" at bounding box center [664, 208] width 10 height 8
radio input "true"
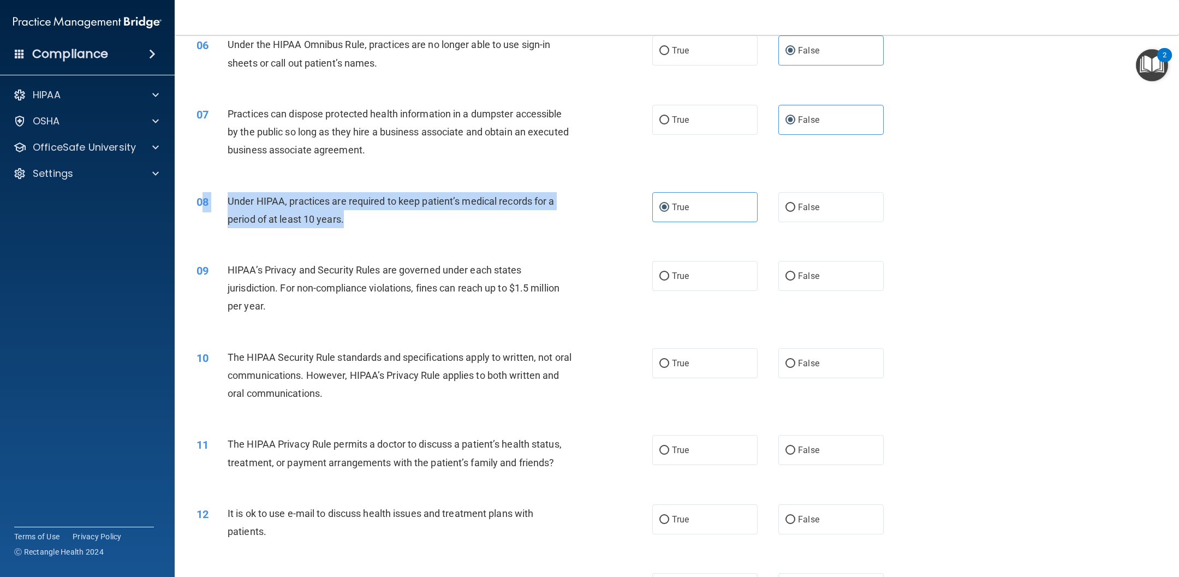
drag, startPoint x: 355, startPoint y: 225, endPoint x: 201, endPoint y: 194, distance: 157.0
click at [201, 194] on div "08 Under HIPAA, practices are required to keep patient’s medical records for a …" at bounding box center [424, 212] width 489 height 41
click at [342, 218] on span "Under HIPAA, practices are required to keep patient’s medical records for a per…" at bounding box center [391, 209] width 327 height 29
drag, startPoint x: 354, startPoint y: 218, endPoint x: 210, endPoint y: 205, distance: 145.2
click at [210, 205] on div "08 Under HIPAA, practices are required to keep patient’s medical records for a …" at bounding box center [424, 212] width 489 height 41
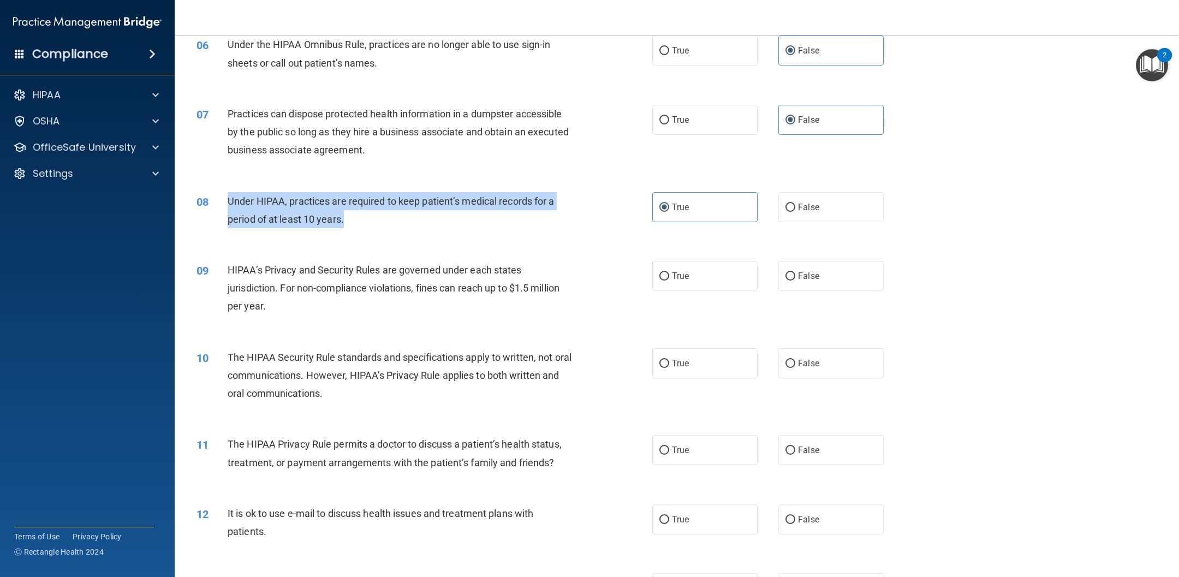
copy div "Under HIPAA, practices are required to keep patient’s medical records for a per…"
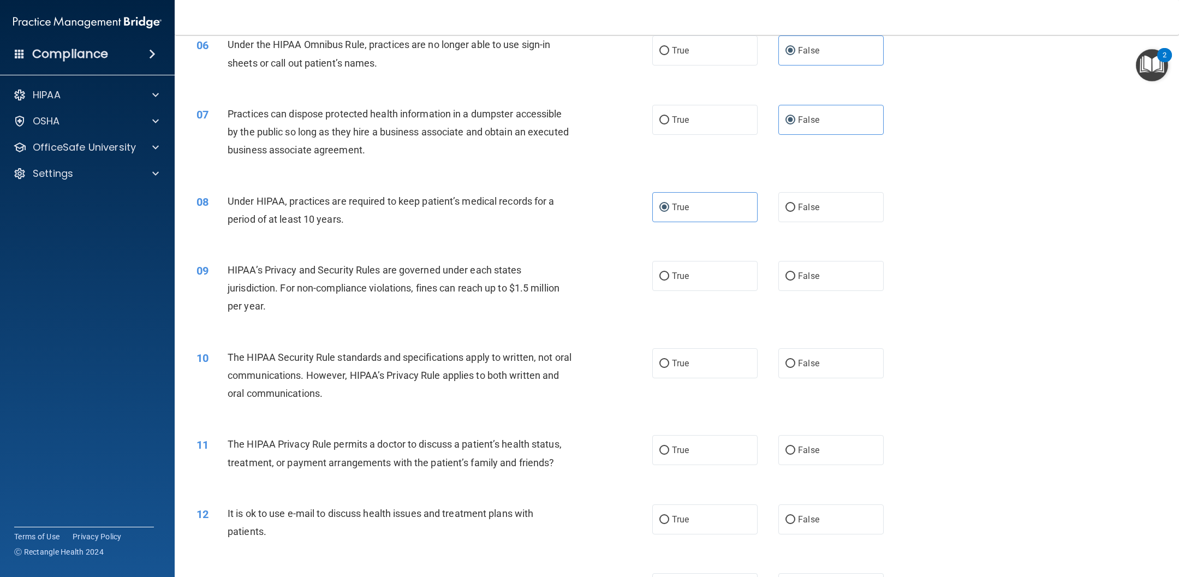
click at [785, 178] on div "08 Under HIPAA, practices are required to keep patient’s medical records for a …" at bounding box center [676, 212] width 977 height 69
click at [785, 210] on span "False" at bounding box center [808, 207] width 21 height 10
click at [785, 210] on input "False" at bounding box center [790, 208] width 10 height 8
radio input "true"
radio input "false"
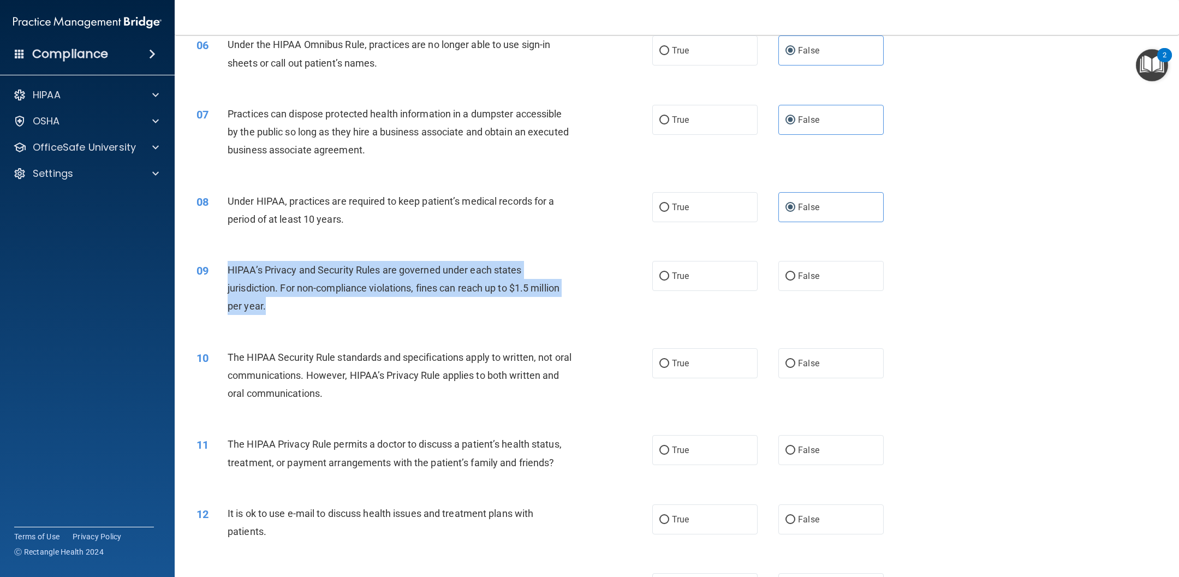
drag, startPoint x: 295, startPoint y: 319, endPoint x: 221, endPoint y: 276, distance: 85.8
click at [221, 276] on div "09 HIPAA’s Privacy and Security Rules are governed under each states jurisdicti…" at bounding box center [424, 291] width 489 height 60
copy div "HIPAA’s Privacy and Security Rules are governed under each states jurisdiction.…"
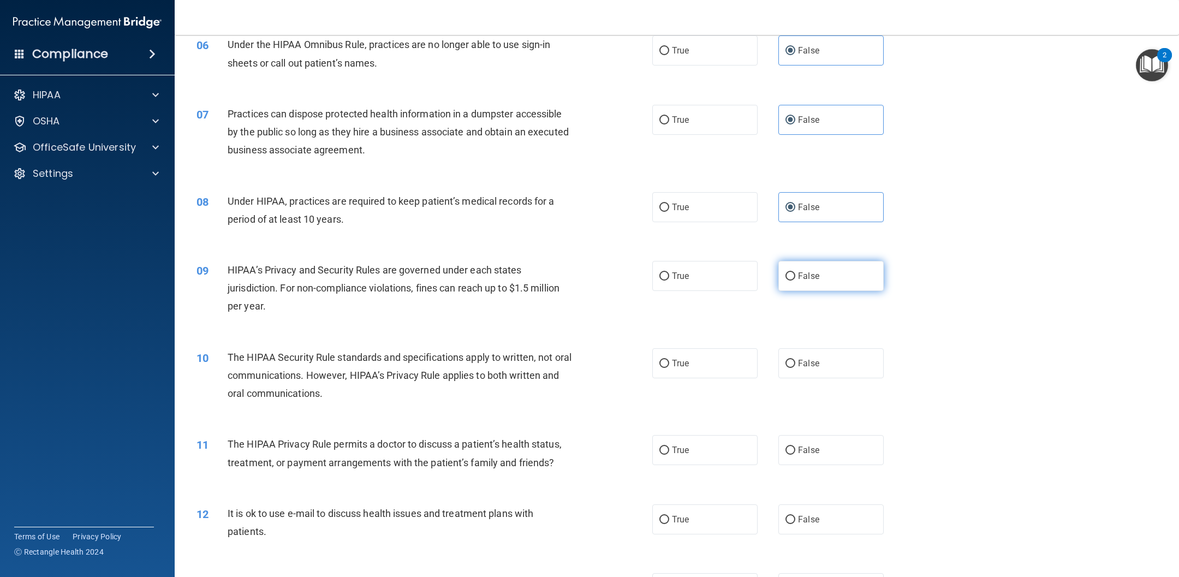
click at [785, 275] on label "False" at bounding box center [830, 276] width 105 height 30
click at [785, 275] on input "False" at bounding box center [790, 276] width 10 height 8
radio input "true"
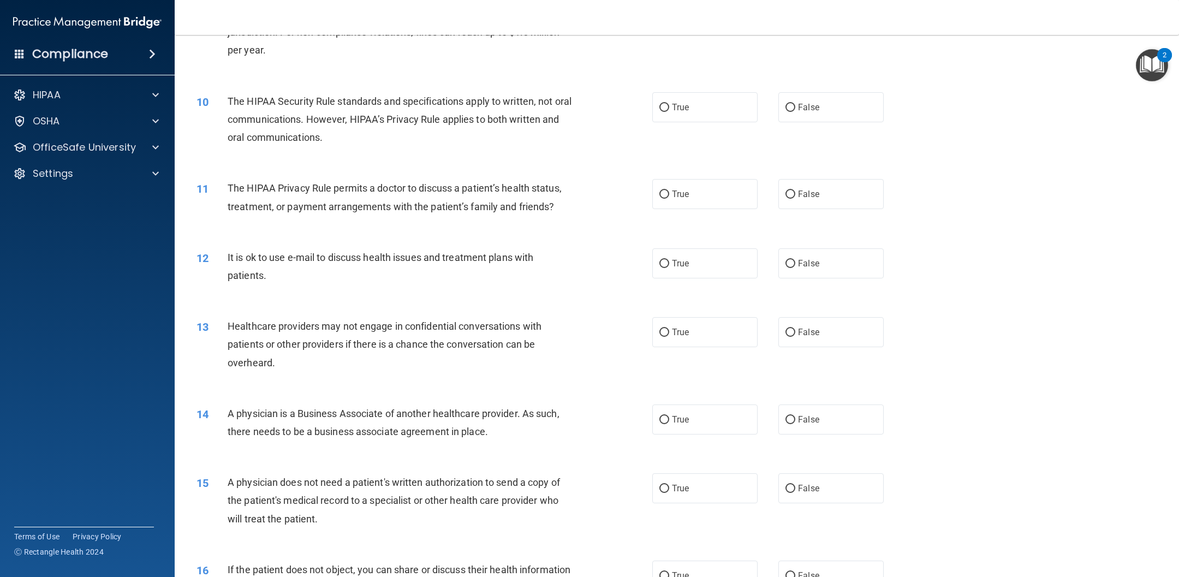
scroll to position [729, 0]
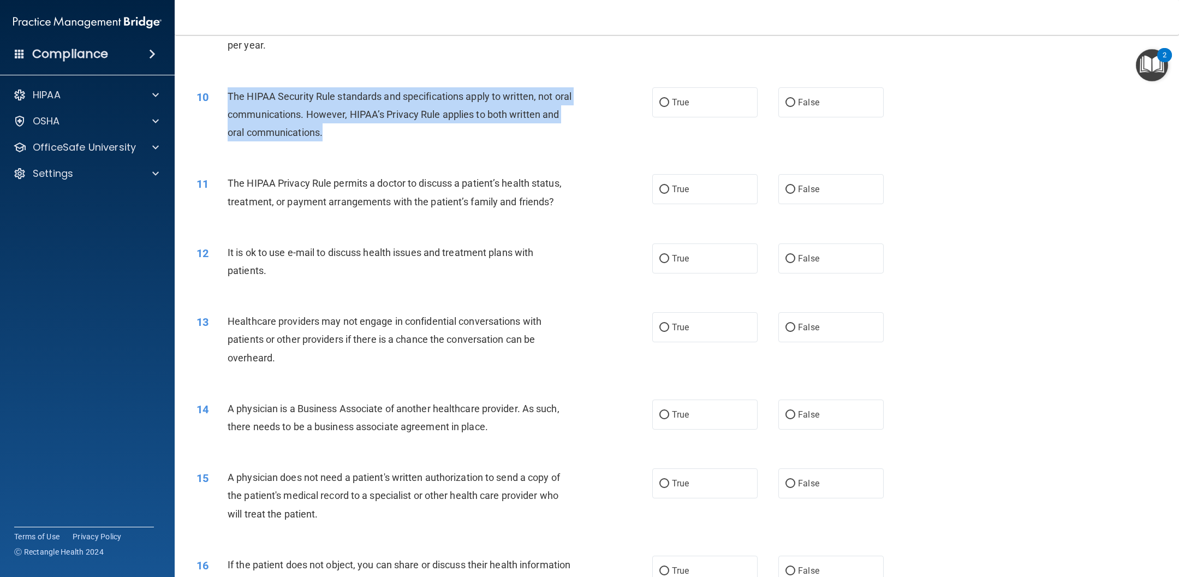
drag, startPoint x: 350, startPoint y: 143, endPoint x: 221, endPoint y: 97, distance: 136.9
click at [221, 97] on div "10 The HIPAA Security Rule standards and specifications apply to written, not o…" at bounding box center [424, 117] width 489 height 60
copy div "The HIPAA Security Rule standards and specifications apply to written, not oral…"
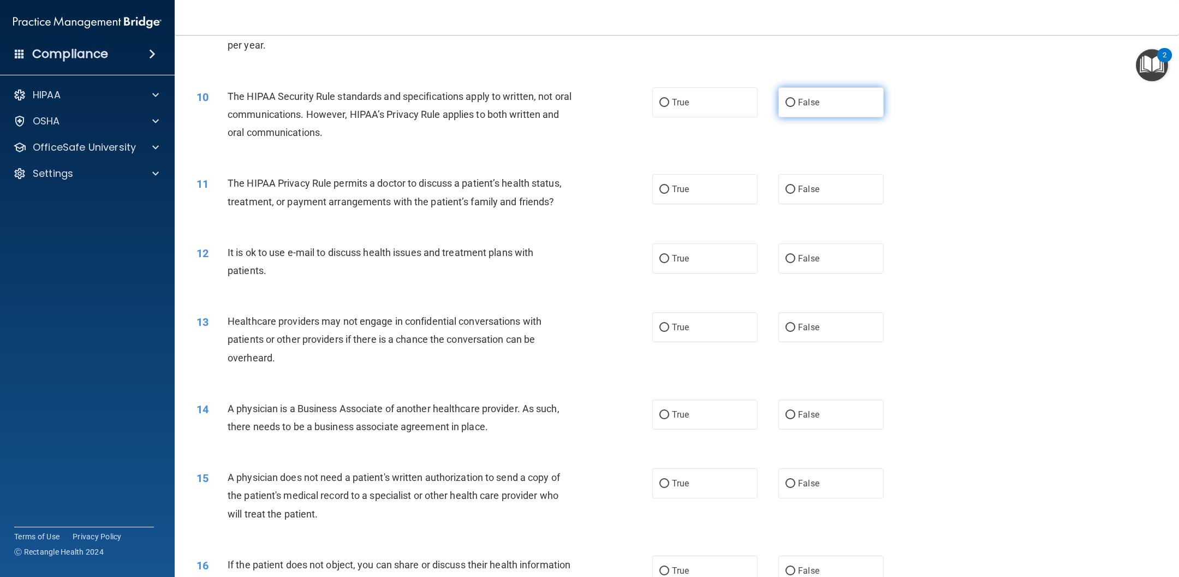
click at [785, 108] on label "False" at bounding box center [830, 102] width 105 height 30
click at [785, 107] on input "False" at bounding box center [790, 103] width 10 height 8
radio input "true"
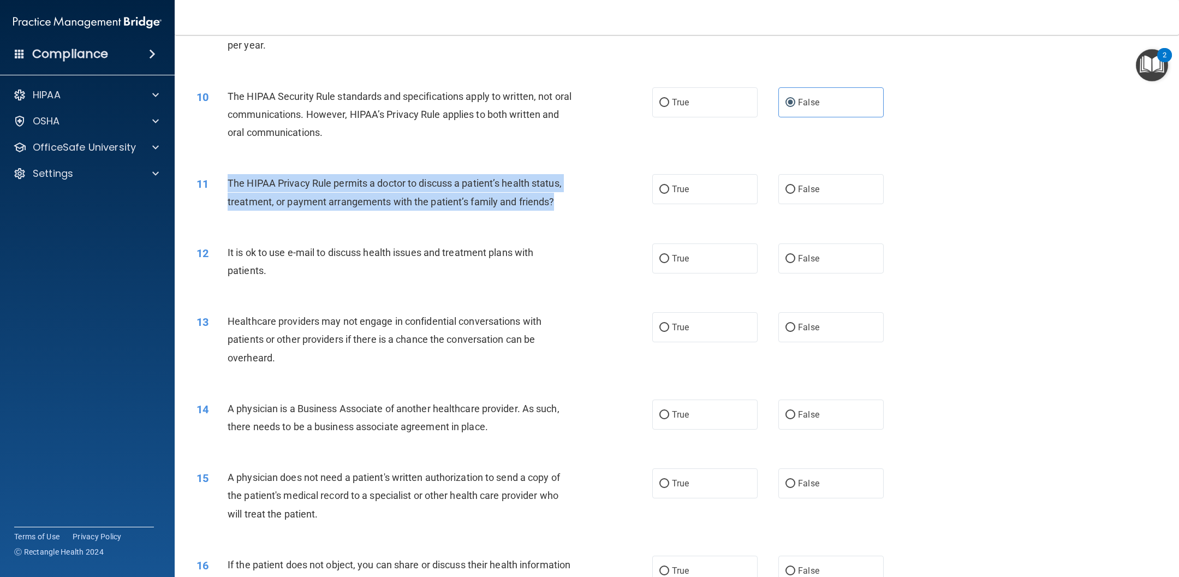
drag, startPoint x: 561, startPoint y: 206, endPoint x: 224, endPoint y: 187, distance: 337.8
click at [224, 187] on div "11 The HIPAA Privacy Rule permits a doctor to discuss a patient’s health status…" at bounding box center [424, 194] width 489 height 41
copy div "The HIPAA Privacy Rule permits a doctor to discuss a patient’s health status, t…"
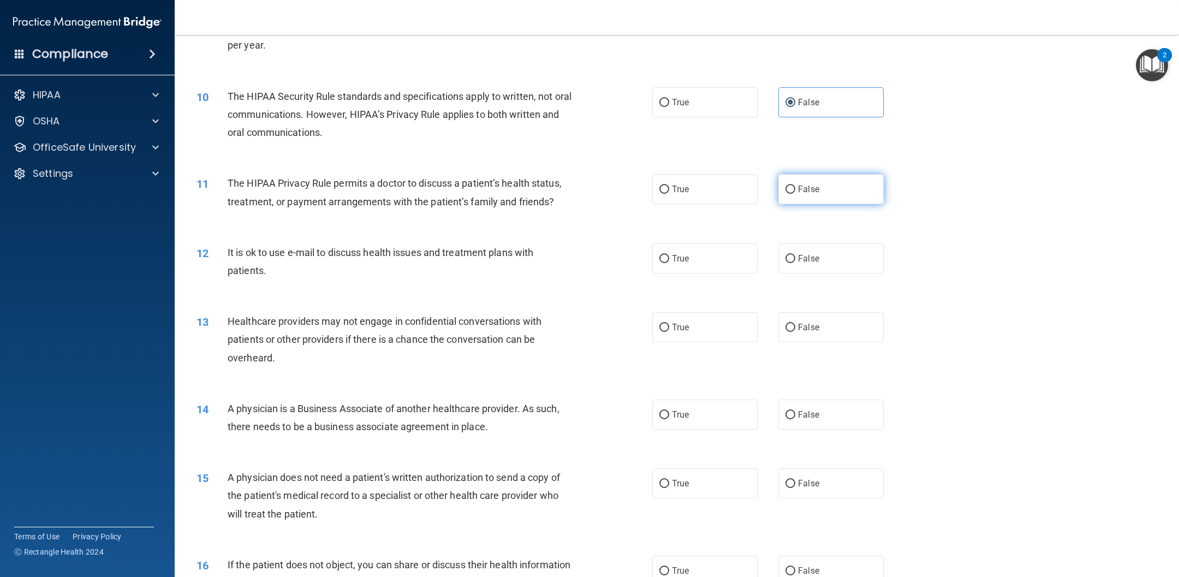
click at [785, 177] on label "False" at bounding box center [830, 189] width 105 height 30
click at [785, 186] on input "False" at bounding box center [790, 190] width 10 height 8
radio input "true"
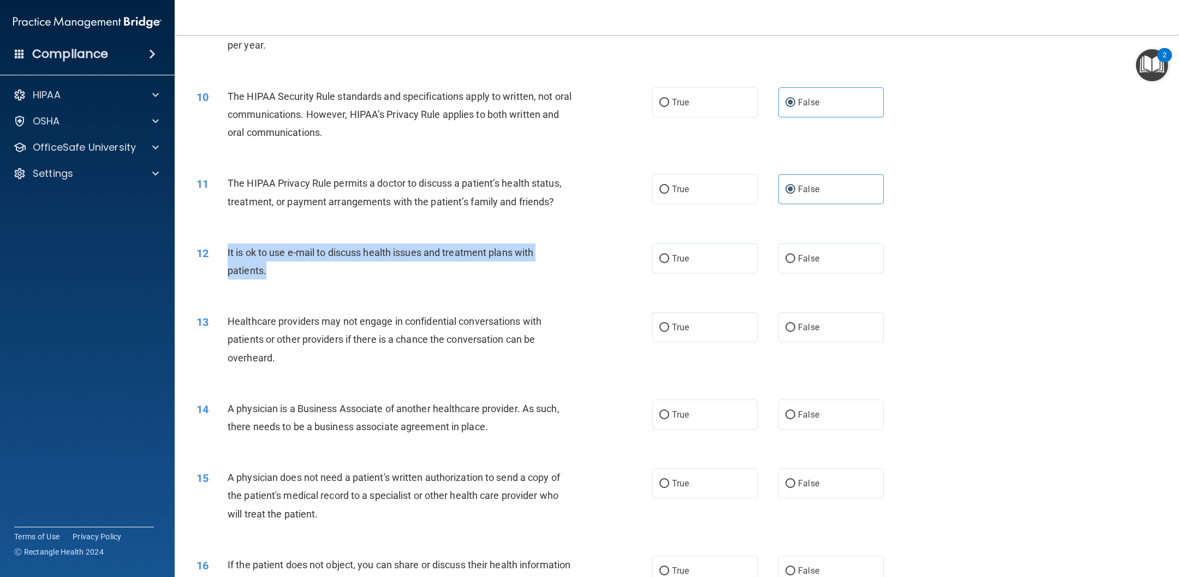
drag, startPoint x: 287, startPoint y: 274, endPoint x: 228, endPoint y: 255, distance: 62.0
click at [228, 255] on div "It is ok to use e-mail to discuss health issues and treatment plans with patien…" at bounding box center [405, 261] width 354 height 36
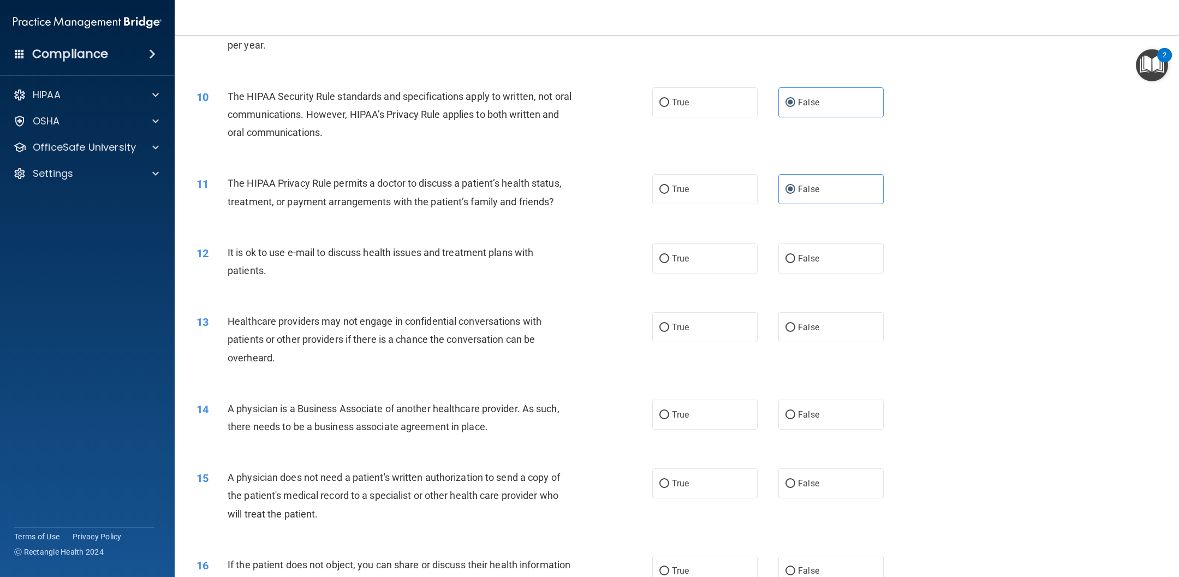
click at [705, 239] on div "12 It is ok to use e-mail to discuss health issues and treatment plans with pat…" at bounding box center [676, 264] width 977 height 69
click at [707, 258] on label "True" at bounding box center [704, 258] width 105 height 30
click at [669, 258] on input "True" at bounding box center [664, 259] width 10 height 8
radio input "true"
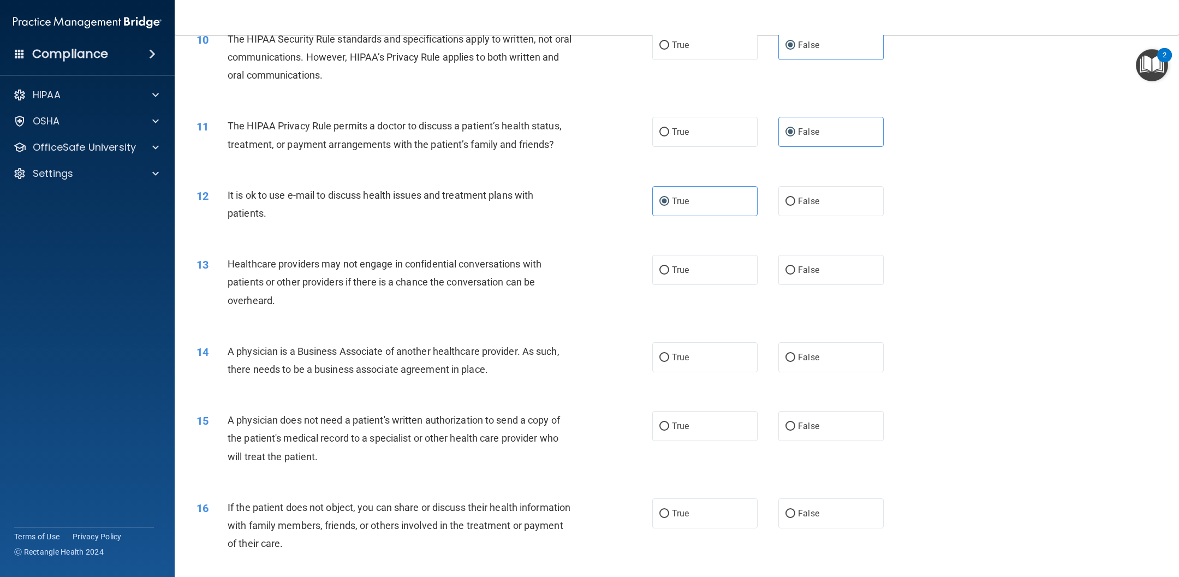
scroll to position [788, 0]
click at [741, 272] on label "True" at bounding box center [704, 269] width 105 height 30
click at [669, 272] on input "True" at bounding box center [664, 269] width 10 height 8
radio input "true"
click at [699, 376] on div "14 A physician is a Business Associate of another healthcare provider. As such,…" at bounding box center [676, 362] width 977 height 69
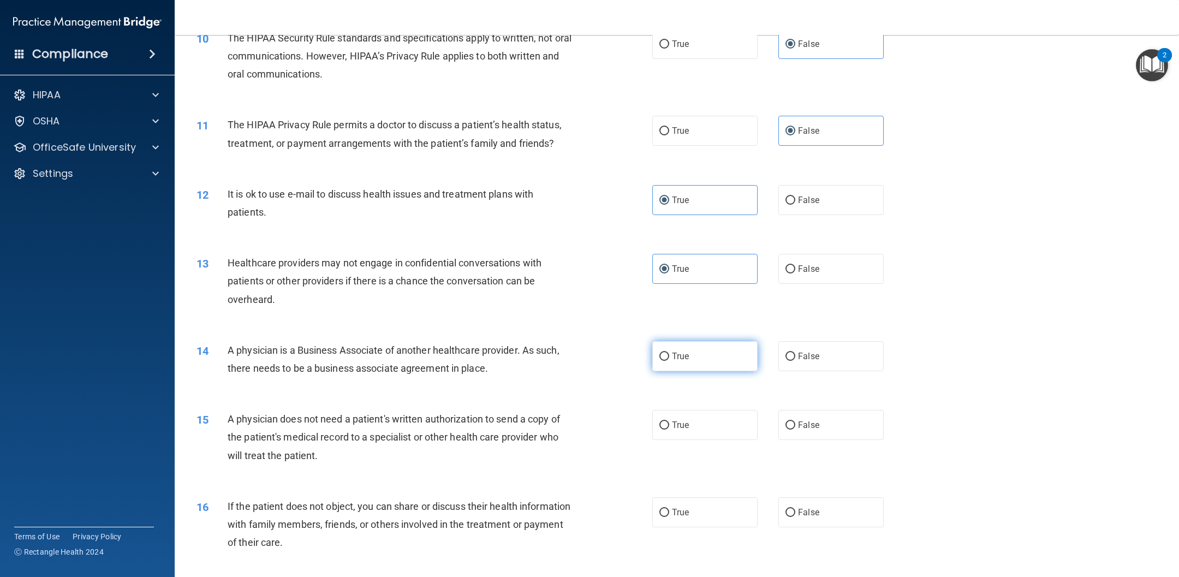
click at [701, 366] on label "True" at bounding box center [704, 356] width 105 height 30
click at [669, 361] on input "True" at bounding box center [664, 357] width 10 height 8
radio input "true"
click at [785, 384] on label "False" at bounding box center [830, 425] width 105 height 30
click at [785, 384] on input "False" at bounding box center [790, 425] width 10 height 8
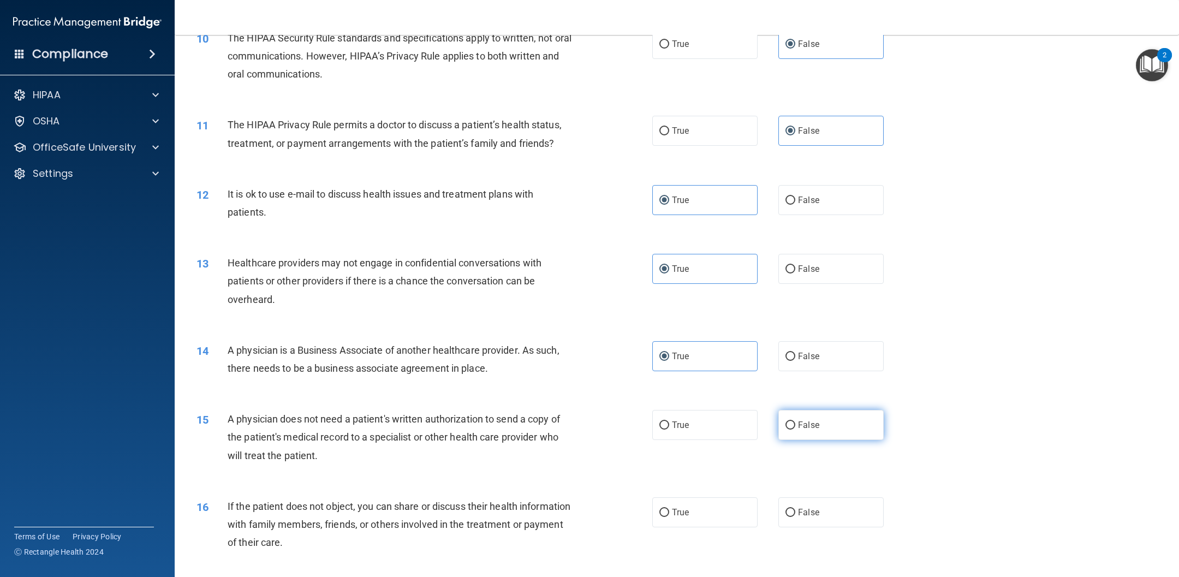
radio input "true"
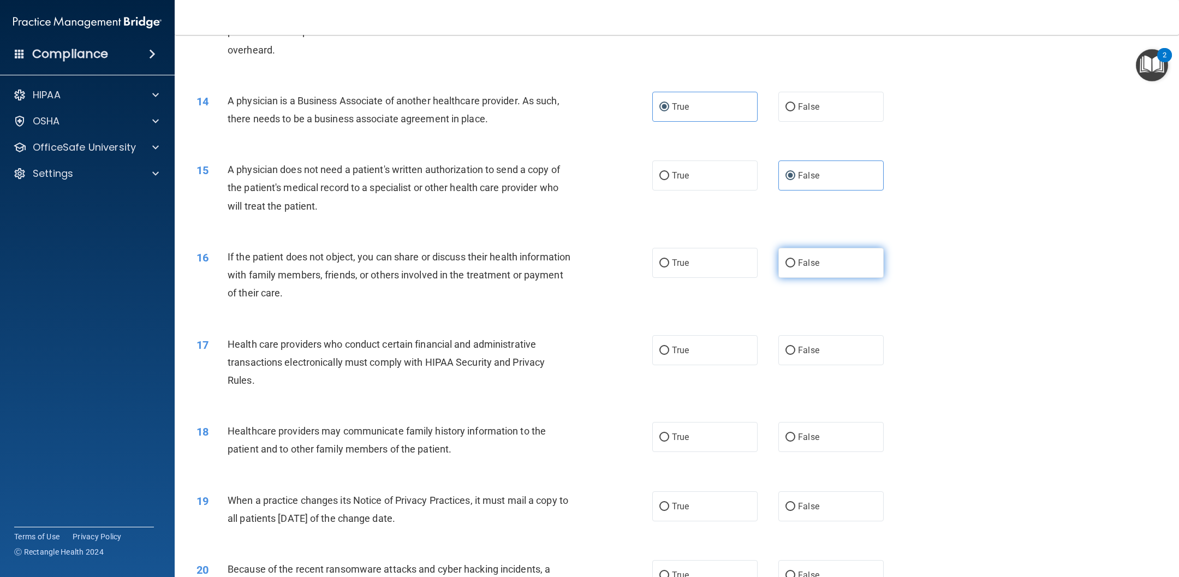
scroll to position [1055, 0]
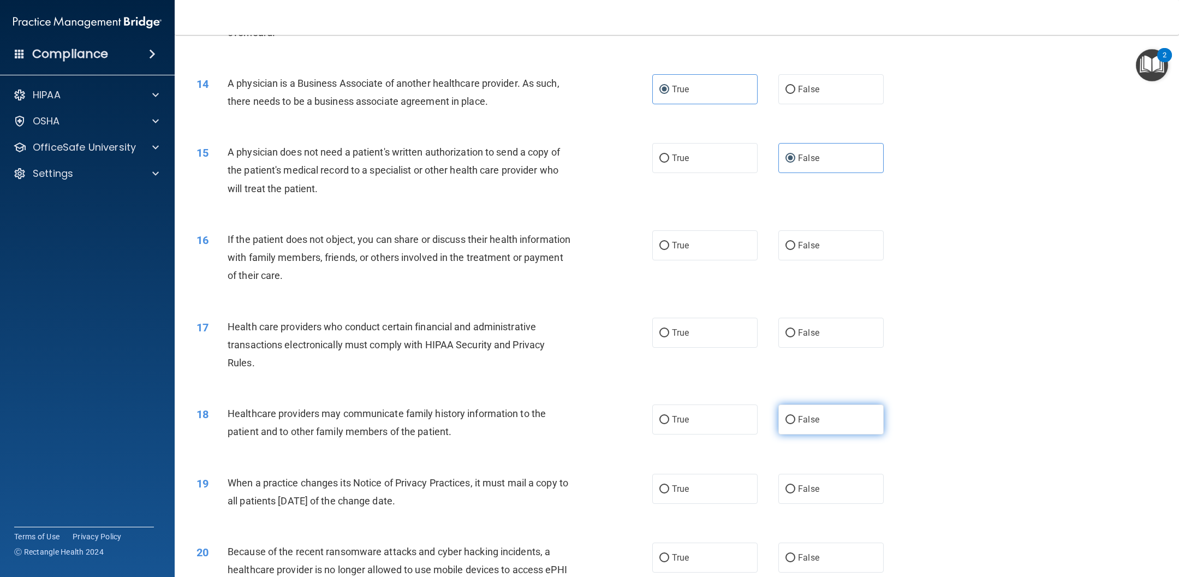
click at [785, 384] on span "False" at bounding box center [808, 419] width 21 height 10
click at [785, 384] on input "False" at bounding box center [790, 420] width 10 height 8
radio input "true"
click at [701, 384] on label "True" at bounding box center [704, 489] width 105 height 30
click at [669, 384] on input "True" at bounding box center [664, 489] width 10 height 8
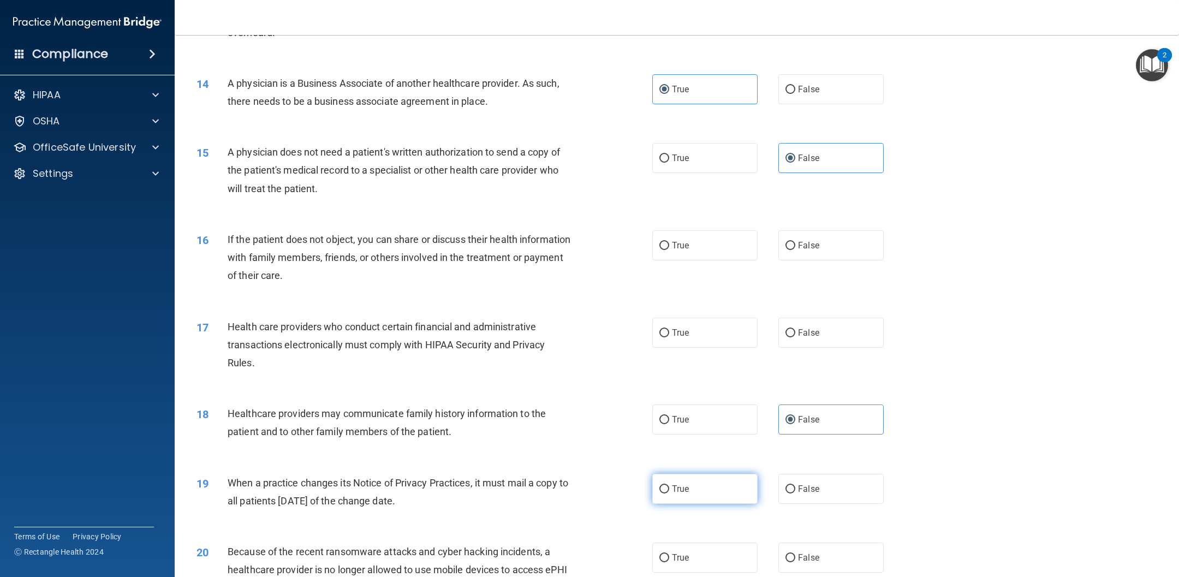
radio input "true"
click at [737, 326] on label "True" at bounding box center [704, 333] width 105 height 30
click at [669, 329] on input "True" at bounding box center [664, 333] width 10 height 8
radio input "true"
click at [716, 241] on label "True" at bounding box center [704, 245] width 105 height 30
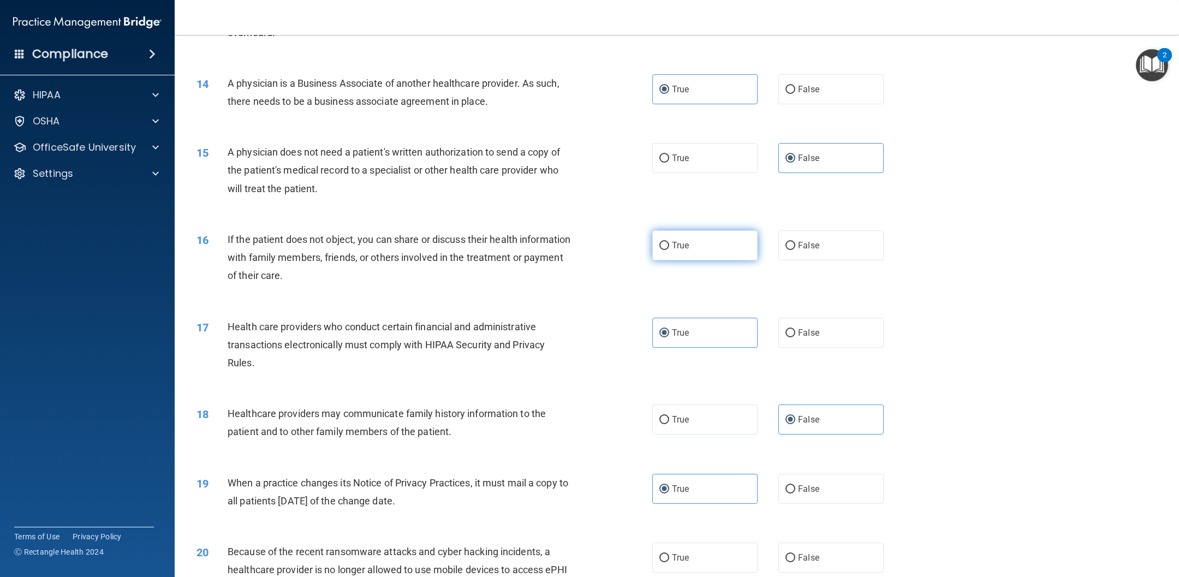
click at [669, 242] on input "True" at bounding box center [664, 246] width 10 height 8
radio input "true"
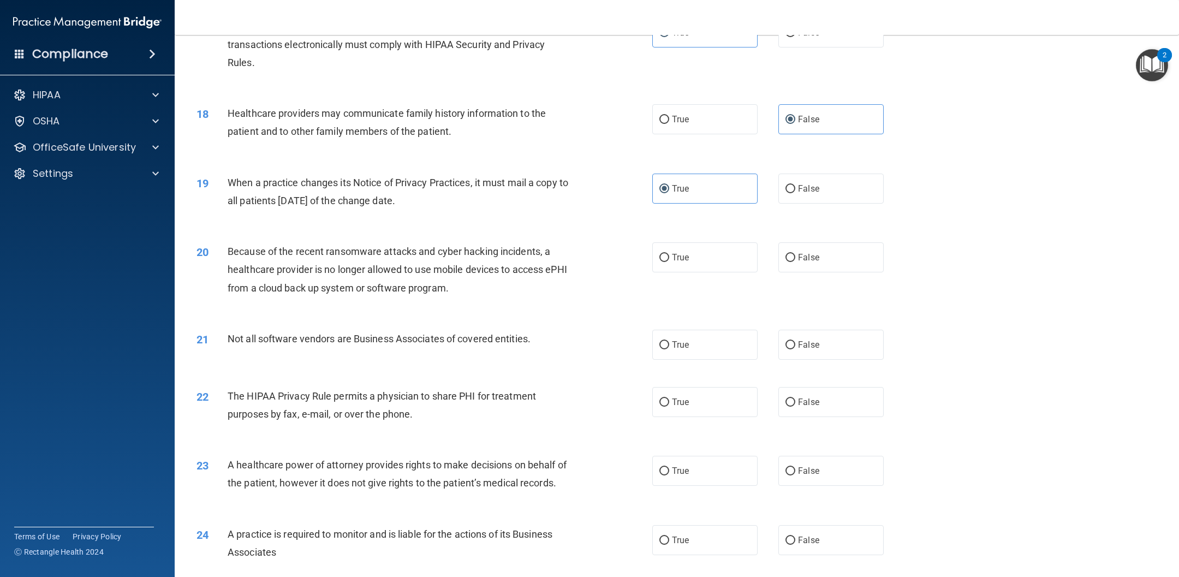
scroll to position [1366, 0]
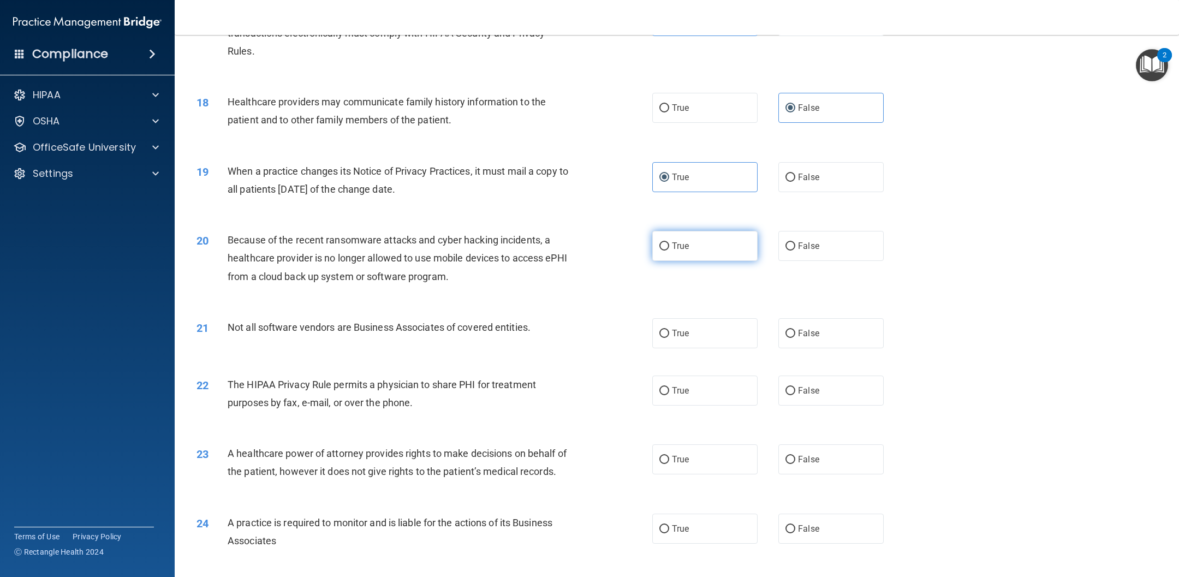
click at [706, 259] on label "True" at bounding box center [704, 246] width 105 height 30
click at [669, 251] on input "True" at bounding box center [664, 246] width 10 height 8
radio input "true"
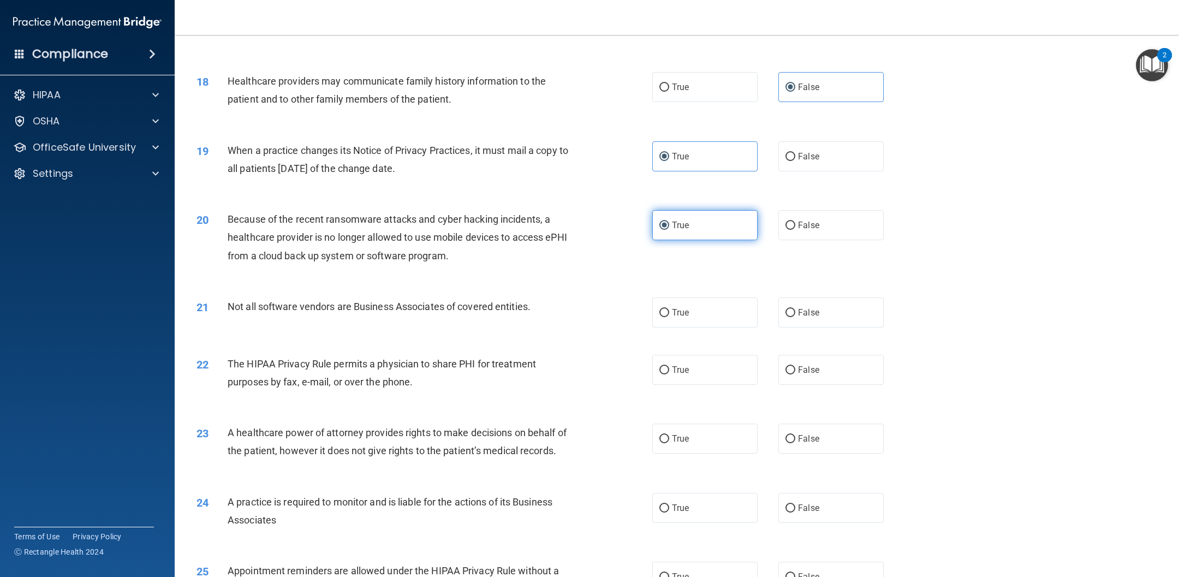
scroll to position [1389, 0]
click at [693, 302] on label "True" at bounding box center [704, 311] width 105 height 30
click at [669, 307] on input "True" at bounding box center [664, 311] width 10 height 8
radio input "true"
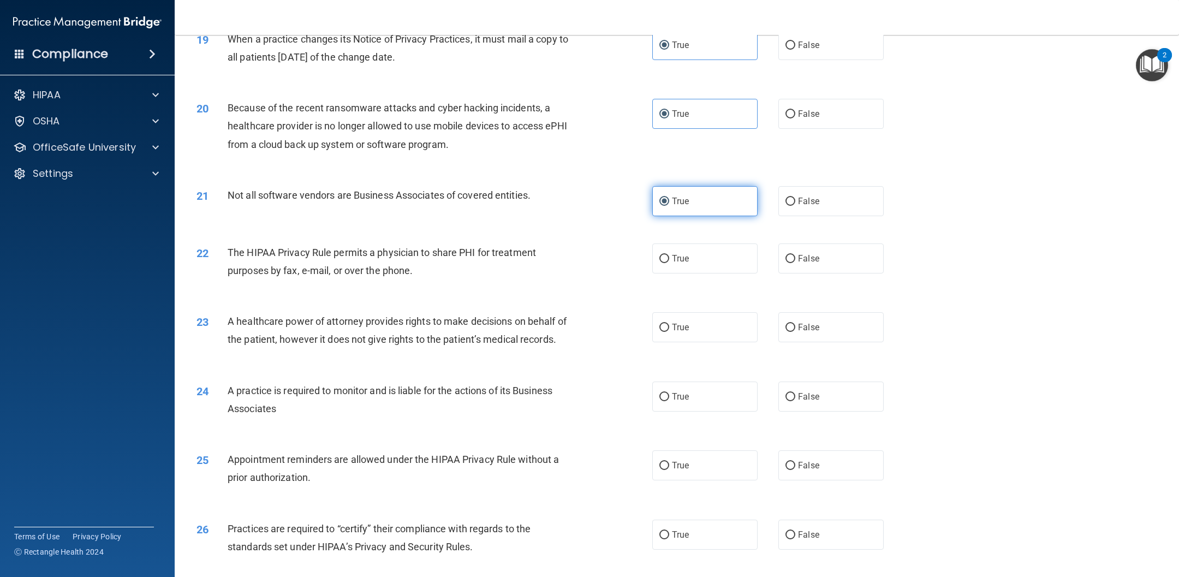
scroll to position [1515, 0]
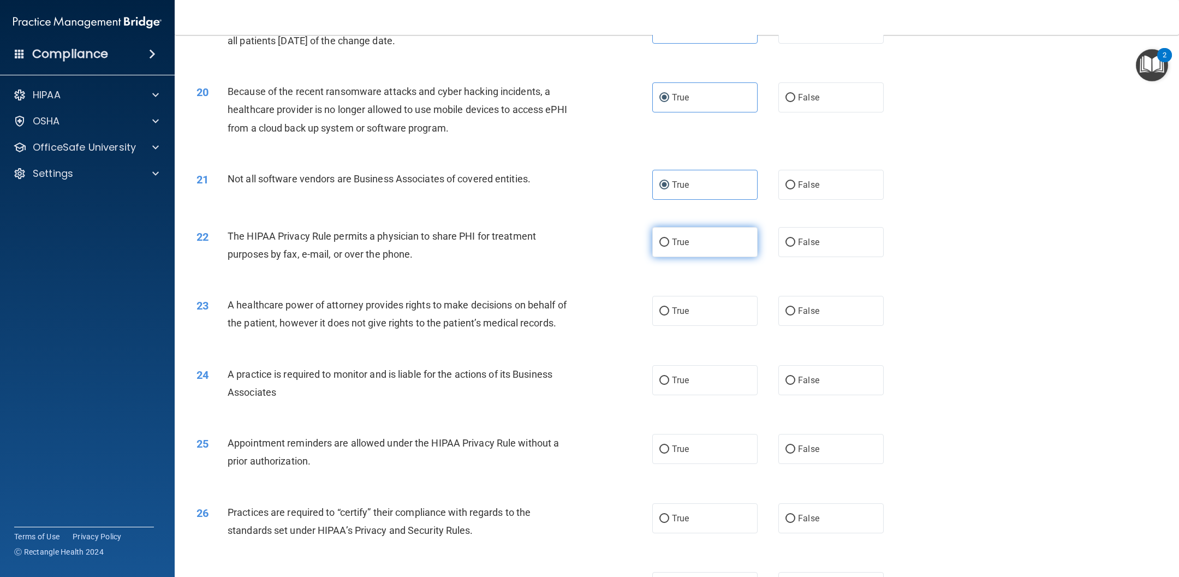
click at [713, 252] on label "True" at bounding box center [704, 242] width 105 height 30
click at [669, 247] on input "True" at bounding box center [664, 243] width 10 height 8
radio input "true"
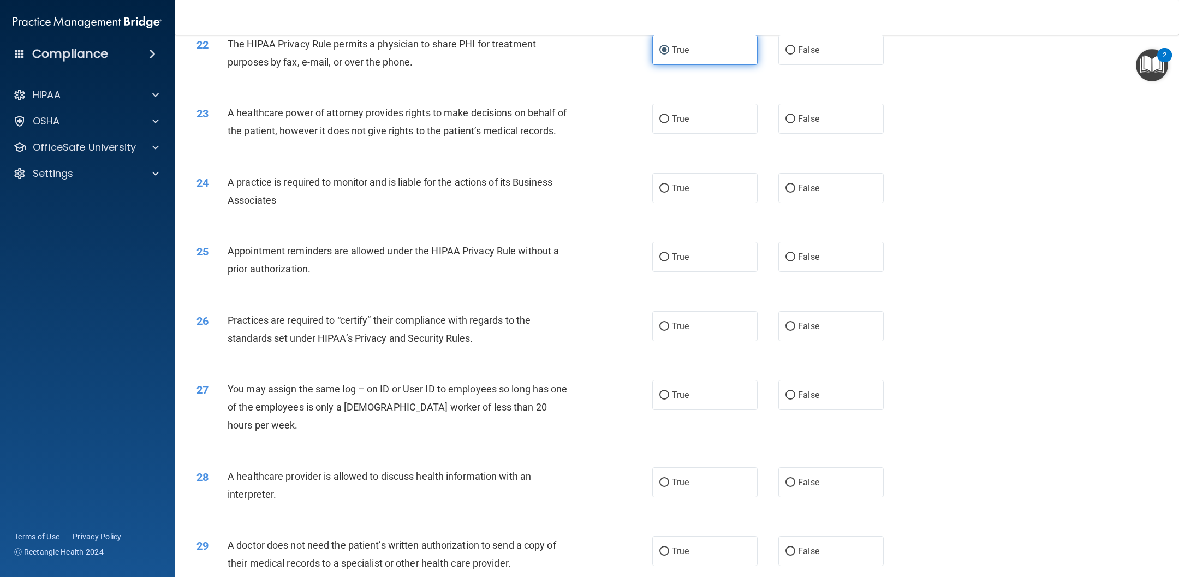
scroll to position [1713, 0]
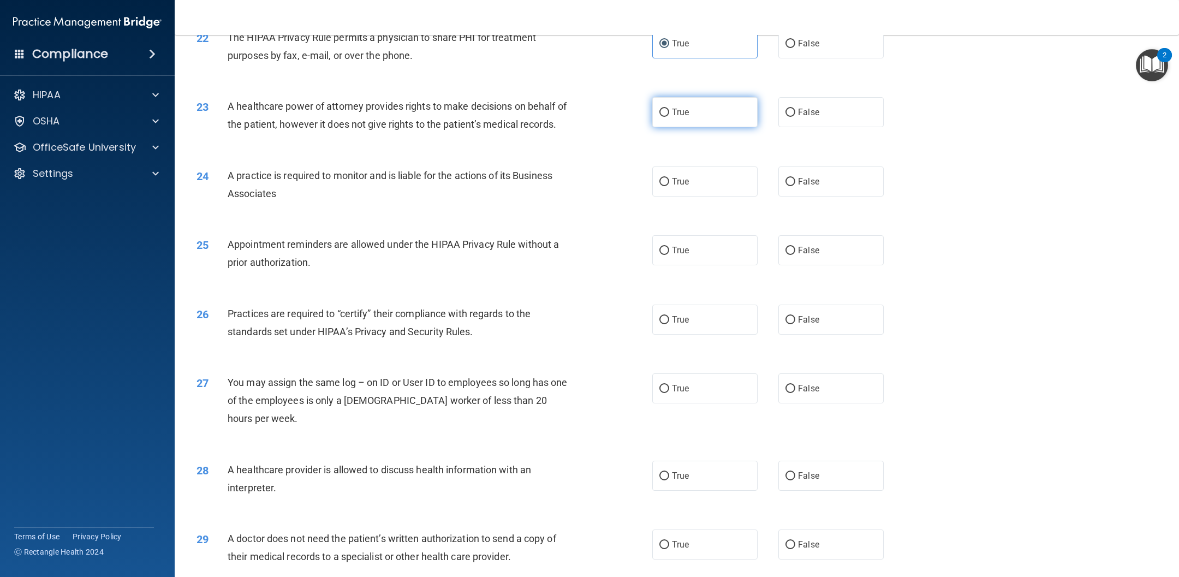
click at [738, 105] on label "True" at bounding box center [704, 112] width 105 height 30
click at [669, 109] on input "True" at bounding box center [664, 113] width 10 height 8
radio input "true"
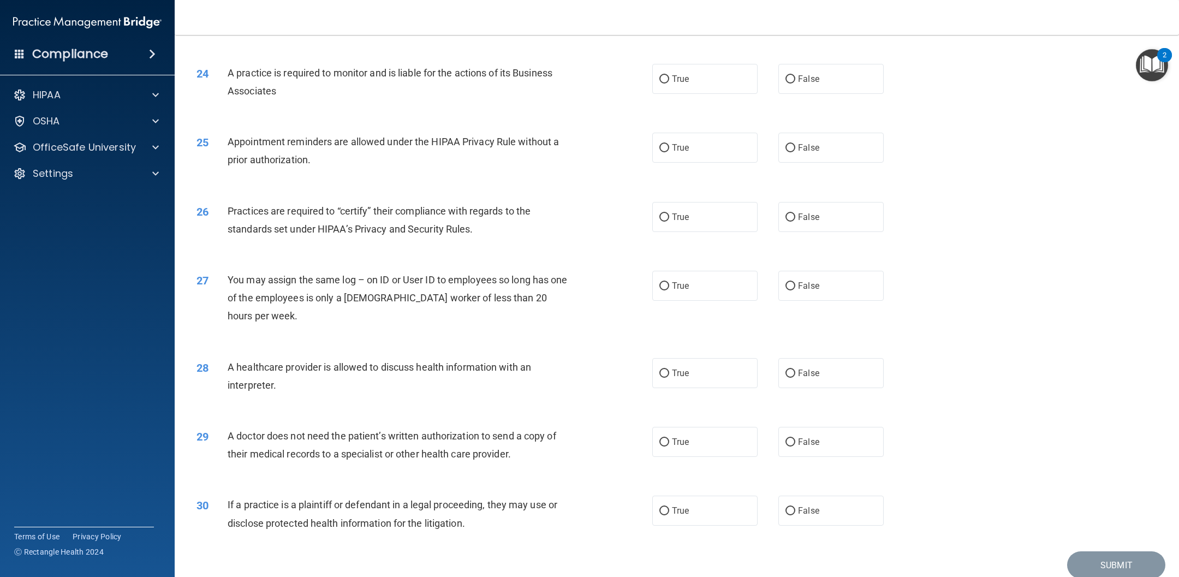
scroll to position [1817, 0]
click at [723, 85] on label "True" at bounding box center [704, 78] width 105 height 30
click at [669, 83] on input "True" at bounding box center [664, 79] width 10 height 8
radio input "true"
click at [714, 210] on label "True" at bounding box center [704, 216] width 105 height 30
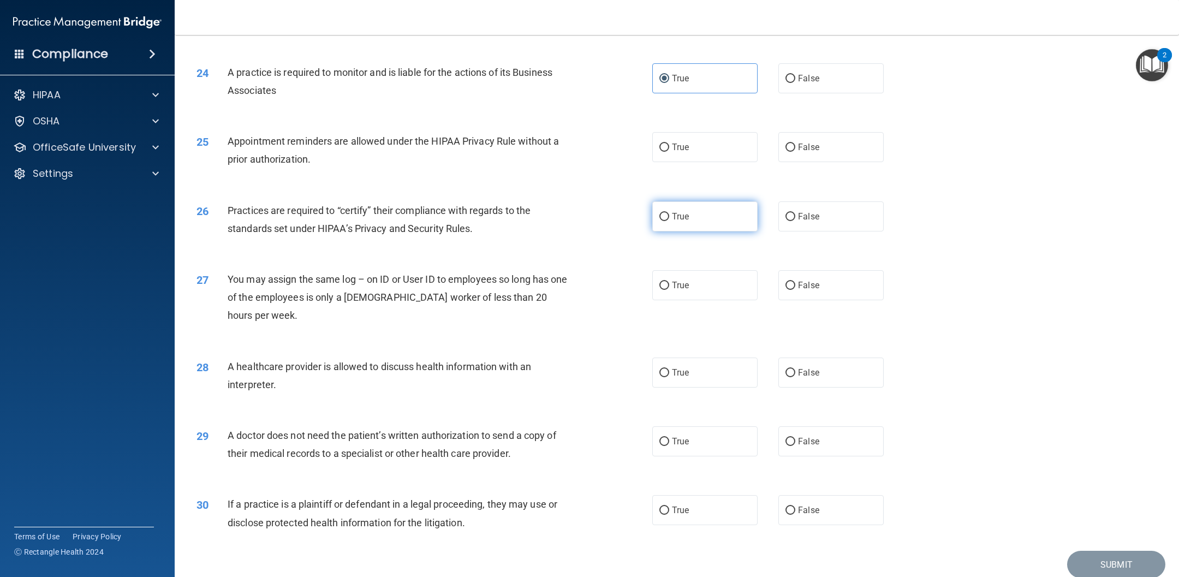
click at [669, 213] on input "True" at bounding box center [664, 217] width 10 height 8
radio input "true"
click at [725, 152] on label "True" at bounding box center [704, 147] width 105 height 30
click at [669, 152] on input "True" at bounding box center [664, 148] width 10 height 8
radio input "true"
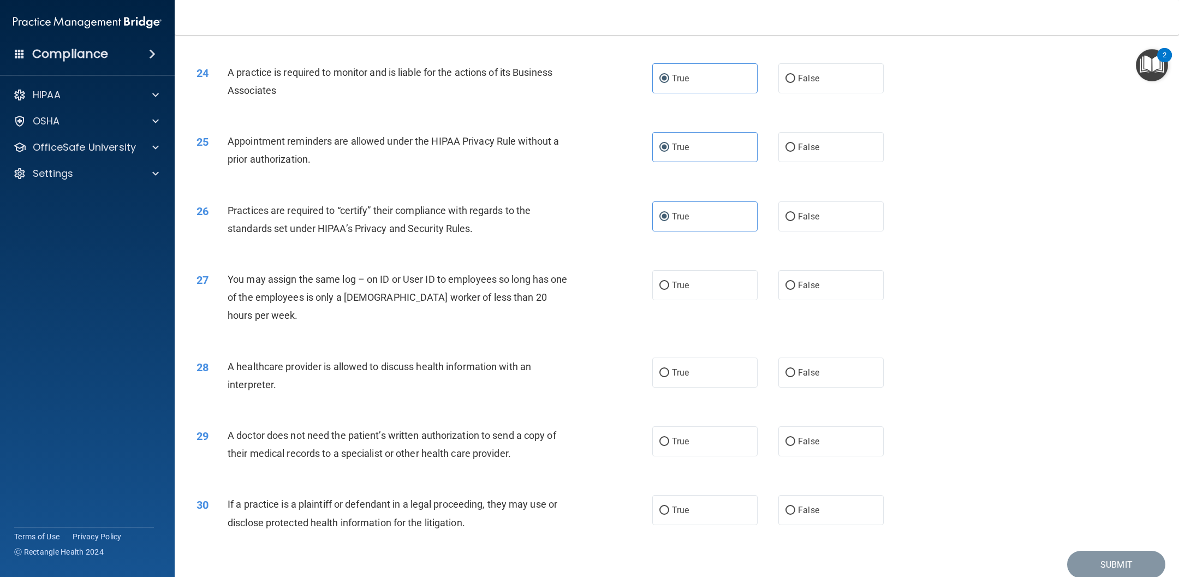
click at [785, 301] on div "27 You may assign the same log – on ID or User ID to employees so long has one …" at bounding box center [676, 300] width 977 height 87
click at [785, 288] on label "False" at bounding box center [830, 285] width 105 height 30
click at [785, 288] on input "False" at bounding box center [790, 286] width 10 height 8
radio input "true"
click at [744, 358] on label "True" at bounding box center [704, 373] width 105 height 30
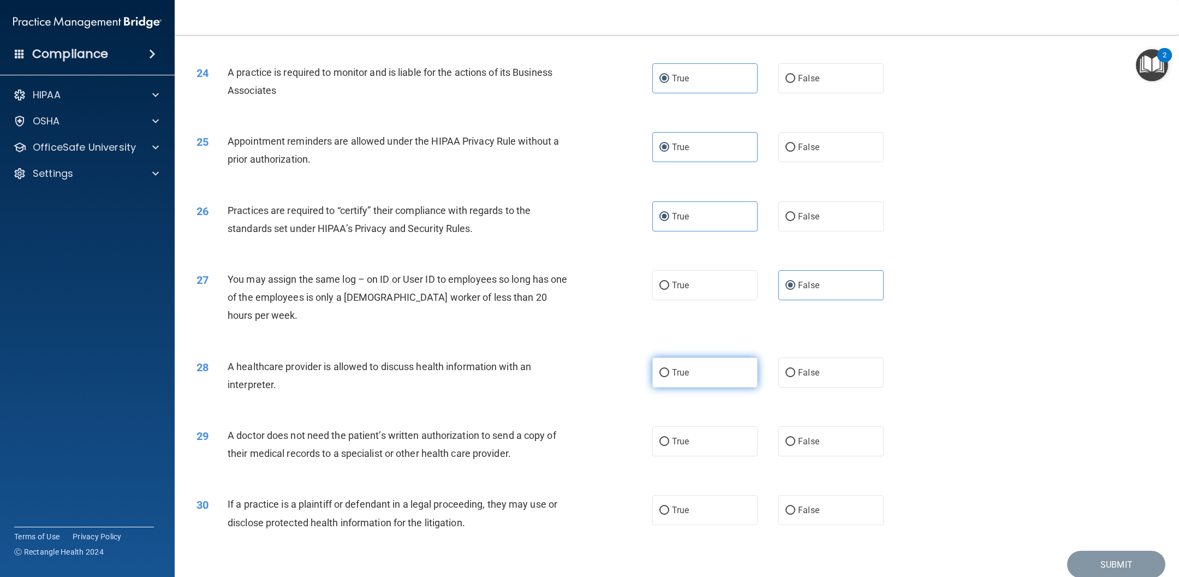
click at [669, 369] on input "True" at bounding box center [664, 373] width 10 height 8
radio input "true"
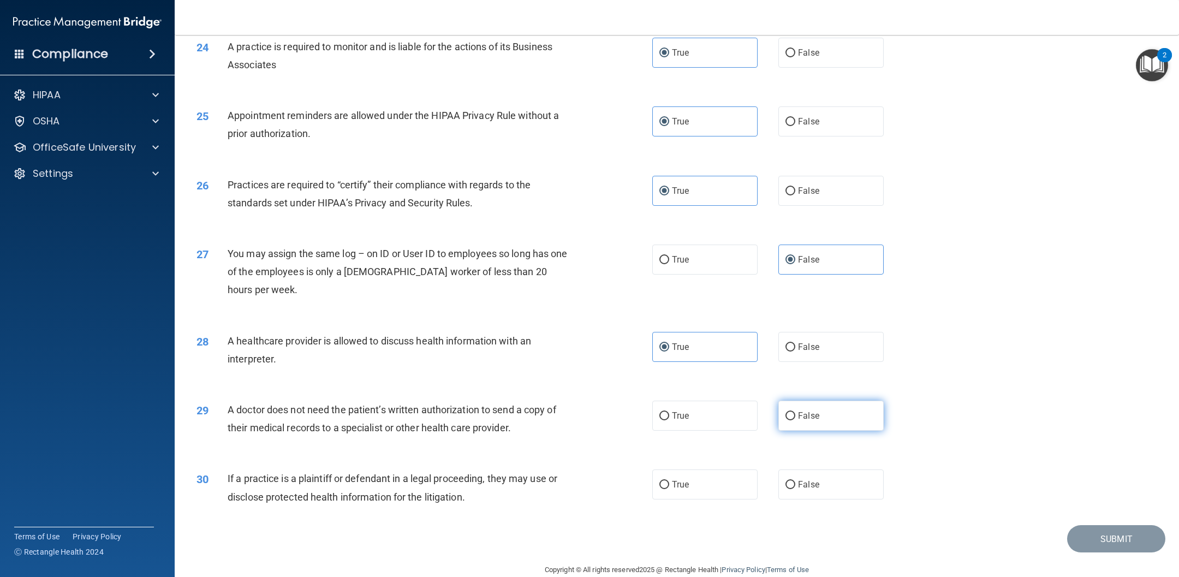
click at [785, 384] on label "False" at bounding box center [830, 416] width 105 height 30
click at [785, 384] on input "False" at bounding box center [790, 416] width 10 height 8
radio input "true"
click at [785, 384] on label "False" at bounding box center [830, 484] width 105 height 30
click at [785, 384] on input "False" at bounding box center [790, 485] width 10 height 8
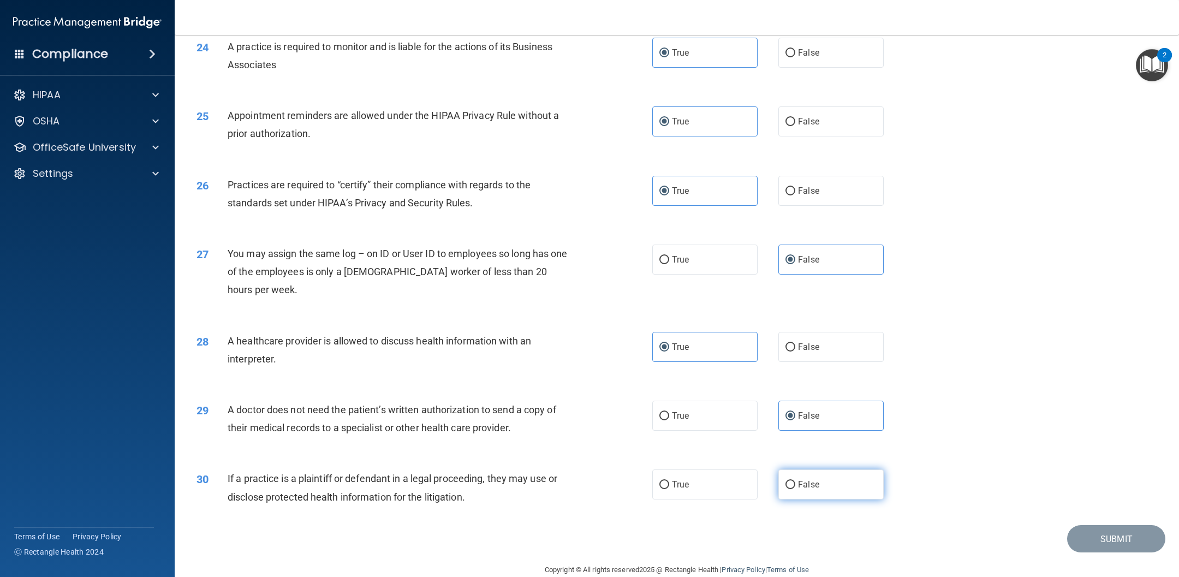
radio input "true"
click at [785, 384] on button "Submit" at bounding box center [1116, 539] width 98 height 28
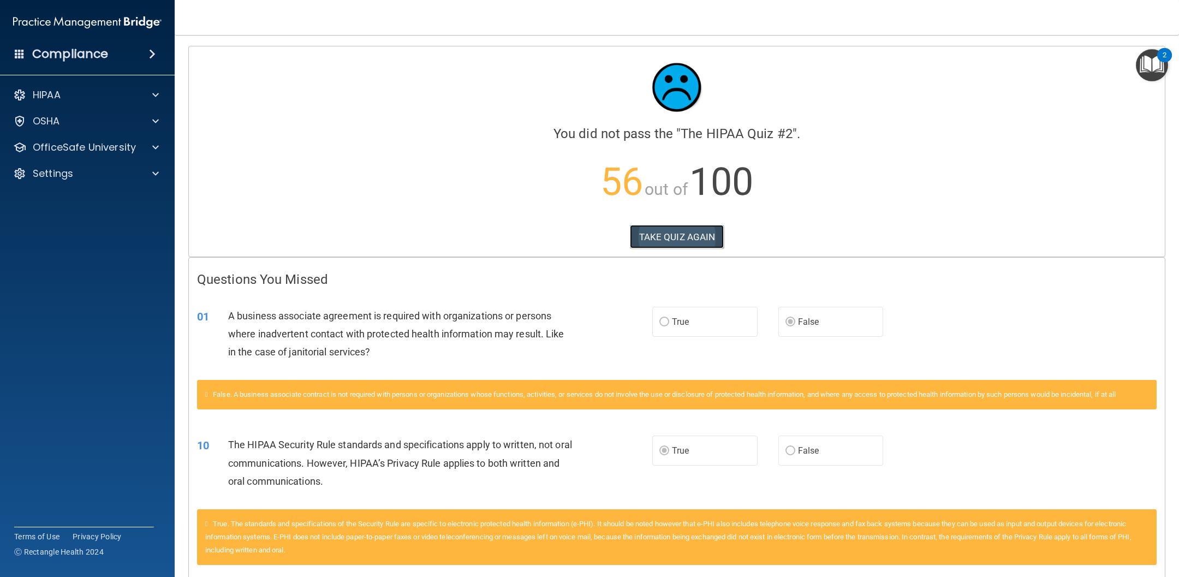
click at [674, 241] on button "TAKE QUIZ AGAIN" at bounding box center [677, 237] width 94 height 24
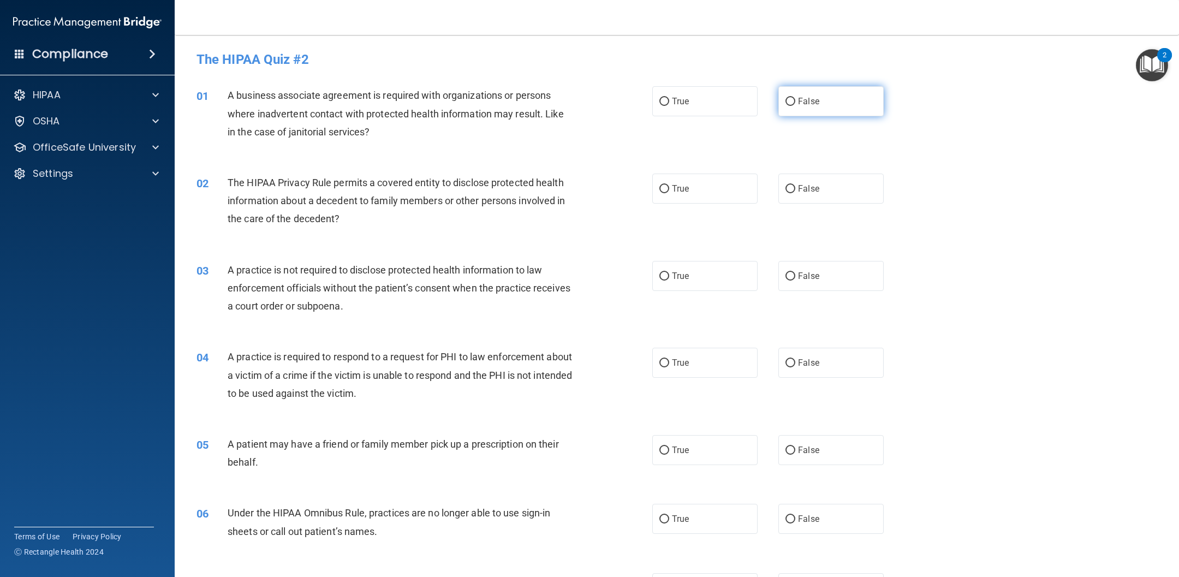
click at [785, 106] on label "False" at bounding box center [830, 101] width 105 height 30
click at [785, 106] on input "False" at bounding box center [790, 102] width 10 height 8
radio input "true"
click at [693, 190] on label "True" at bounding box center [704, 189] width 105 height 30
click at [669, 190] on input "True" at bounding box center [664, 189] width 10 height 8
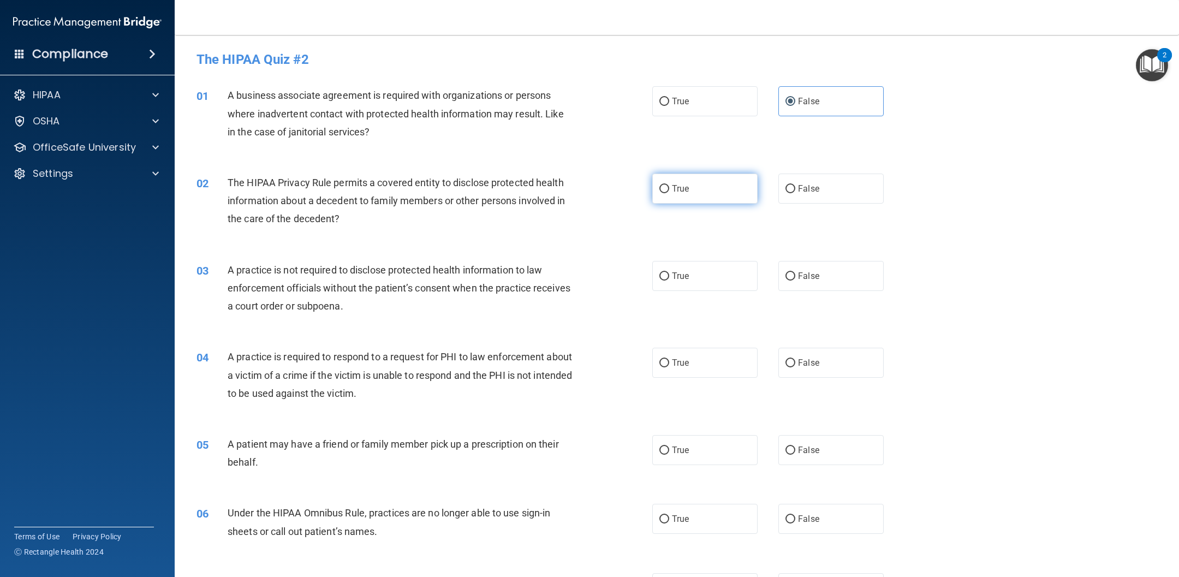
radio input "true"
click at [712, 189] on label "True" at bounding box center [704, 189] width 105 height 30
click at [669, 189] on input "True" at bounding box center [664, 189] width 10 height 8
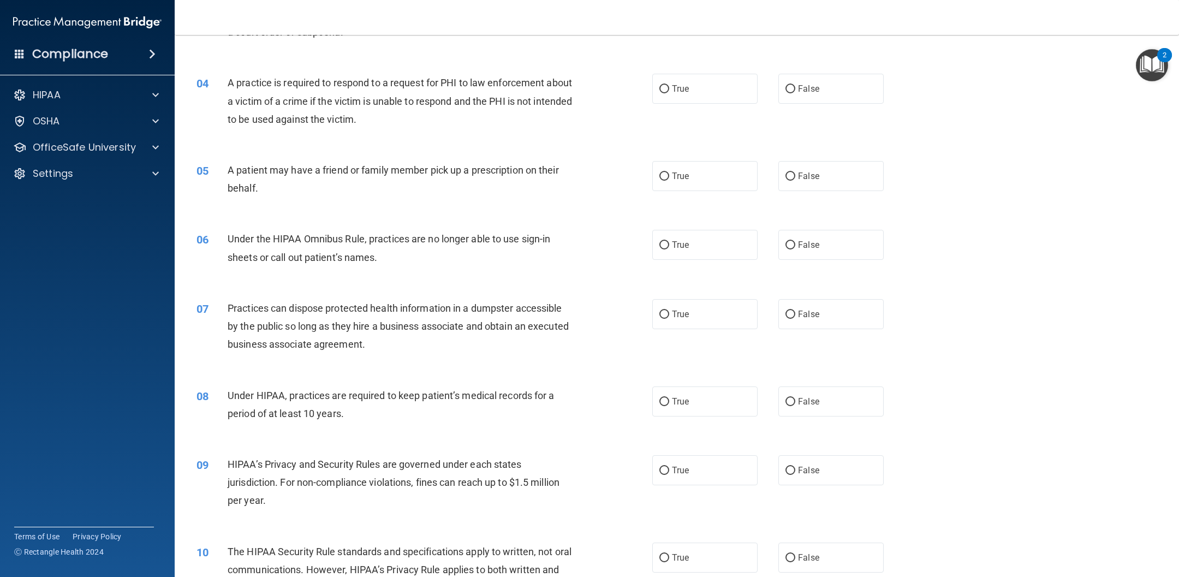
scroll to position [303, 0]
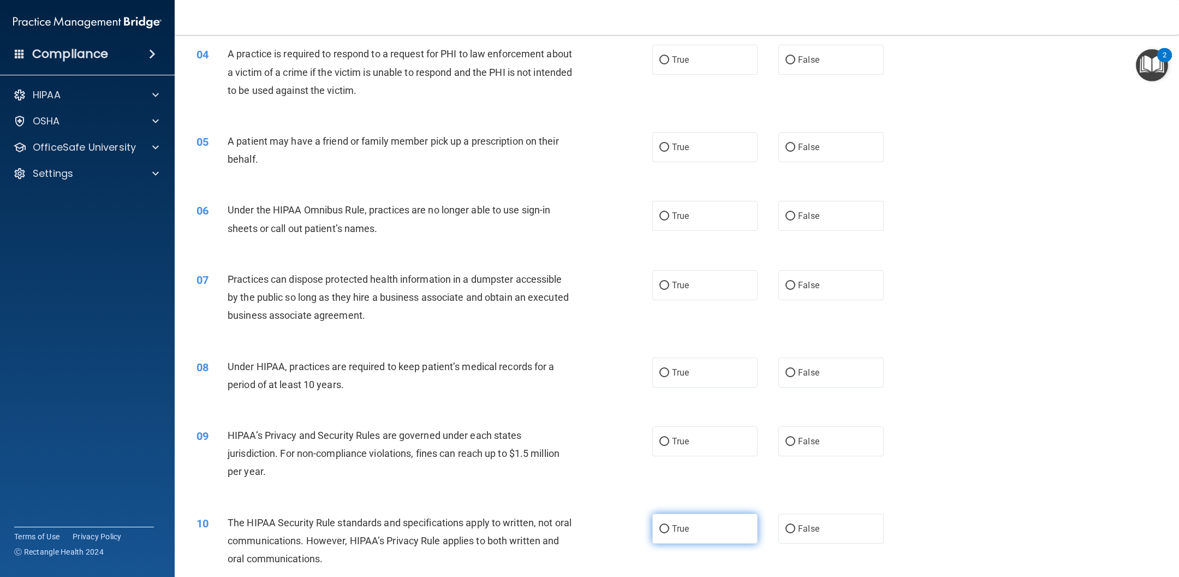
click at [674, 384] on span "True" at bounding box center [680, 528] width 17 height 10
click at [669, 384] on input "True" at bounding box center [664, 529] width 10 height 8
radio input "true"
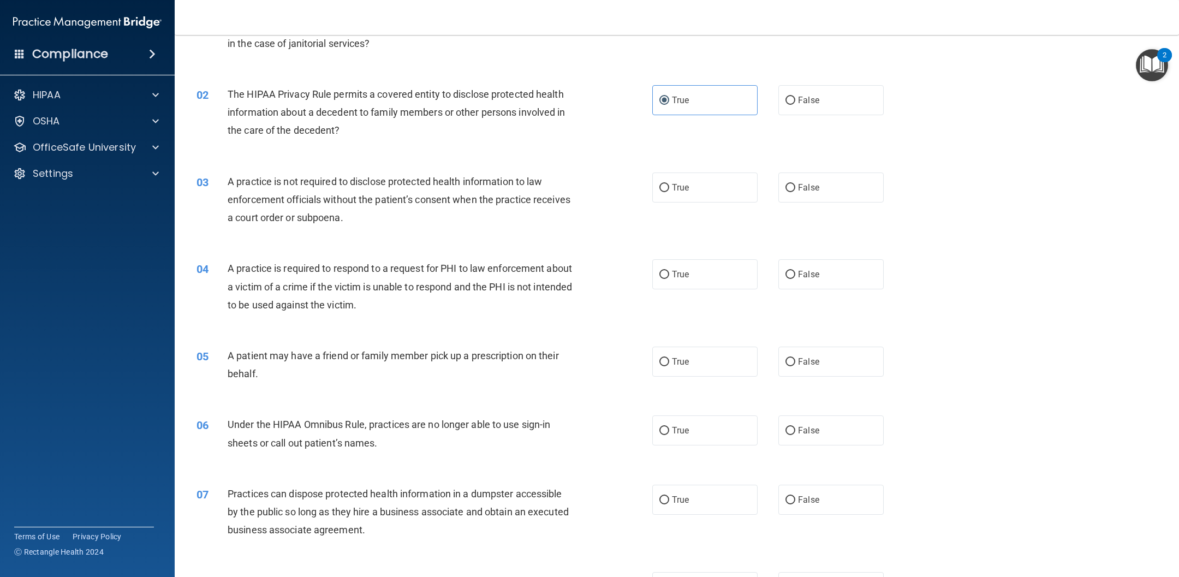
scroll to position [110, 0]
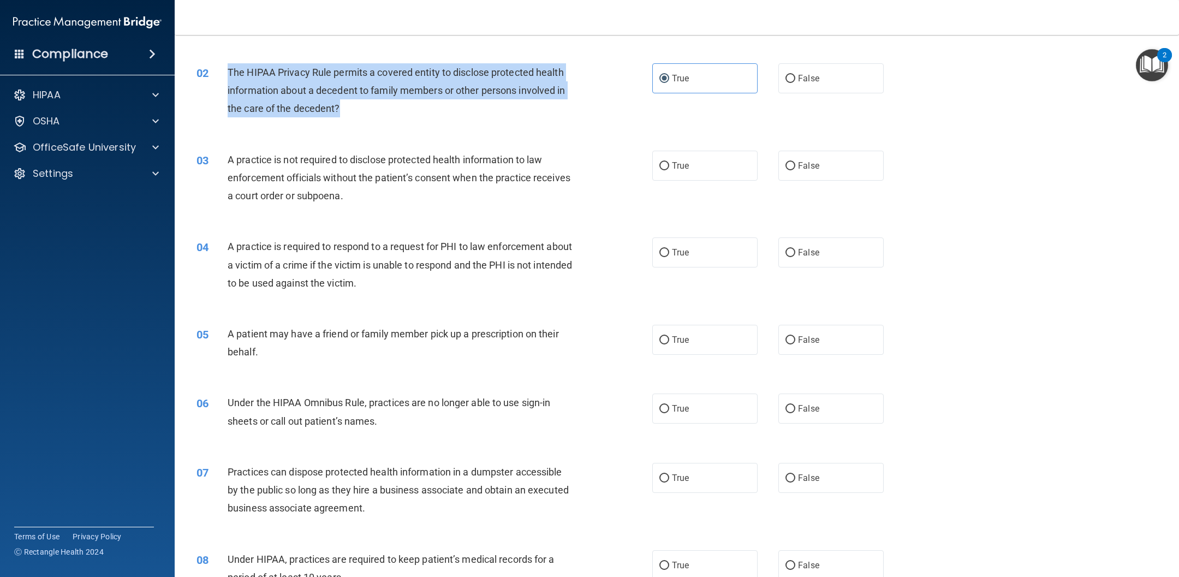
drag, startPoint x: 352, startPoint y: 111, endPoint x: 227, endPoint y: 76, distance: 129.4
click at [228, 76] on div "The HIPAA Privacy Rule permits a covered entity to disclose protected health in…" at bounding box center [405, 90] width 354 height 55
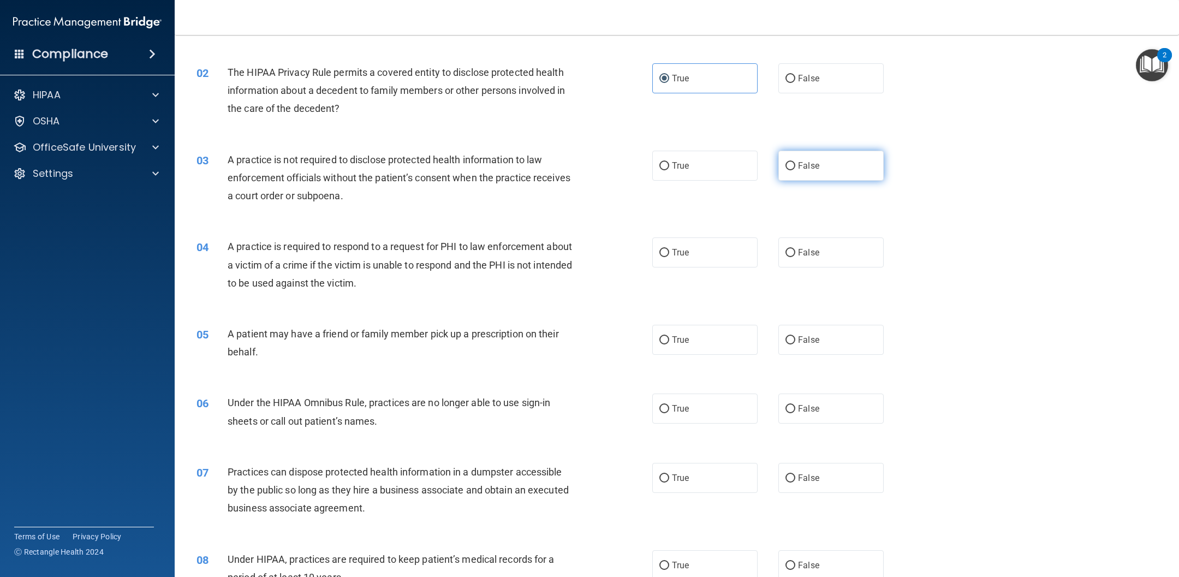
click at [785, 174] on label "False" at bounding box center [830, 166] width 105 height 30
click at [785, 170] on input "False" at bounding box center [790, 166] width 10 height 8
radio input "true"
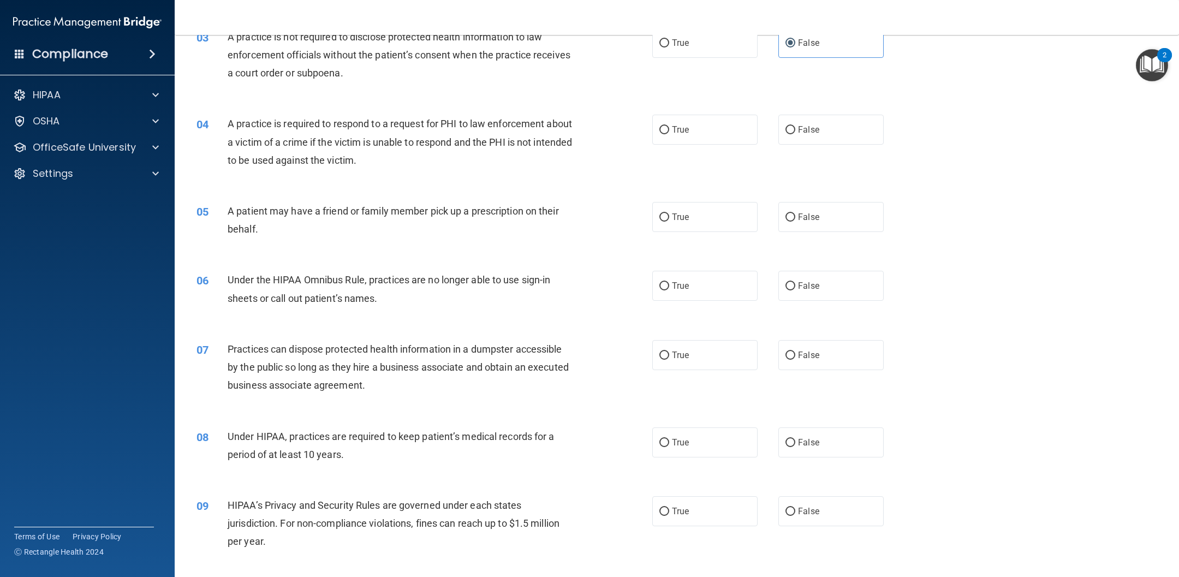
scroll to position [235, 0]
click at [668, 133] on label "True" at bounding box center [704, 128] width 105 height 30
click at [668, 133] on input "True" at bounding box center [664, 128] width 10 height 8
radio input "true"
click at [696, 216] on label "True" at bounding box center [704, 215] width 105 height 30
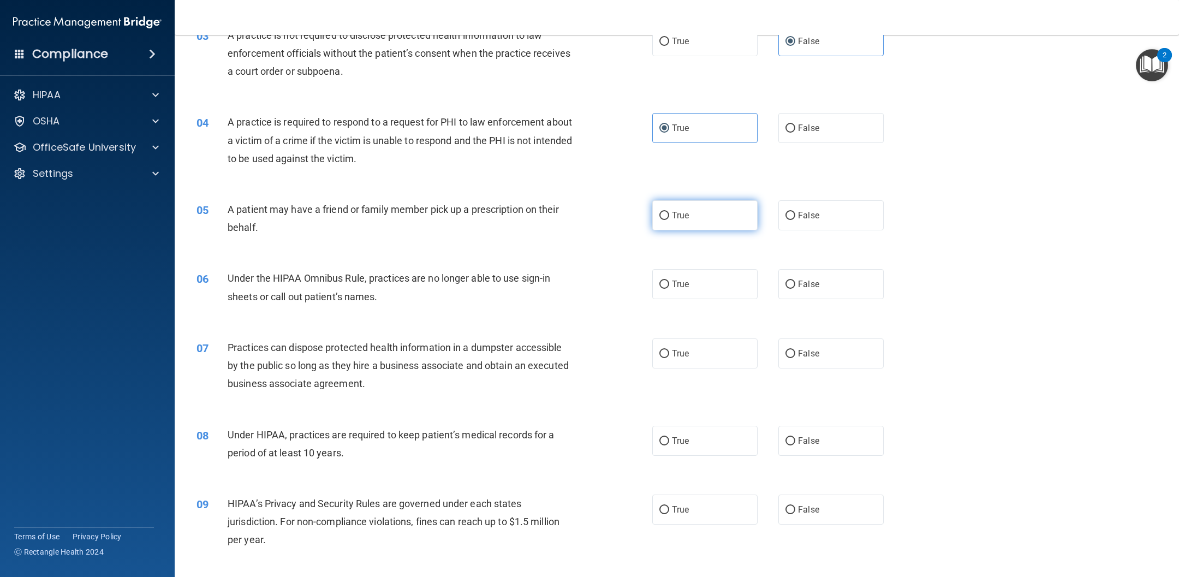
click at [669, 216] on input "True" at bounding box center [664, 216] width 10 height 8
radio input "true"
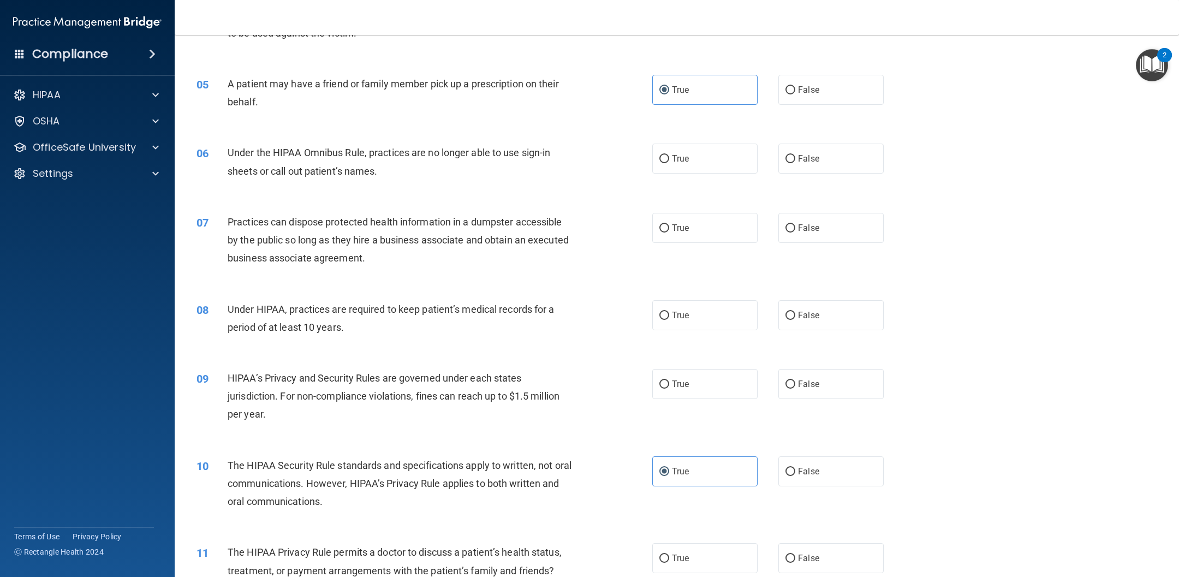
scroll to position [382, 0]
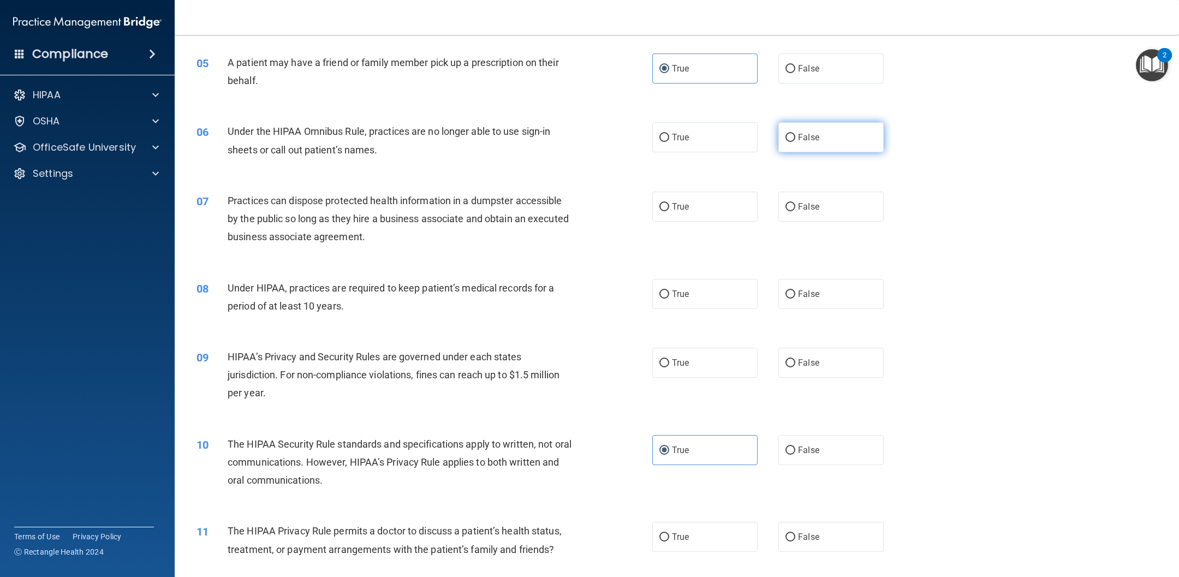
click at [785, 150] on label "False" at bounding box center [830, 137] width 105 height 30
click at [785, 142] on input "False" at bounding box center [790, 138] width 10 height 8
radio input "true"
click at [785, 197] on label "False" at bounding box center [830, 207] width 105 height 30
click at [785, 203] on input "False" at bounding box center [790, 207] width 10 height 8
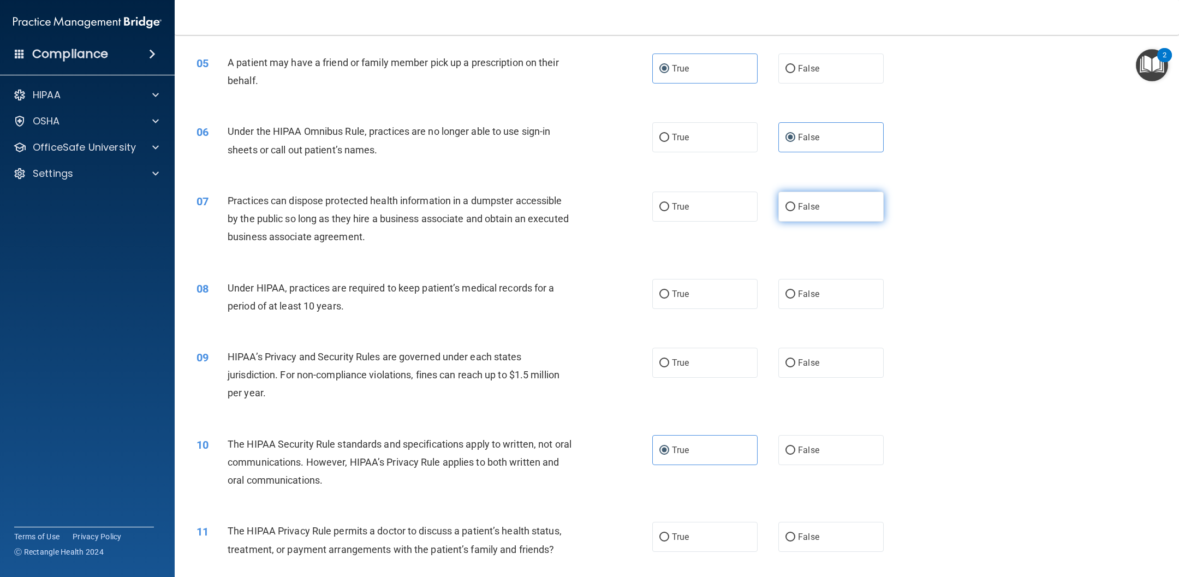
radio input "true"
click at [785, 284] on label "False" at bounding box center [830, 294] width 105 height 30
click at [785, 290] on input "False" at bounding box center [790, 294] width 10 height 8
radio input "true"
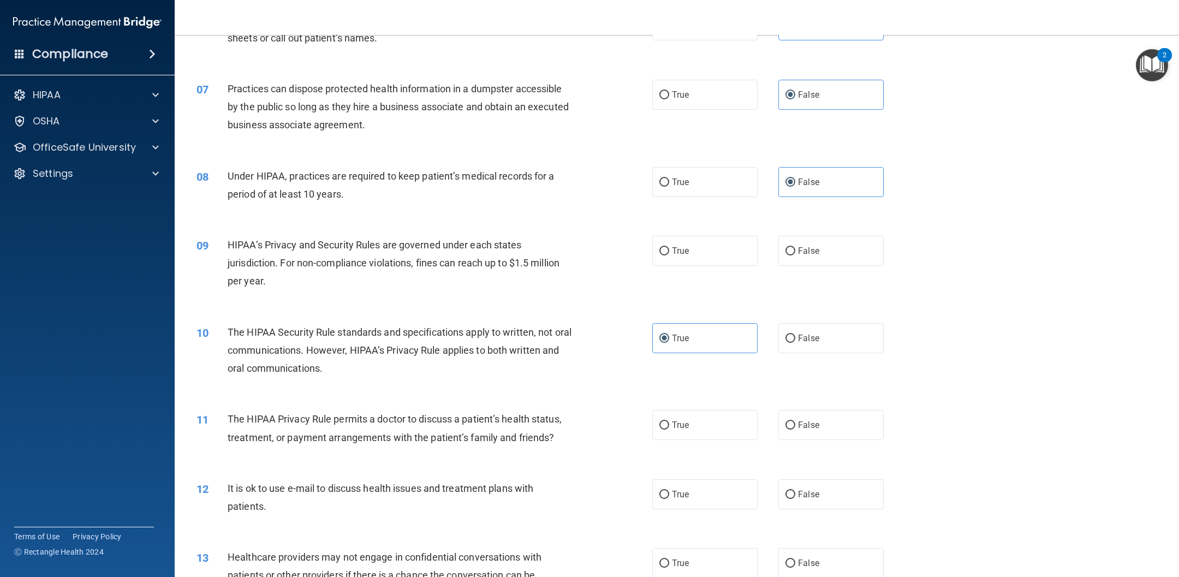
scroll to position [508, 0]
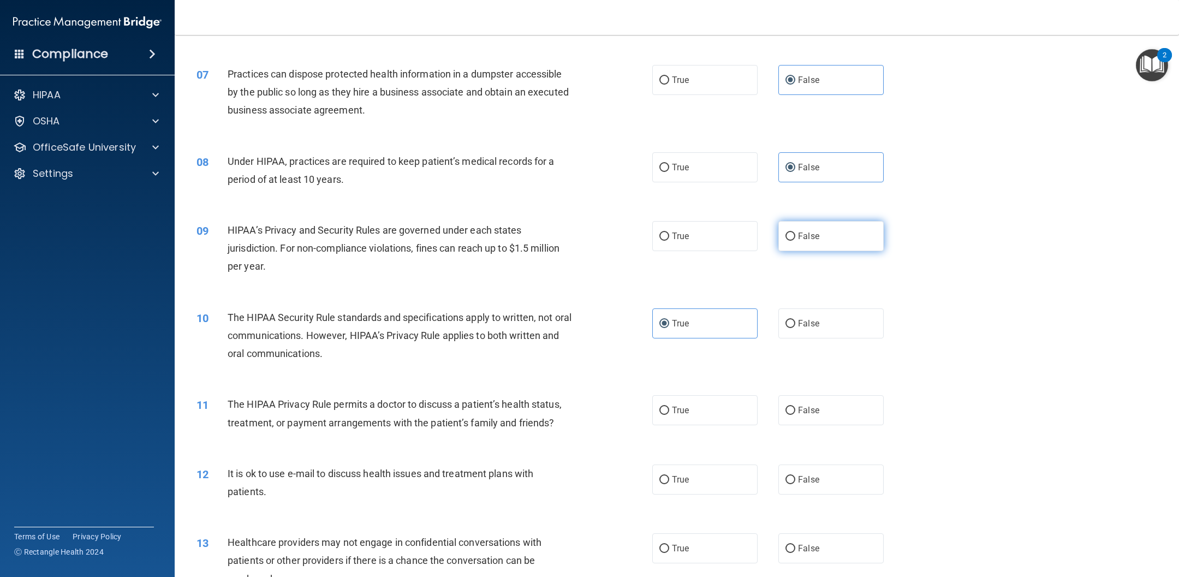
click at [785, 237] on label "False" at bounding box center [830, 236] width 105 height 30
click at [785, 237] on input "False" at bounding box center [790, 237] width 10 height 8
radio input "true"
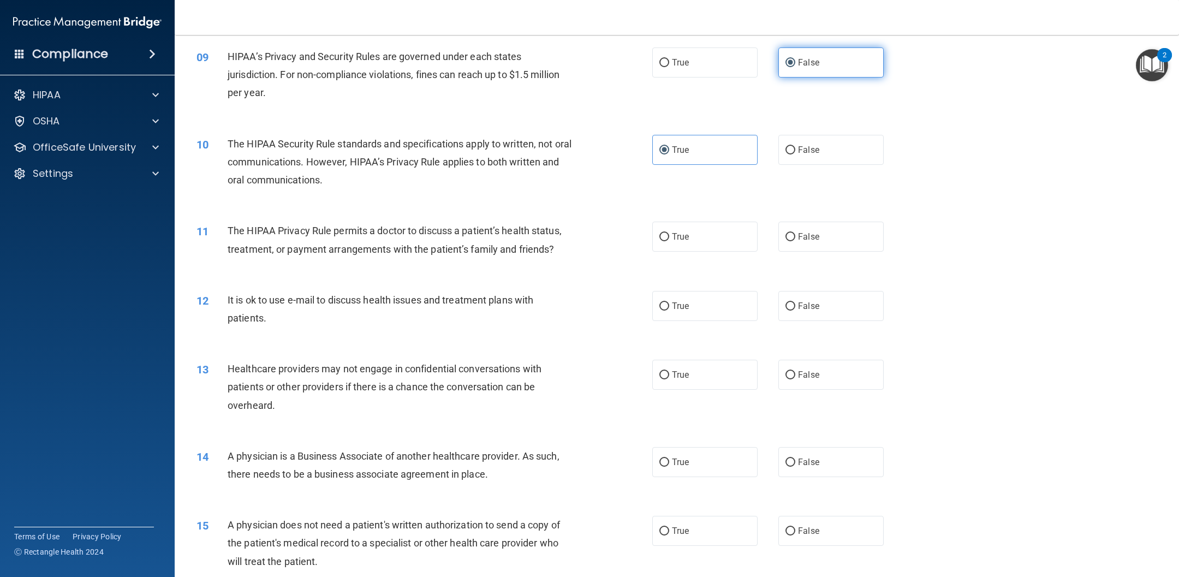
scroll to position [755, 0]
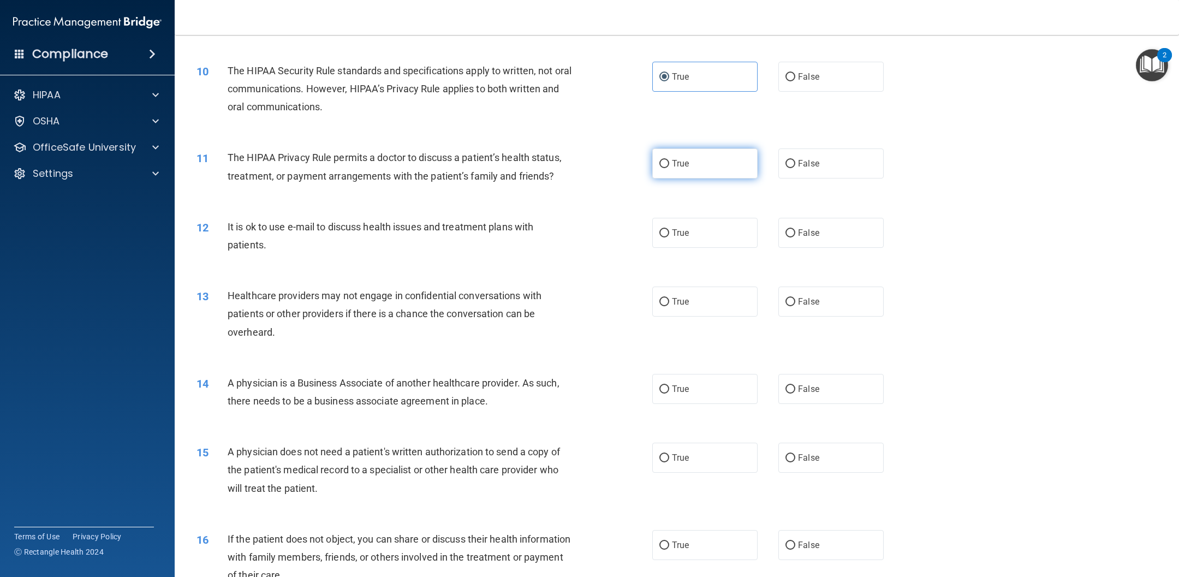
click at [700, 165] on label "True" at bounding box center [704, 163] width 105 height 30
click at [669, 165] on input "True" at bounding box center [664, 164] width 10 height 8
radio input "true"
click at [785, 309] on label "False" at bounding box center [830, 302] width 105 height 30
click at [785, 306] on input "False" at bounding box center [790, 302] width 10 height 8
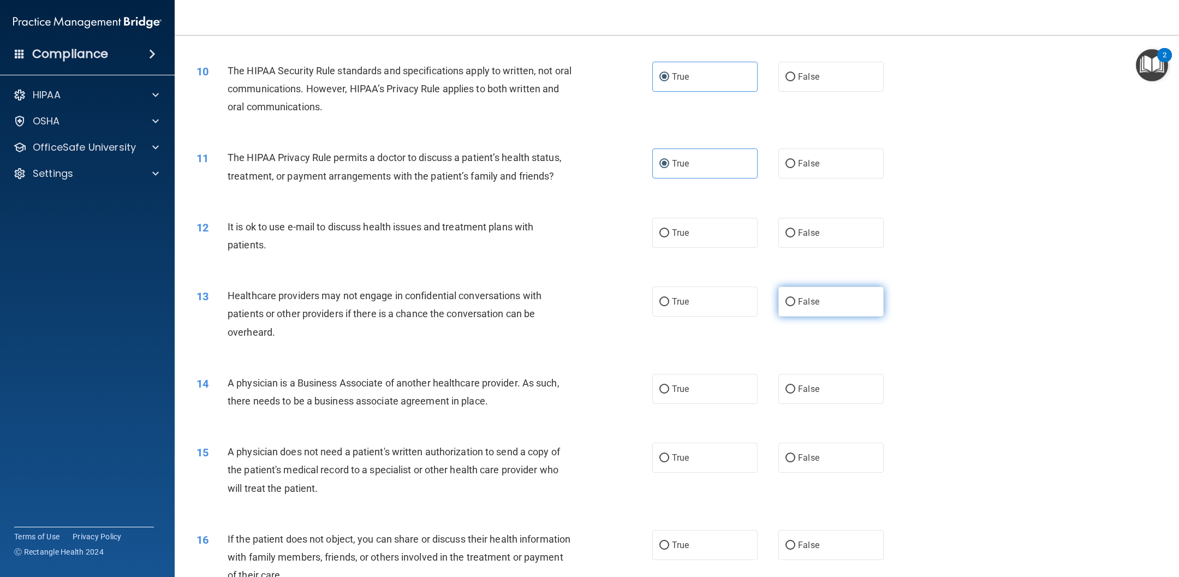
radio input "true"
click at [785, 228] on span "False" at bounding box center [808, 233] width 21 height 10
click at [785, 229] on input "False" at bounding box center [790, 233] width 10 height 8
radio input "true"
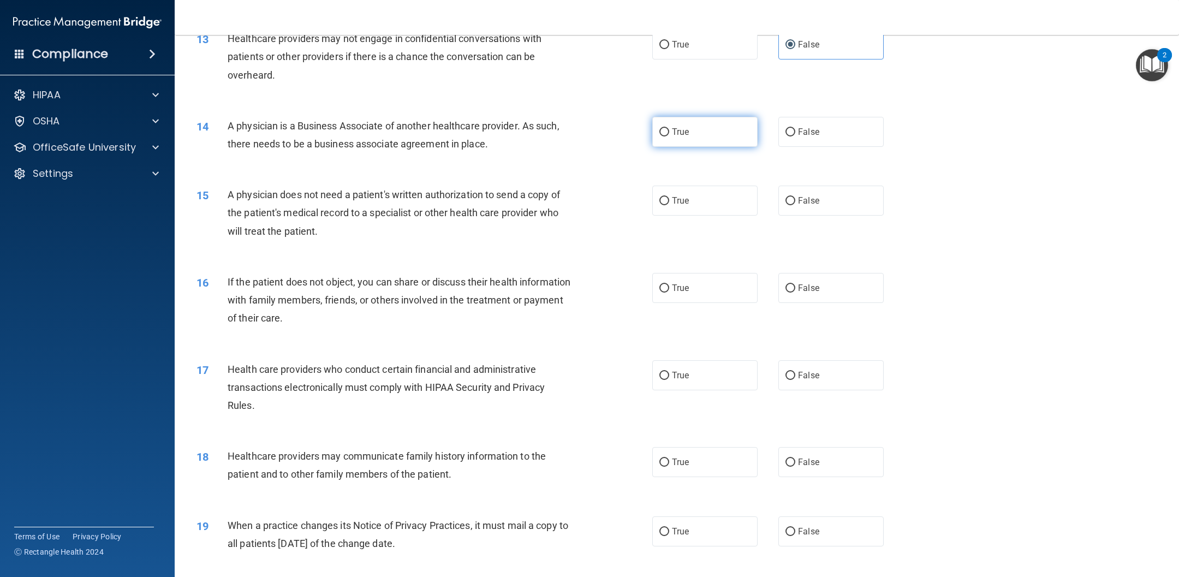
scroll to position [1024, 0]
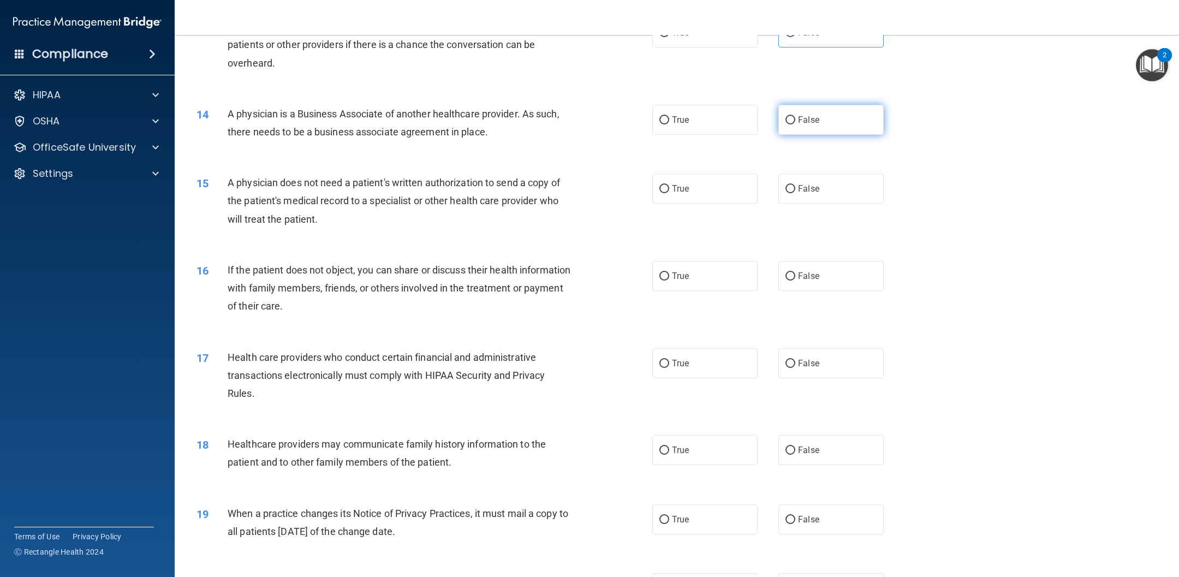
click at [785, 124] on span "False" at bounding box center [808, 120] width 21 height 10
click at [785, 124] on input "False" at bounding box center [790, 120] width 10 height 8
radio input "true"
click at [720, 181] on label "True" at bounding box center [704, 189] width 105 height 30
click at [669, 185] on input "True" at bounding box center [664, 189] width 10 height 8
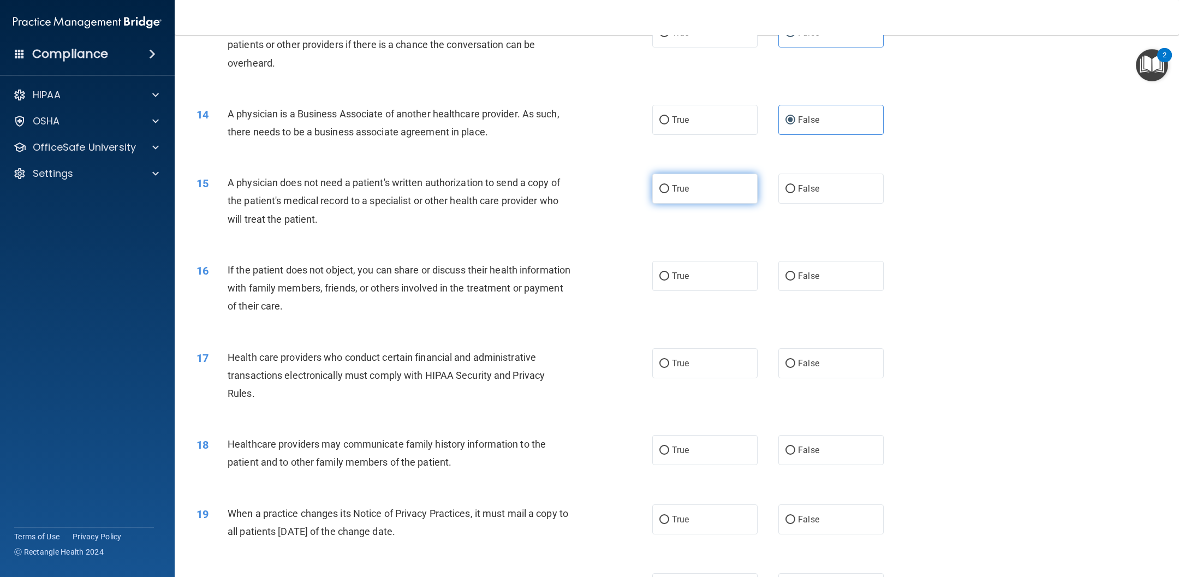
radio input "true"
click at [785, 384] on label "False" at bounding box center [830, 519] width 105 height 30
click at [785, 384] on input "False" at bounding box center [790, 520] width 10 height 8
radio input "true"
click at [785, 384] on label "False" at bounding box center [830, 450] width 105 height 30
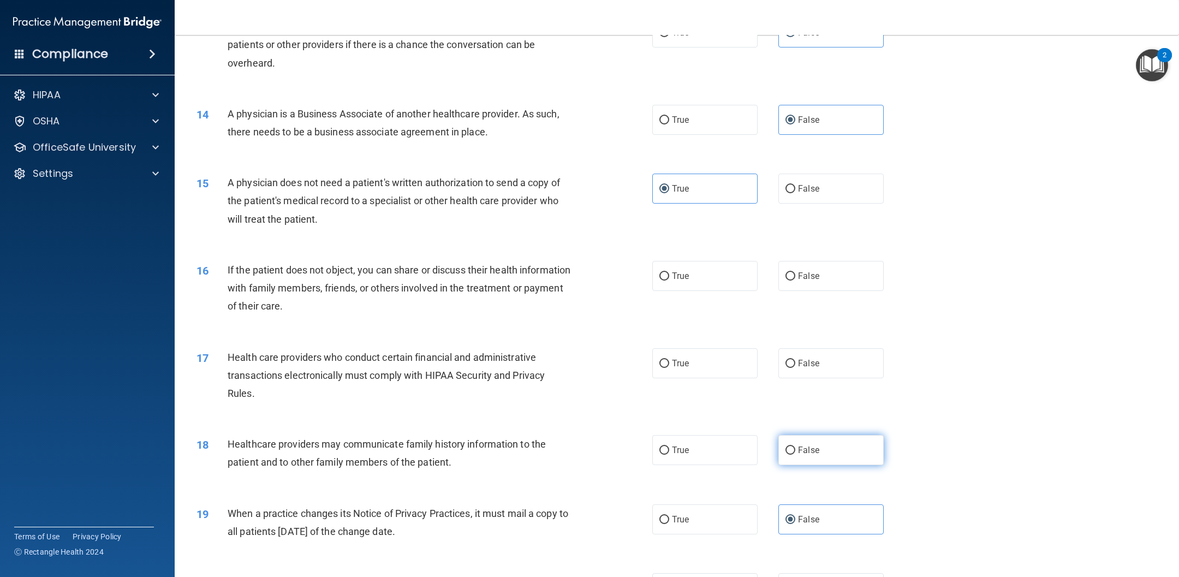
click at [785, 384] on input "False" at bounding box center [790, 450] width 10 height 8
radio input "true"
click at [690, 269] on label "True" at bounding box center [704, 276] width 105 height 30
click at [669, 272] on input "True" at bounding box center [664, 276] width 10 height 8
radio input "true"
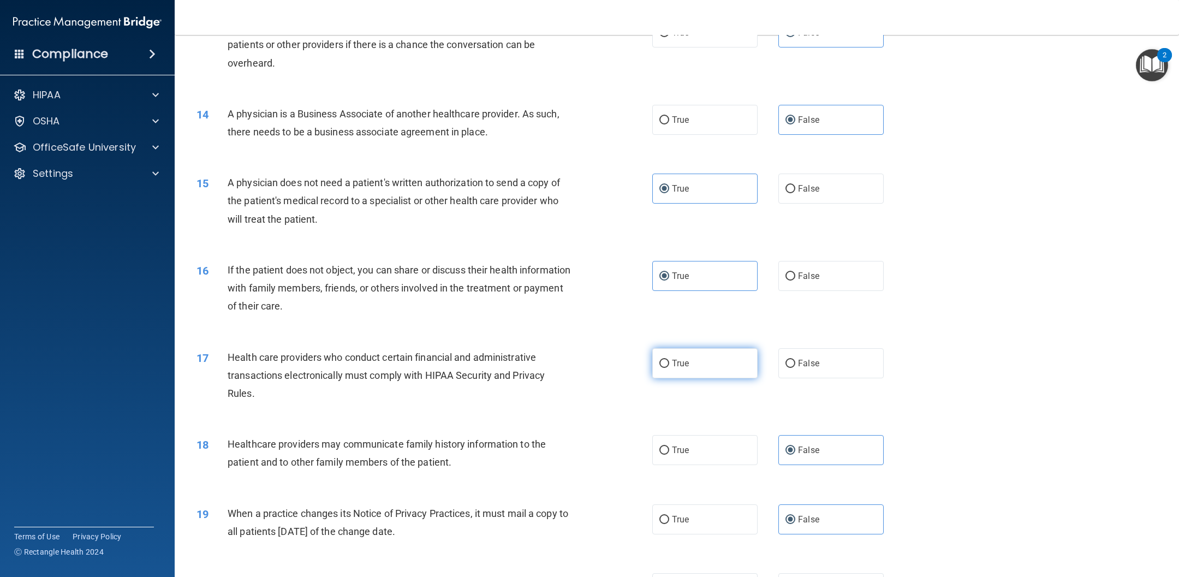
click at [703, 359] on label "True" at bounding box center [704, 363] width 105 height 30
click at [669, 360] on input "True" at bounding box center [664, 364] width 10 height 8
radio input "true"
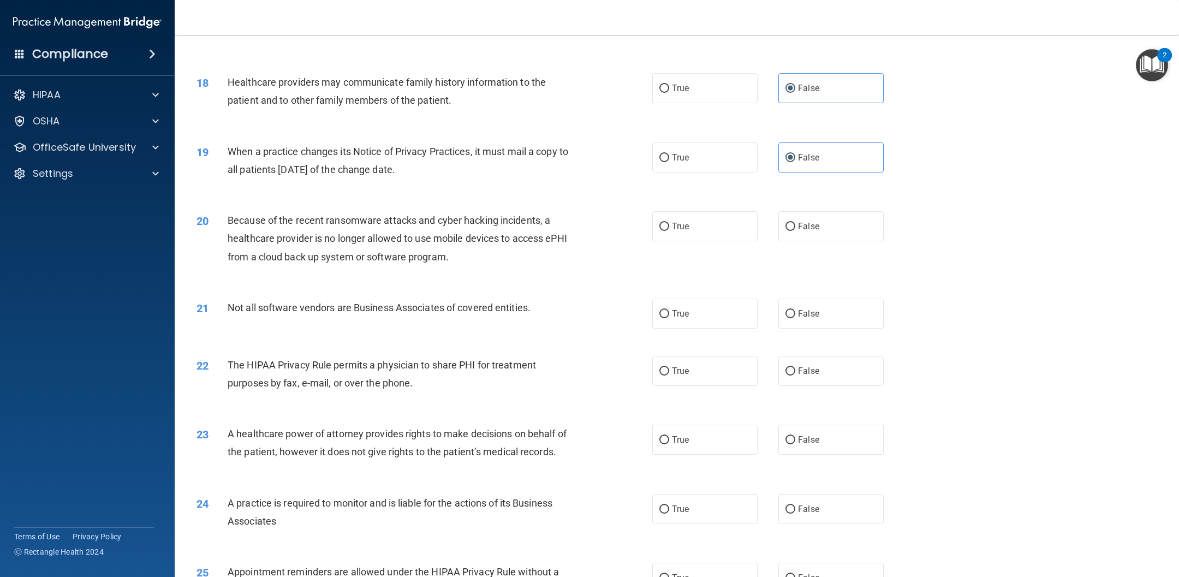
scroll to position [1392, 0]
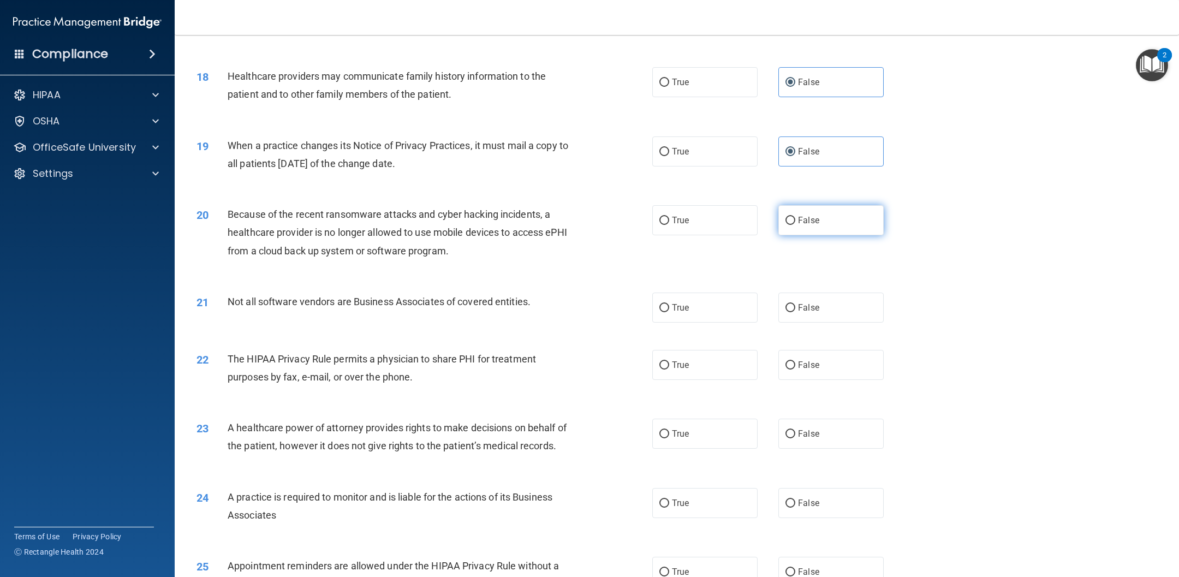
click at [785, 217] on label "False" at bounding box center [830, 220] width 105 height 30
click at [785, 217] on input "False" at bounding box center [790, 221] width 10 height 8
radio input "true"
click at [785, 384] on span "False" at bounding box center [808, 433] width 21 height 10
click at [785, 384] on input "False" at bounding box center [790, 434] width 10 height 8
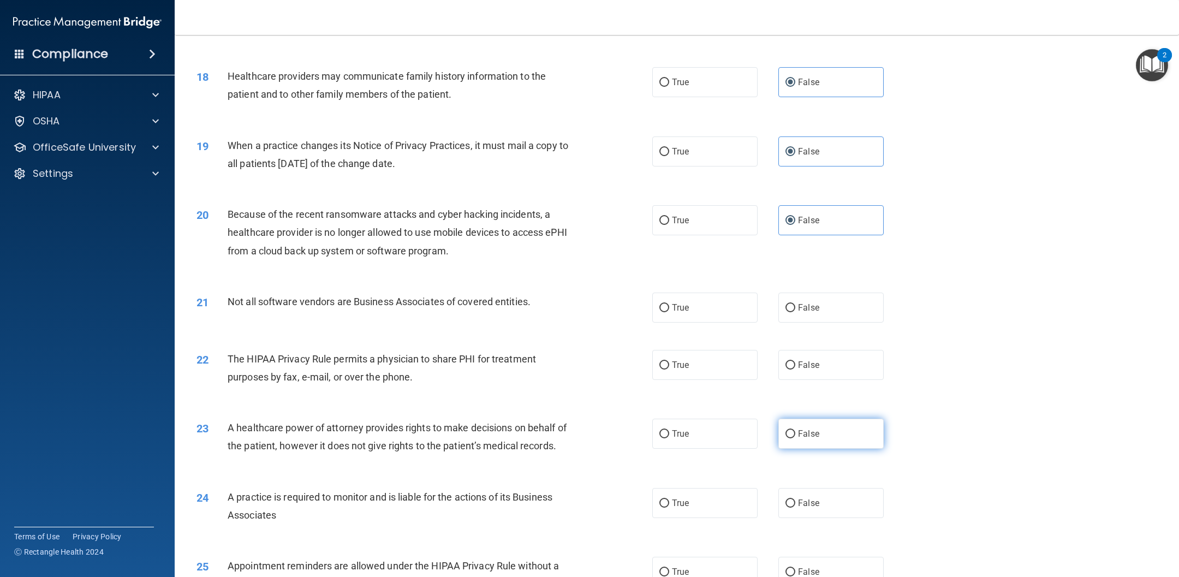
radio input "true"
click at [785, 384] on label "False" at bounding box center [830, 503] width 105 height 30
click at [785, 384] on input "False" at bounding box center [790, 503] width 10 height 8
radio input "true"
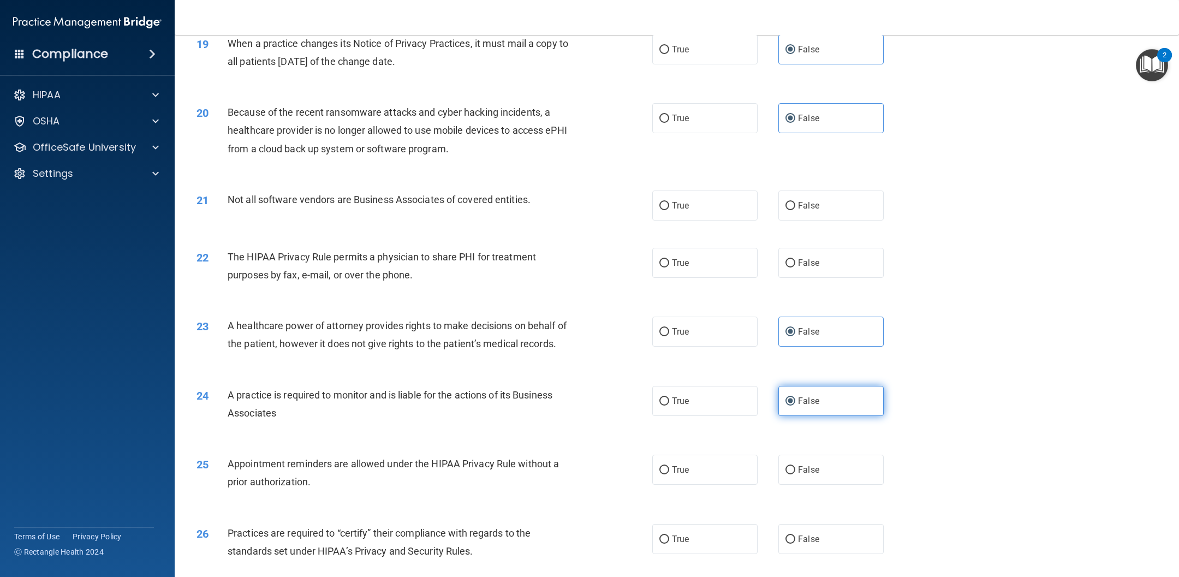
scroll to position [1497, 0]
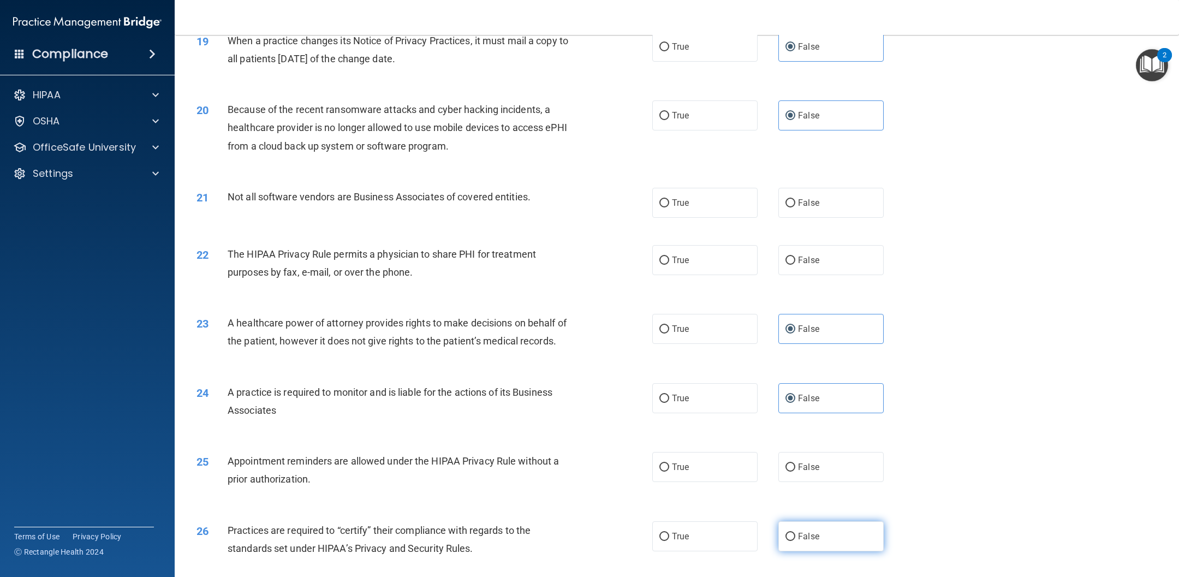
click at [785, 384] on label "False" at bounding box center [830, 536] width 105 height 30
click at [785, 384] on input "False" at bounding box center [790, 537] width 10 height 8
radio input "true"
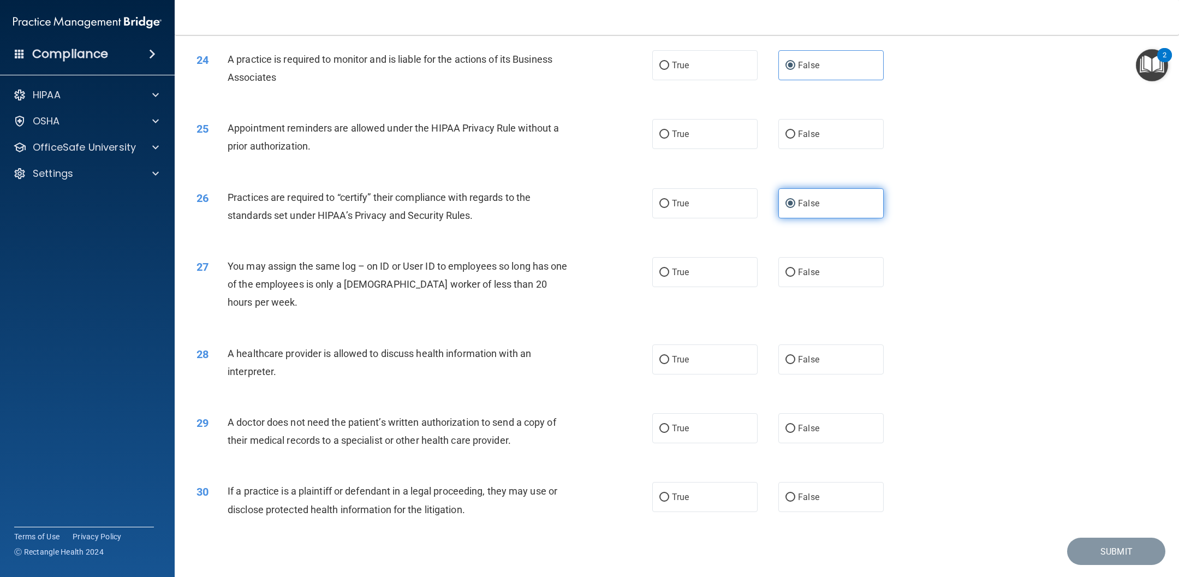
scroll to position [1842, 0]
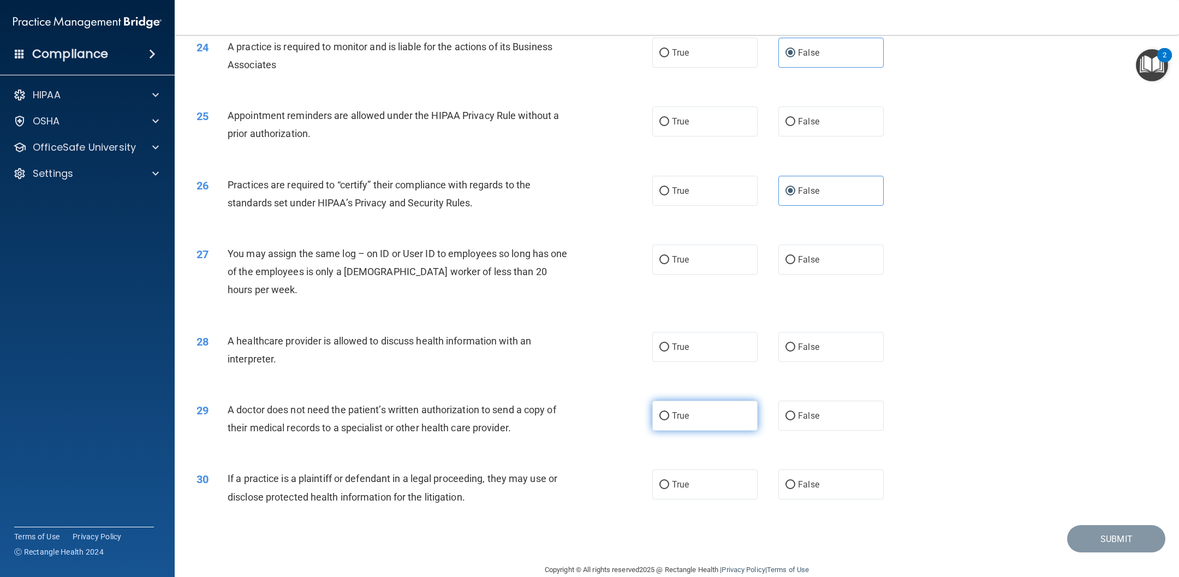
click at [692, 384] on label "True" at bounding box center [704, 416] width 105 height 30
click at [669, 384] on input "True" at bounding box center [664, 416] width 10 height 8
radio input "true"
click at [687, 384] on span "True" at bounding box center [680, 484] width 17 height 10
click at [669, 384] on input "True" at bounding box center [664, 485] width 10 height 8
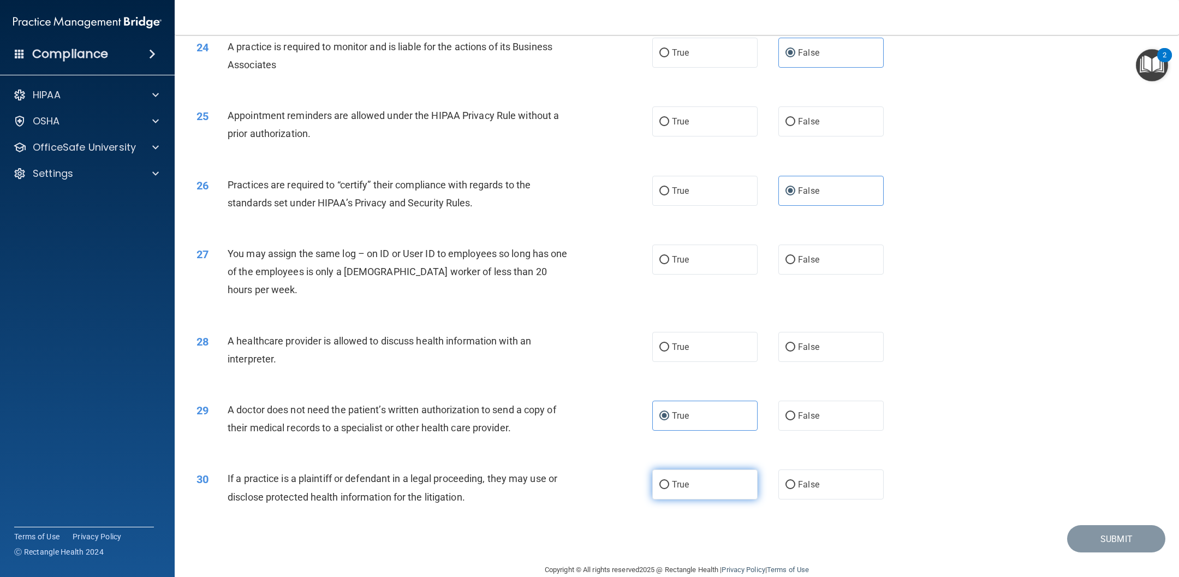
radio input "true"
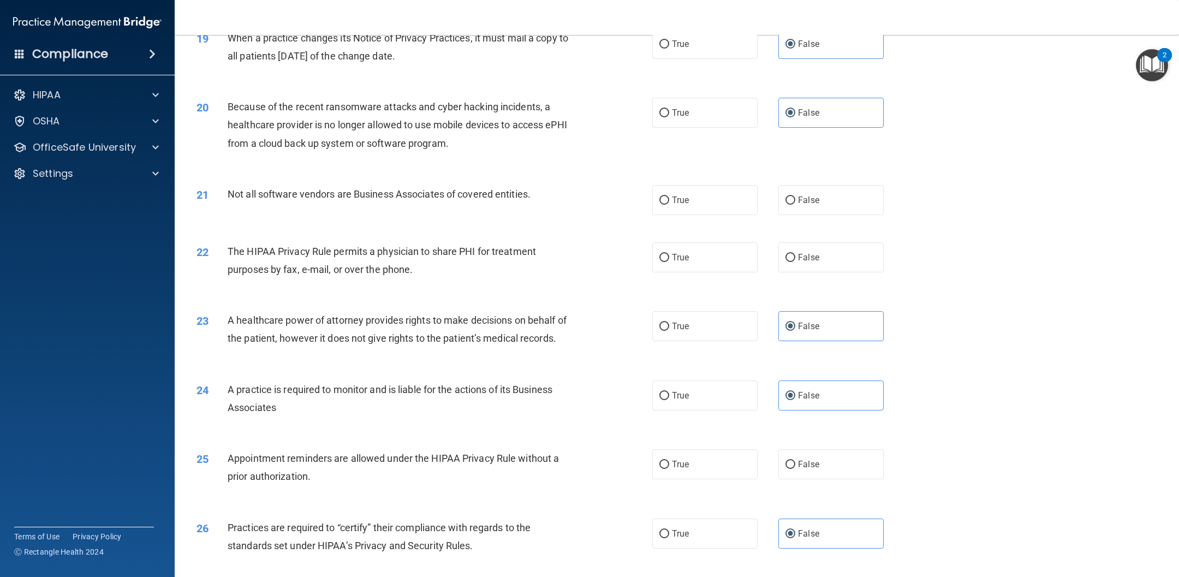
scroll to position [1460, 0]
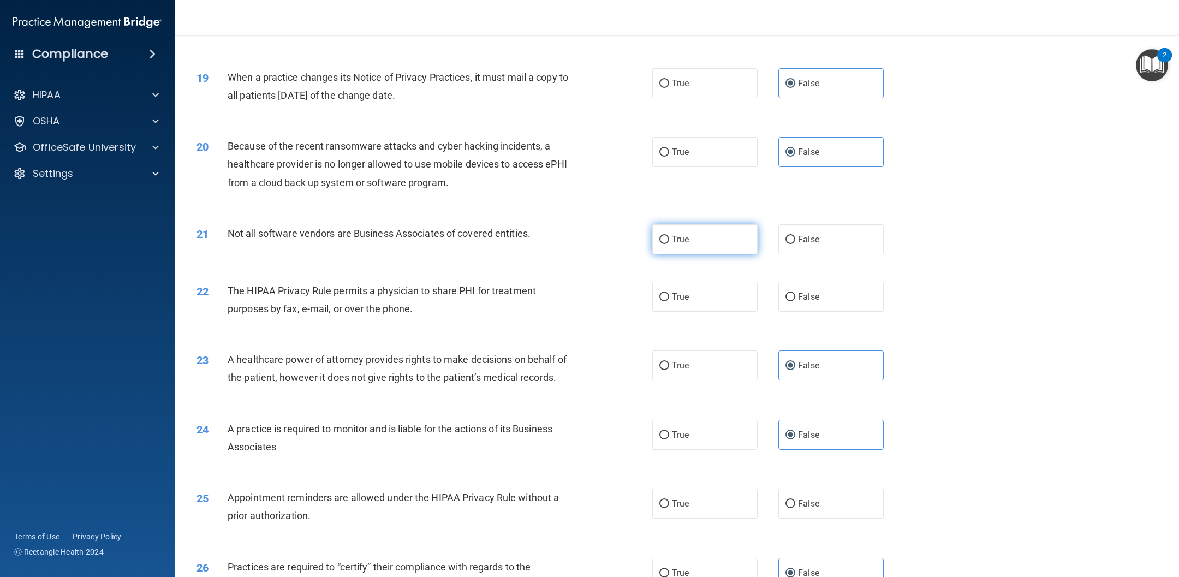
click at [751, 237] on label "True" at bounding box center [704, 239] width 105 height 30
click at [669, 237] on input "True" at bounding box center [664, 240] width 10 height 8
radio input "true"
click at [721, 305] on label "True" at bounding box center [704, 297] width 105 height 30
click at [669, 301] on input "True" at bounding box center [664, 297] width 10 height 8
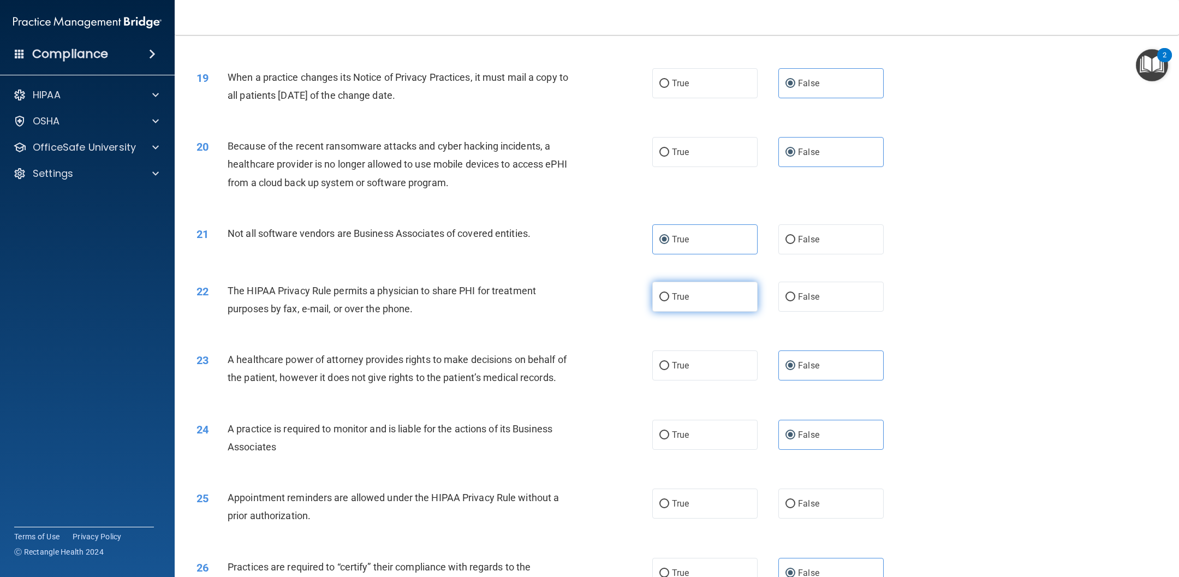
radio input "true"
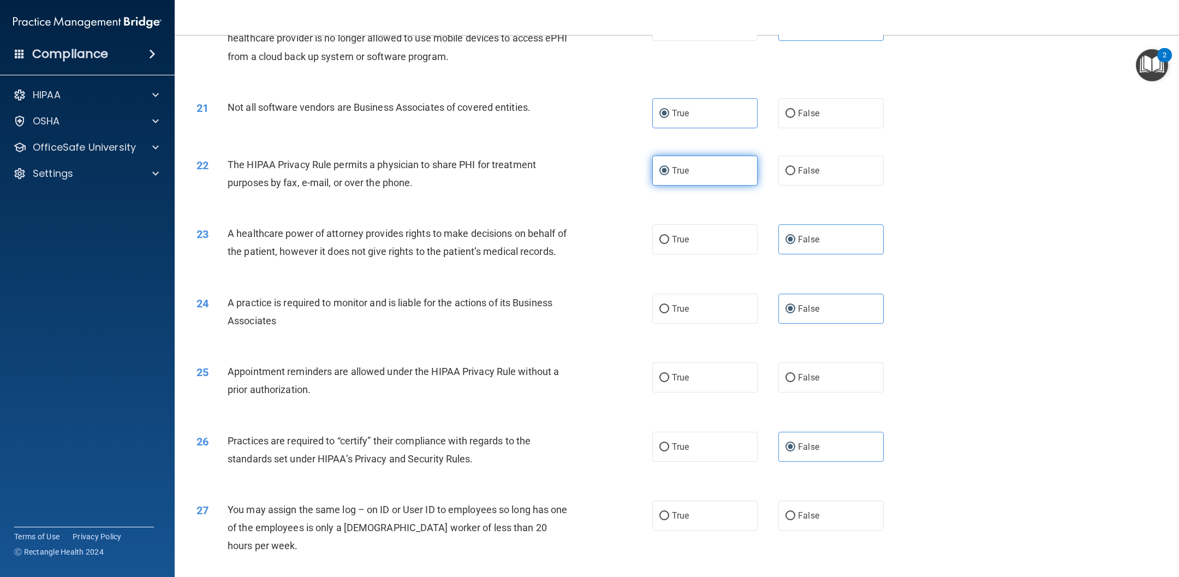
scroll to position [1615, 0]
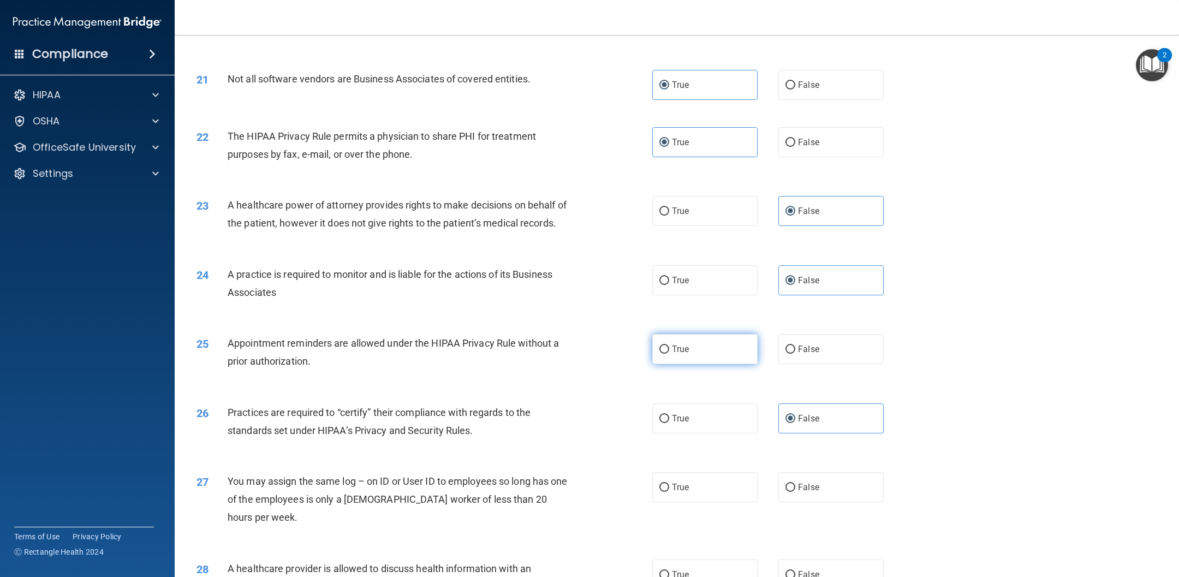
click at [713, 353] on label "True" at bounding box center [704, 349] width 105 height 30
click at [669, 353] on input "True" at bounding box center [664, 350] width 10 height 8
radio input "true"
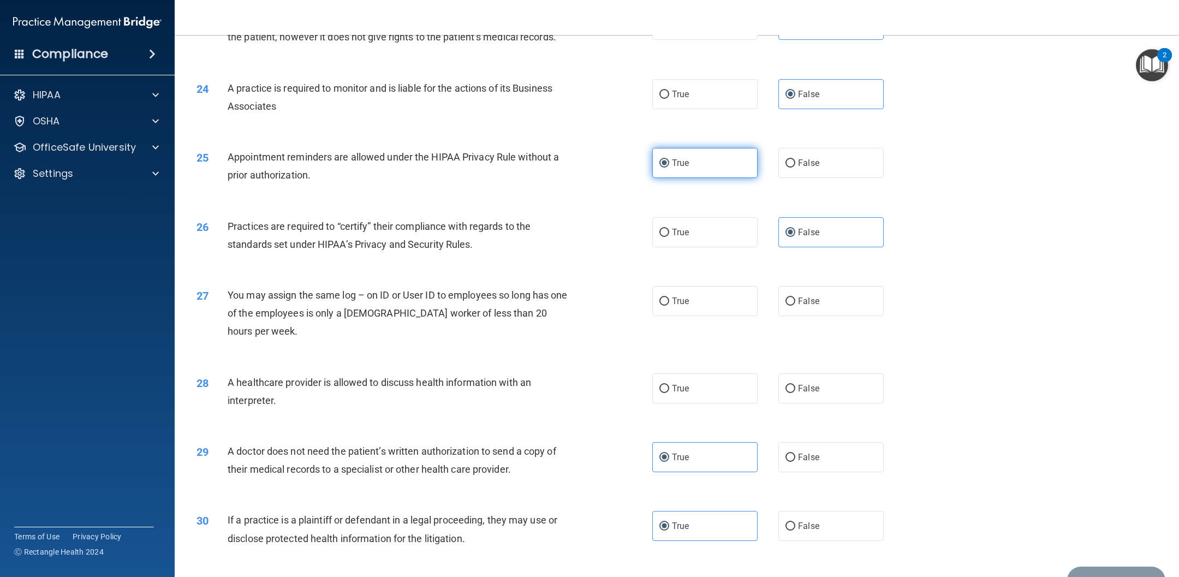
scroll to position [1842, 0]
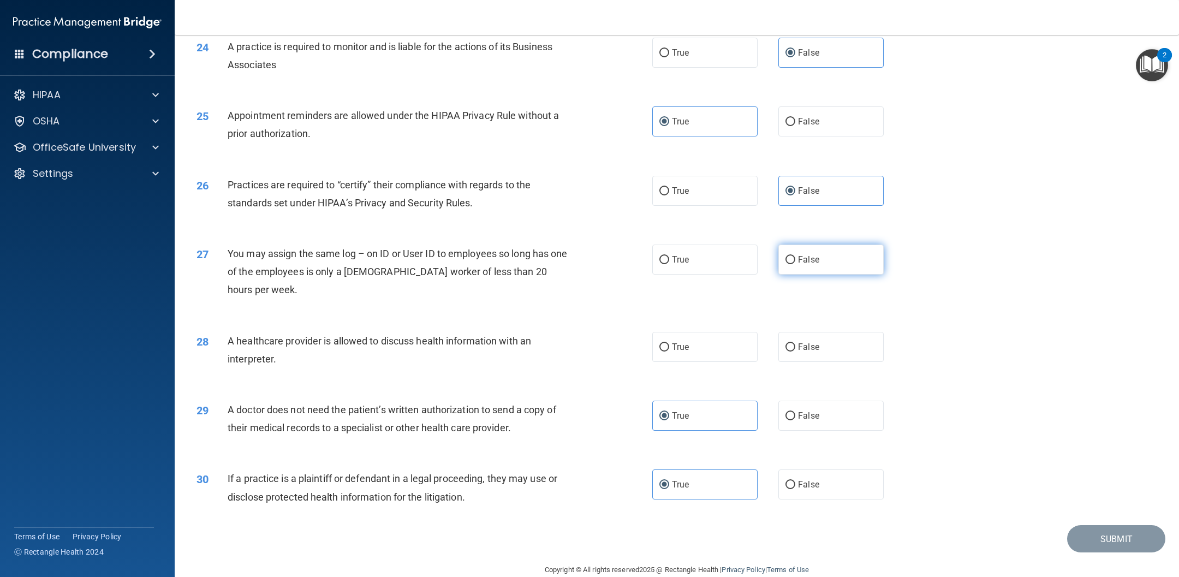
click at [785, 261] on label "False" at bounding box center [830, 260] width 105 height 30
click at [785, 261] on input "False" at bounding box center [790, 260] width 10 height 8
radio input "true"
click at [730, 332] on label "True" at bounding box center [704, 347] width 105 height 30
click at [669, 343] on input "True" at bounding box center [664, 347] width 10 height 8
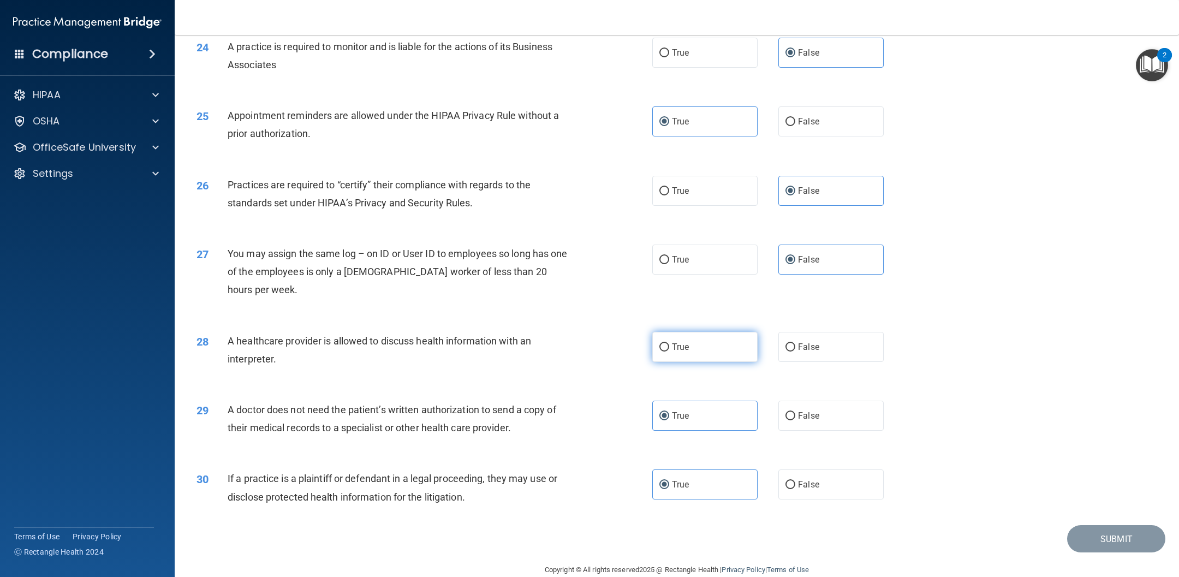
radio input "true"
click at [785, 384] on button "Submit" at bounding box center [1116, 539] width 98 height 28
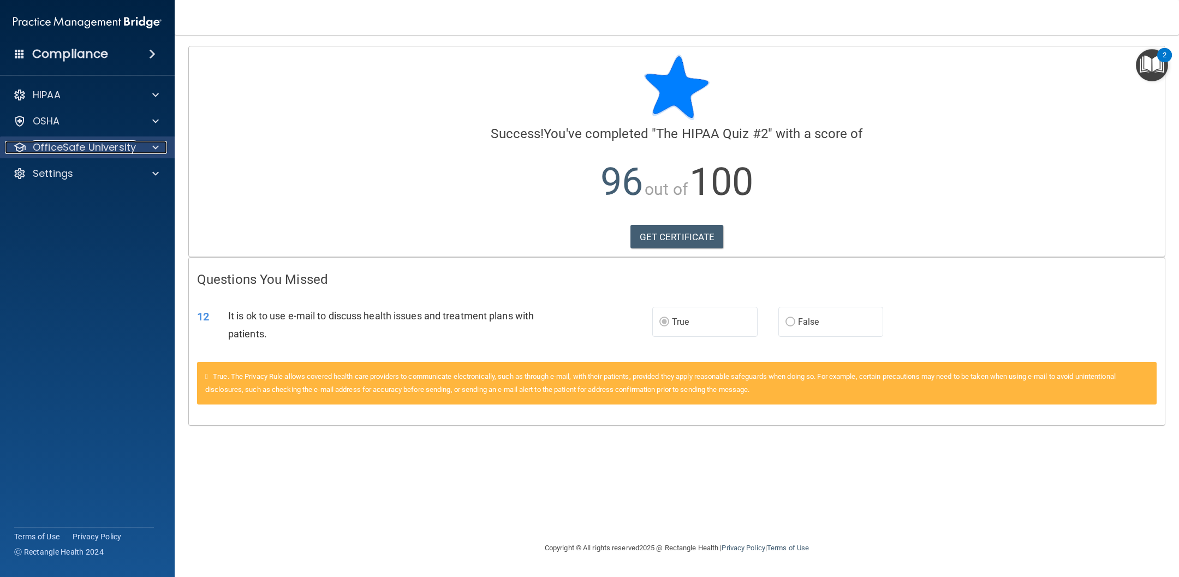
click at [76, 151] on p "OfficeSafe University" at bounding box center [84, 147] width 103 height 13
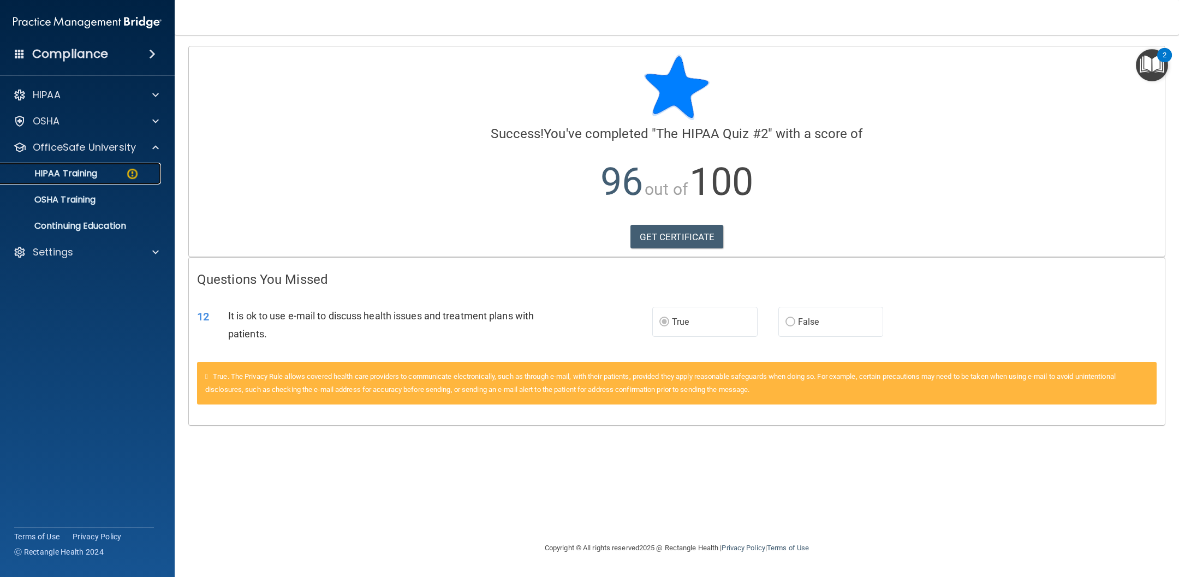
click at [78, 174] on p "HIPAA Training" at bounding box center [52, 173] width 90 height 11
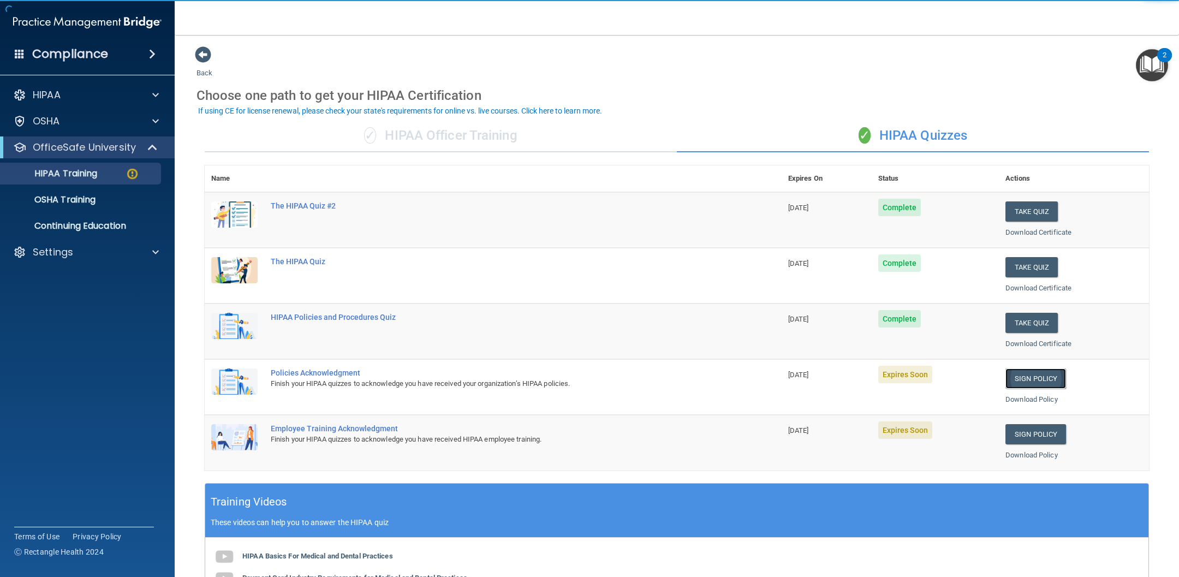
click at [785, 377] on link "Sign Policy" at bounding box center [1035, 378] width 61 height 20
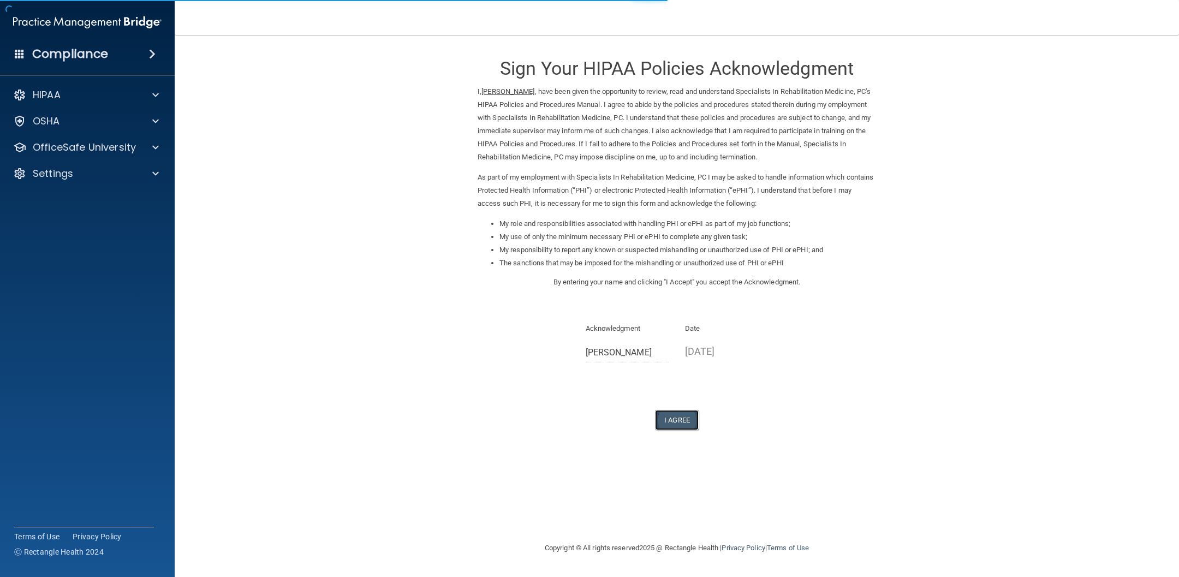
click at [696, 419] on button "I Agree" at bounding box center [677, 420] width 44 height 20
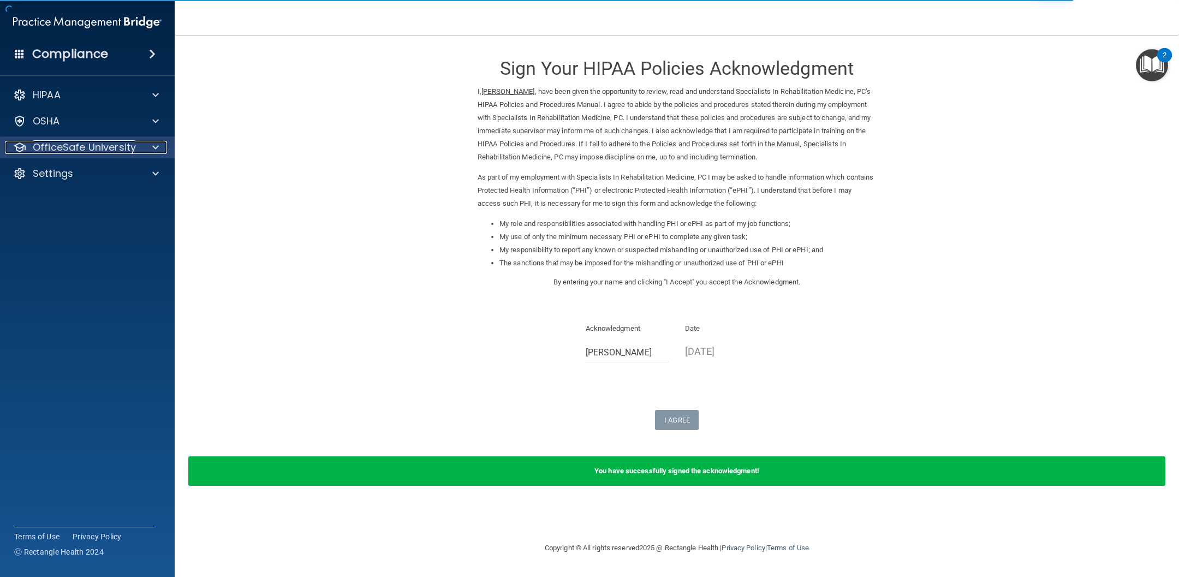
click at [104, 141] on p "OfficeSafe University" at bounding box center [84, 147] width 103 height 13
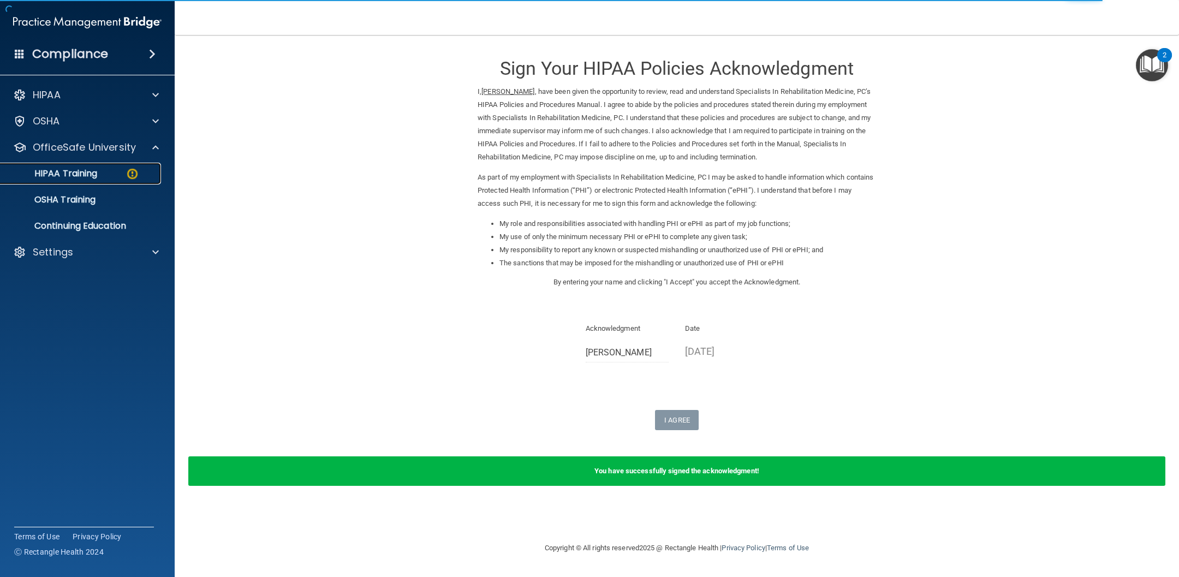
click at [88, 176] on p "HIPAA Training" at bounding box center [52, 173] width 90 height 11
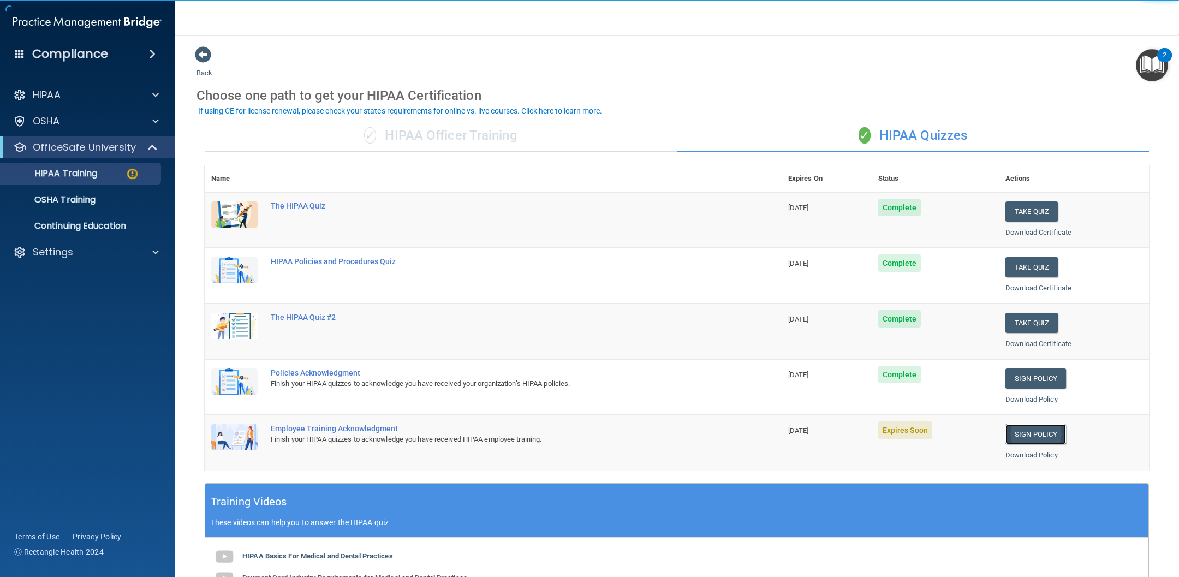
click at [1037, 428] on link "Sign Policy" at bounding box center [1035, 434] width 61 height 20
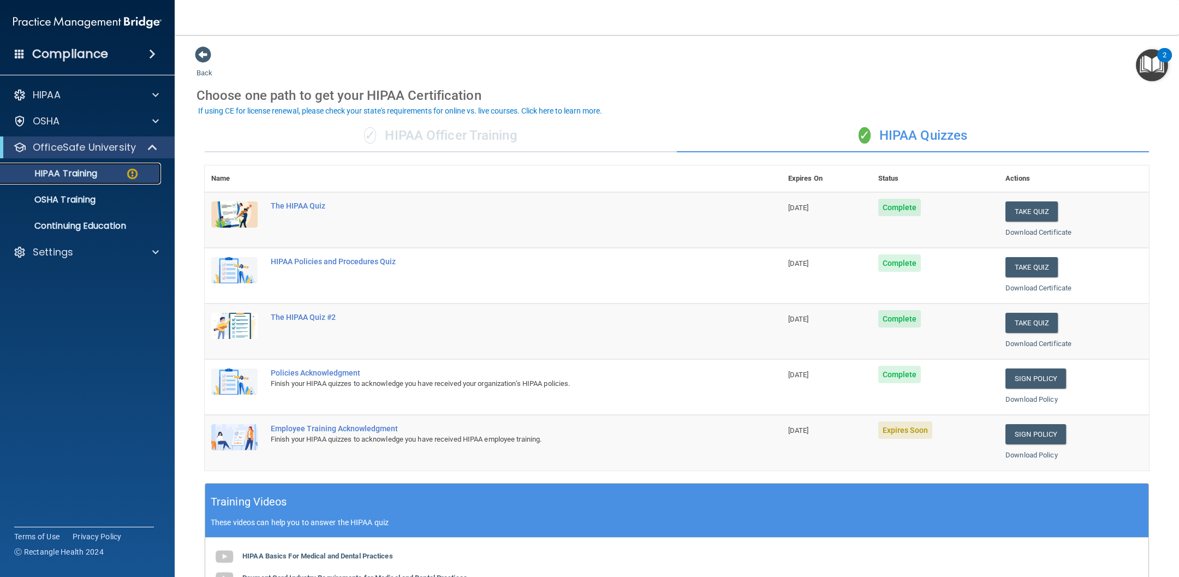
click at [58, 180] on link "HIPAA Training" at bounding box center [75, 174] width 172 height 22
click at [1034, 419] on td "Sign Policy Sign Policy Download Policy" at bounding box center [1074, 442] width 150 height 55
click at [1033, 436] on link "Sign Policy" at bounding box center [1035, 434] width 61 height 20
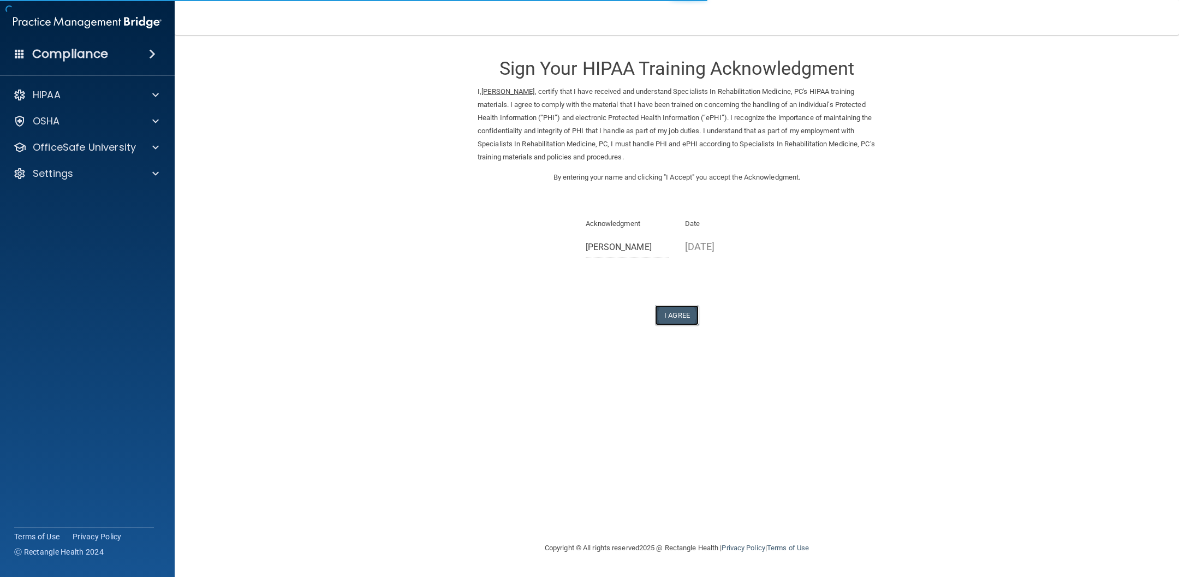
click at [662, 319] on button "I Agree" at bounding box center [677, 315] width 44 height 20
click at [699, 319] on div "I Agree" at bounding box center [677, 315] width 398 height 20
click at [677, 314] on button "I Agree" at bounding box center [677, 315] width 44 height 20
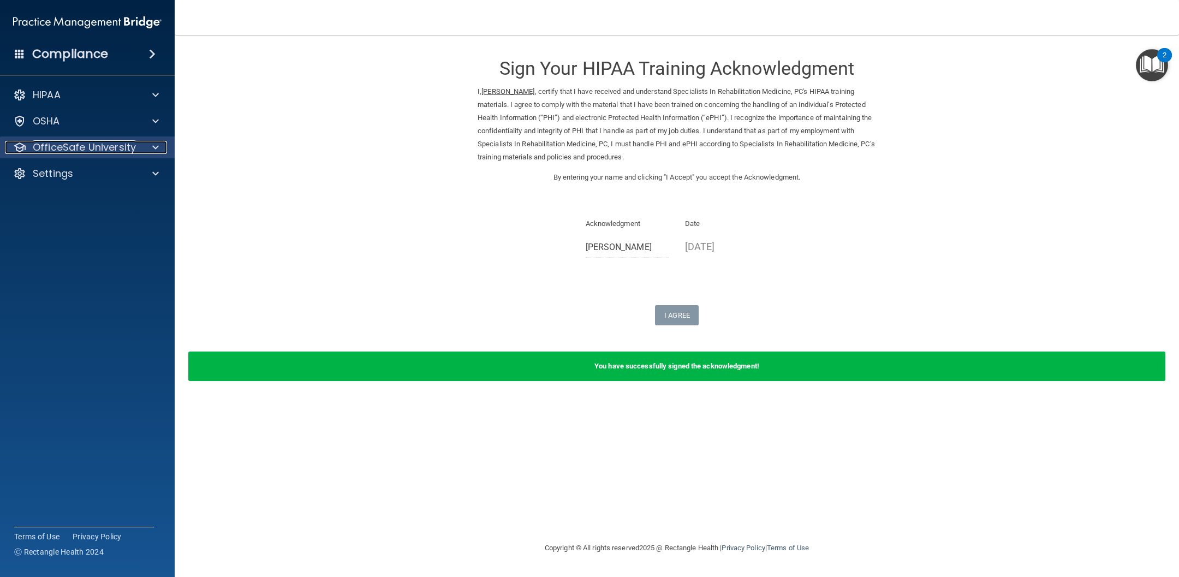
click at [91, 149] on p "OfficeSafe University" at bounding box center [84, 147] width 103 height 13
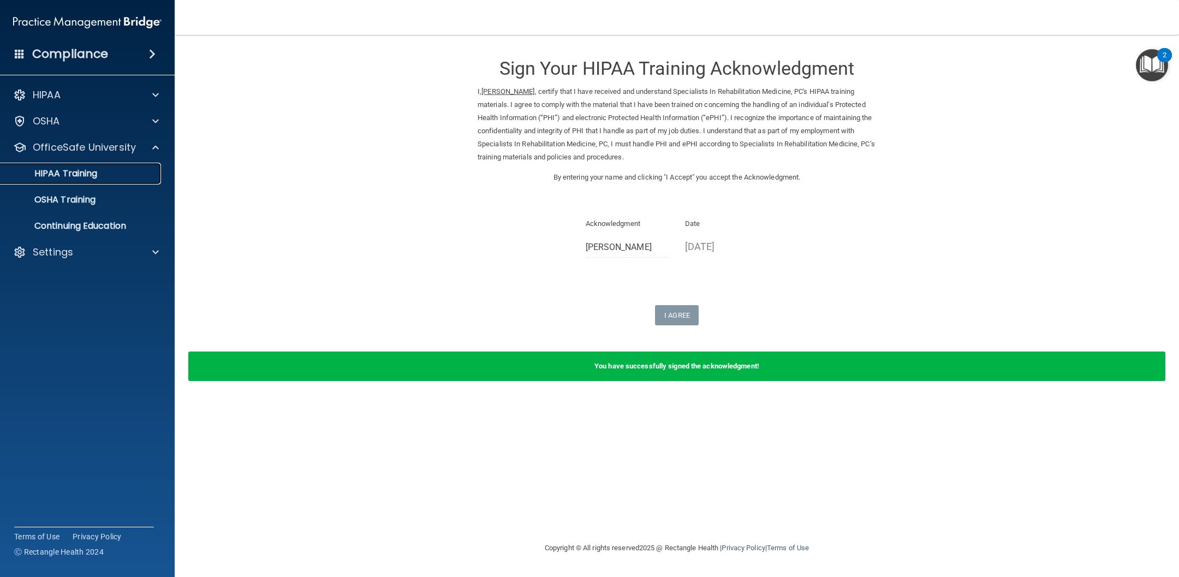
click at [86, 177] on p "HIPAA Training" at bounding box center [52, 173] width 90 height 11
